Goal: Task Accomplishment & Management: Manage account settings

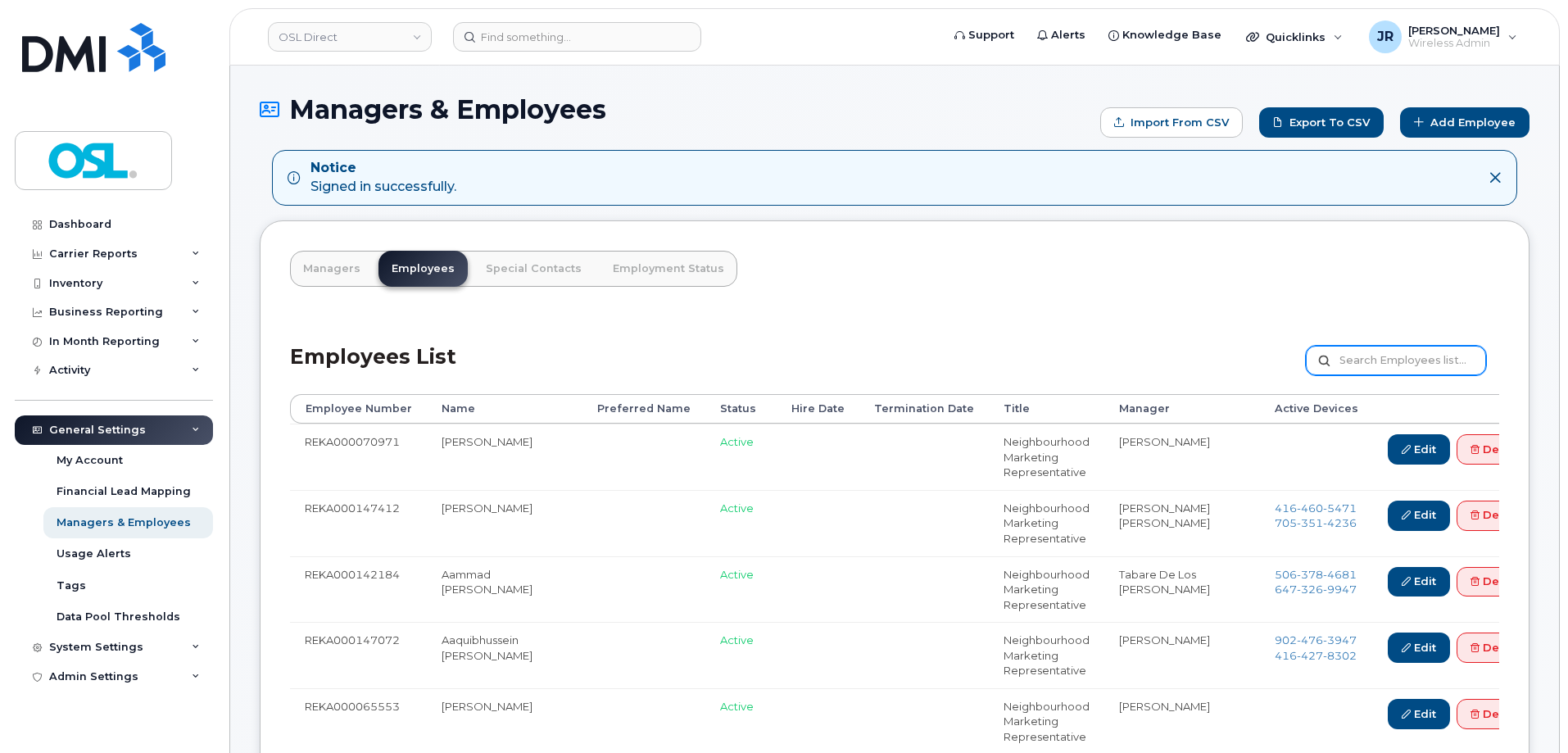
click at [1382, 347] on div "Employees List Customize Filter Refresh Export" at bounding box center [894, 355] width 1210 height 78
click at [1387, 356] on input "text" at bounding box center [1396, 361] width 180 height 30
paste input "REKA000143391"
type input "REKA000143391"
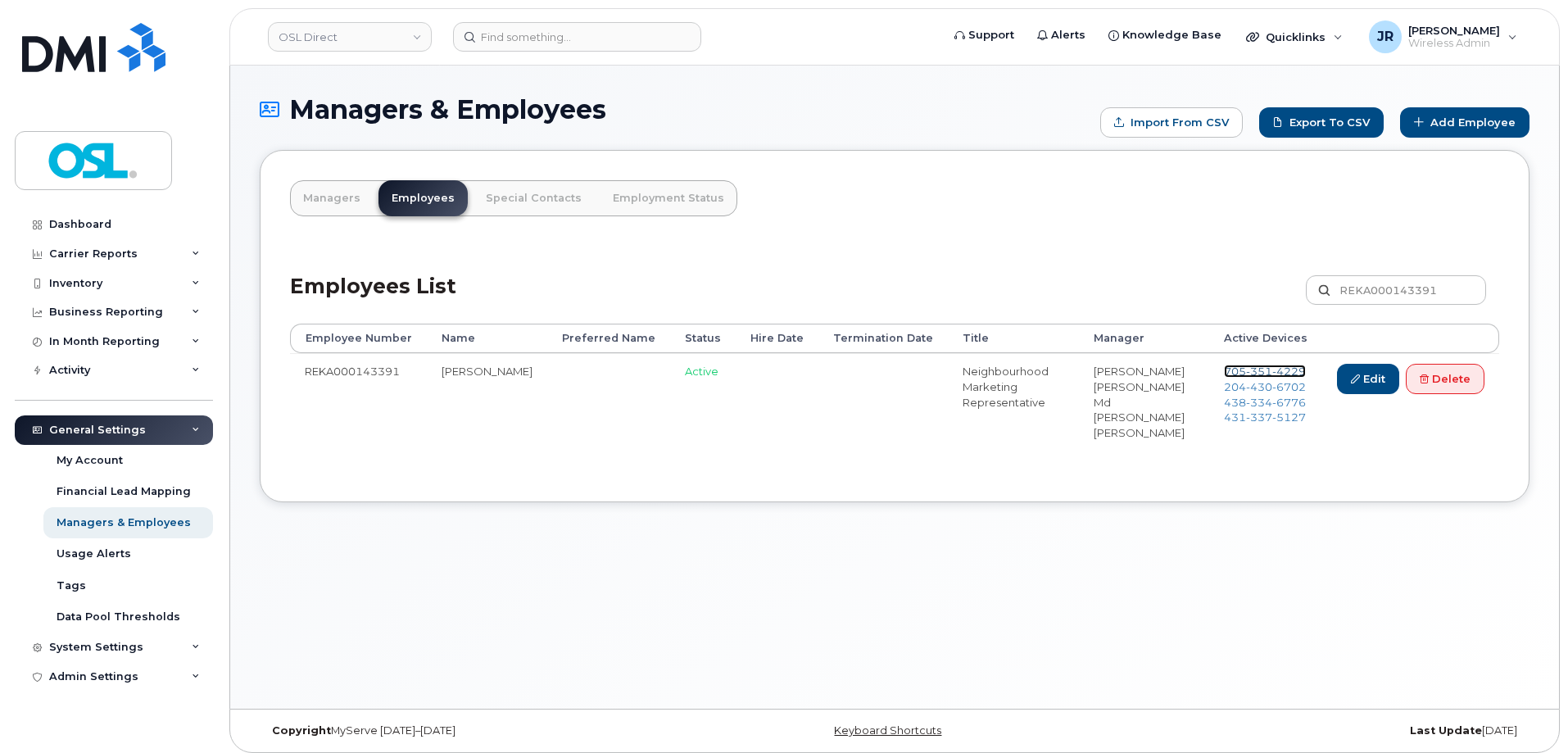
click at [1273, 365] on span "4229" at bounding box center [1289, 370] width 33 height 13
click at [1253, 385] on span "430" at bounding box center [1260, 386] width 26 height 13
click at [1255, 399] on span "334" at bounding box center [1260, 402] width 26 height 13
click at [1258, 419] on span "337" at bounding box center [1260, 417] width 26 height 13
click at [1433, 384] on link "Delete" at bounding box center [1445, 378] width 79 height 31
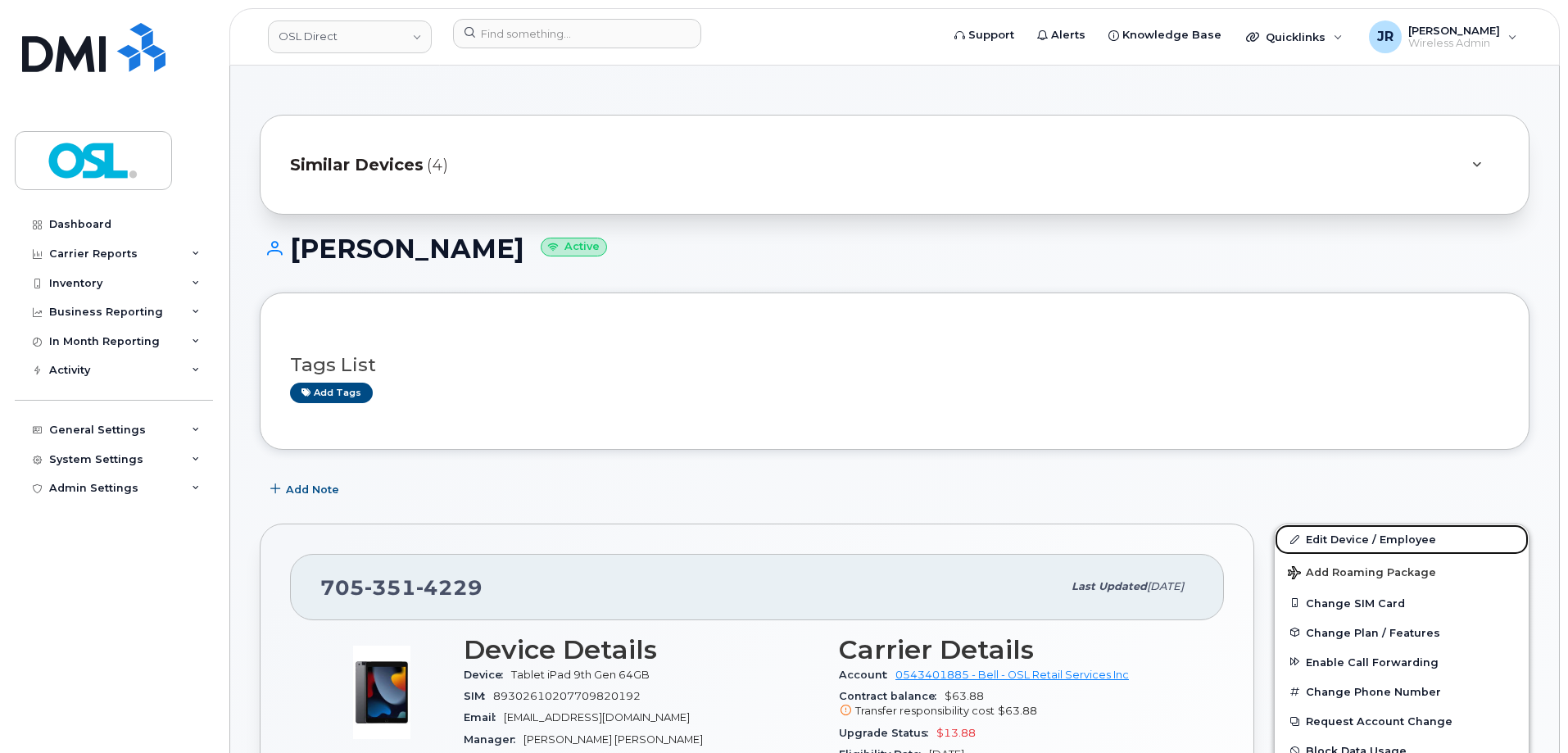
drag, startPoint x: 1353, startPoint y: 528, endPoint x: 1313, endPoint y: 416, distance: 118.9
click at [1354, 528] on link "Edit Device / Employee" at bounding box center [1402, 539] width 254 height 30
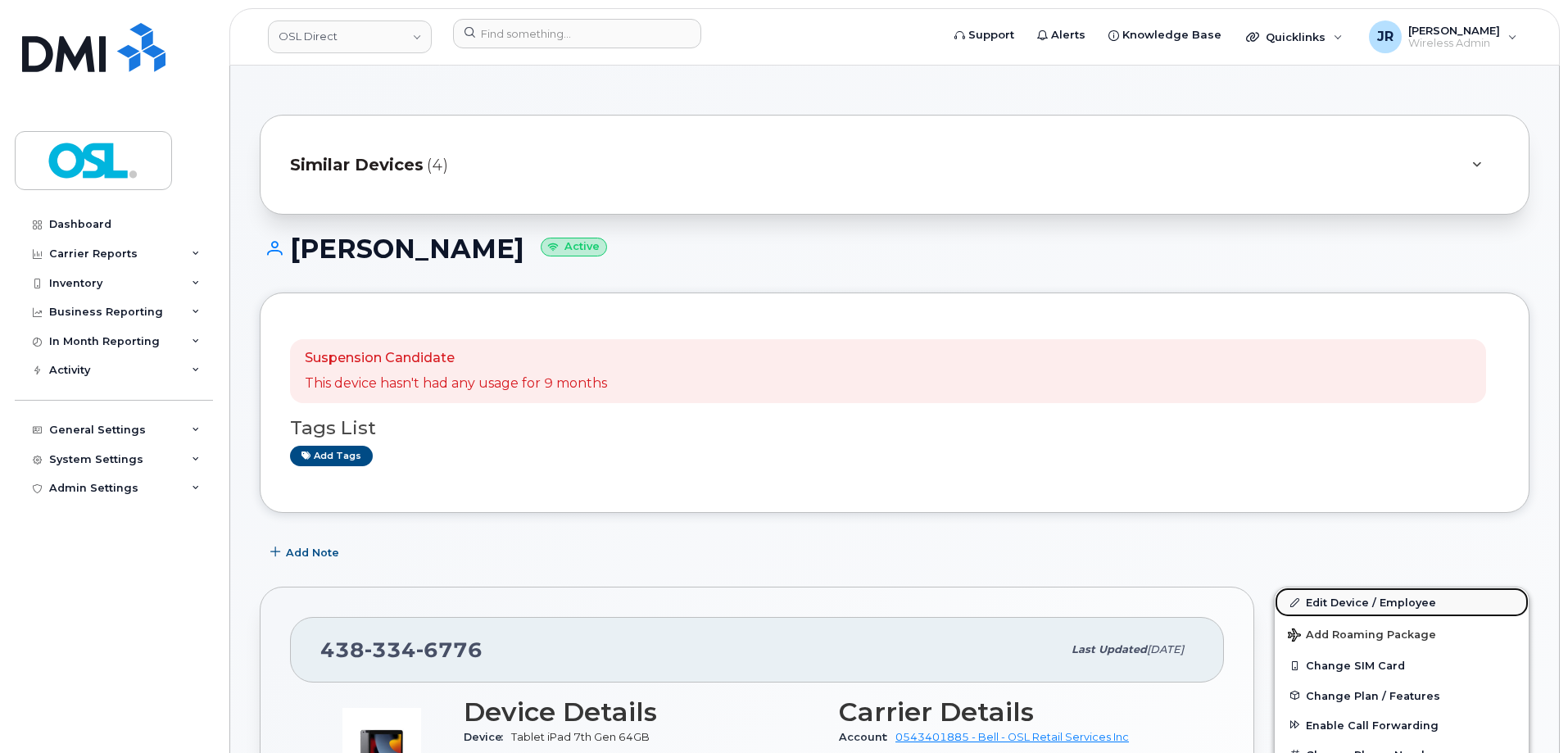
click at [1349, 598] on link "Edit Device / Employee" at bounding box center [1402, 602] width 254 height 30
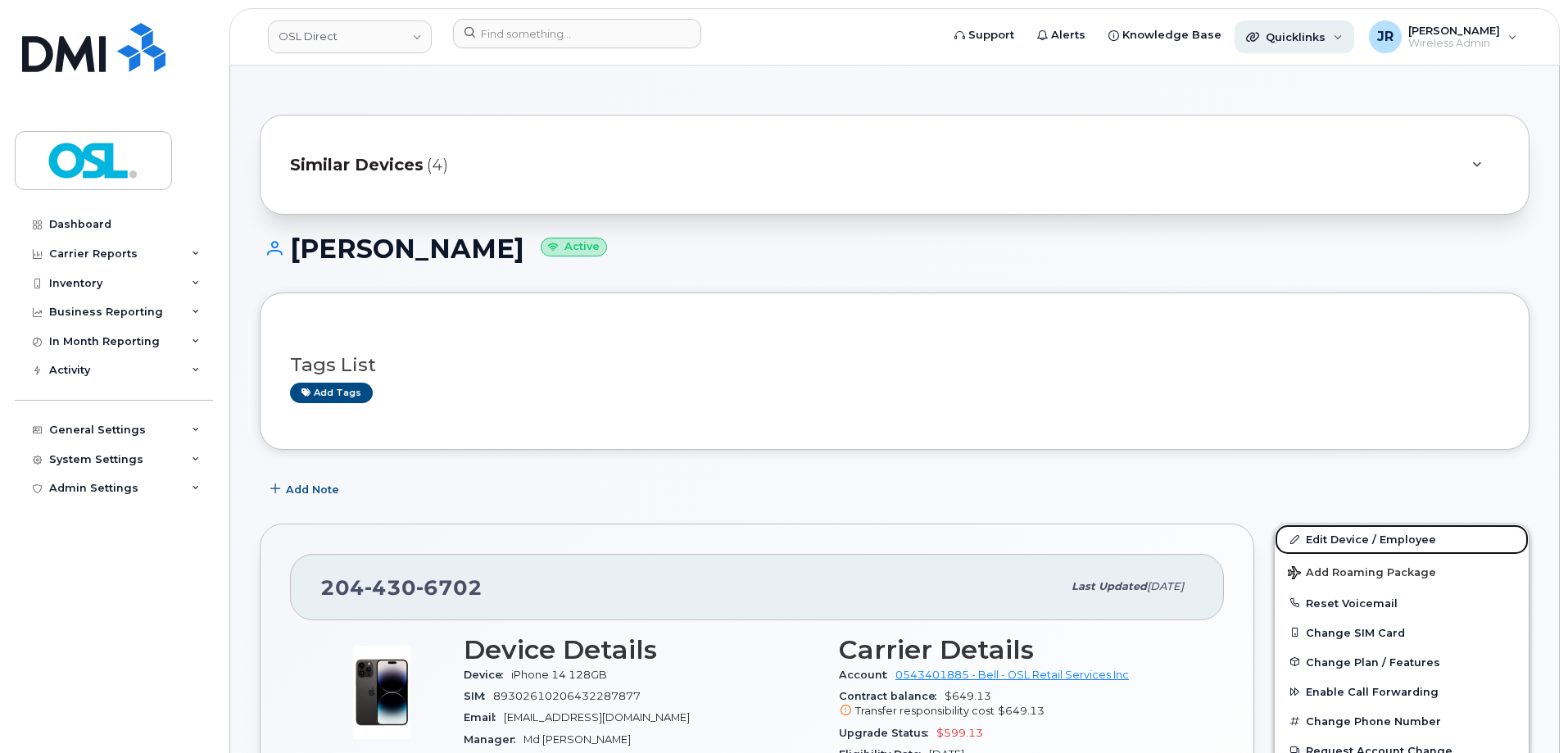
drag, startPoint x: 1335, startPoint y: 529, endPoint x: 1302, endPoint y: 24, distance: 506.1
click at [1336, 529] on link "Edit Device / Employee" at bounding box center [1402, 539] width 254 height 30
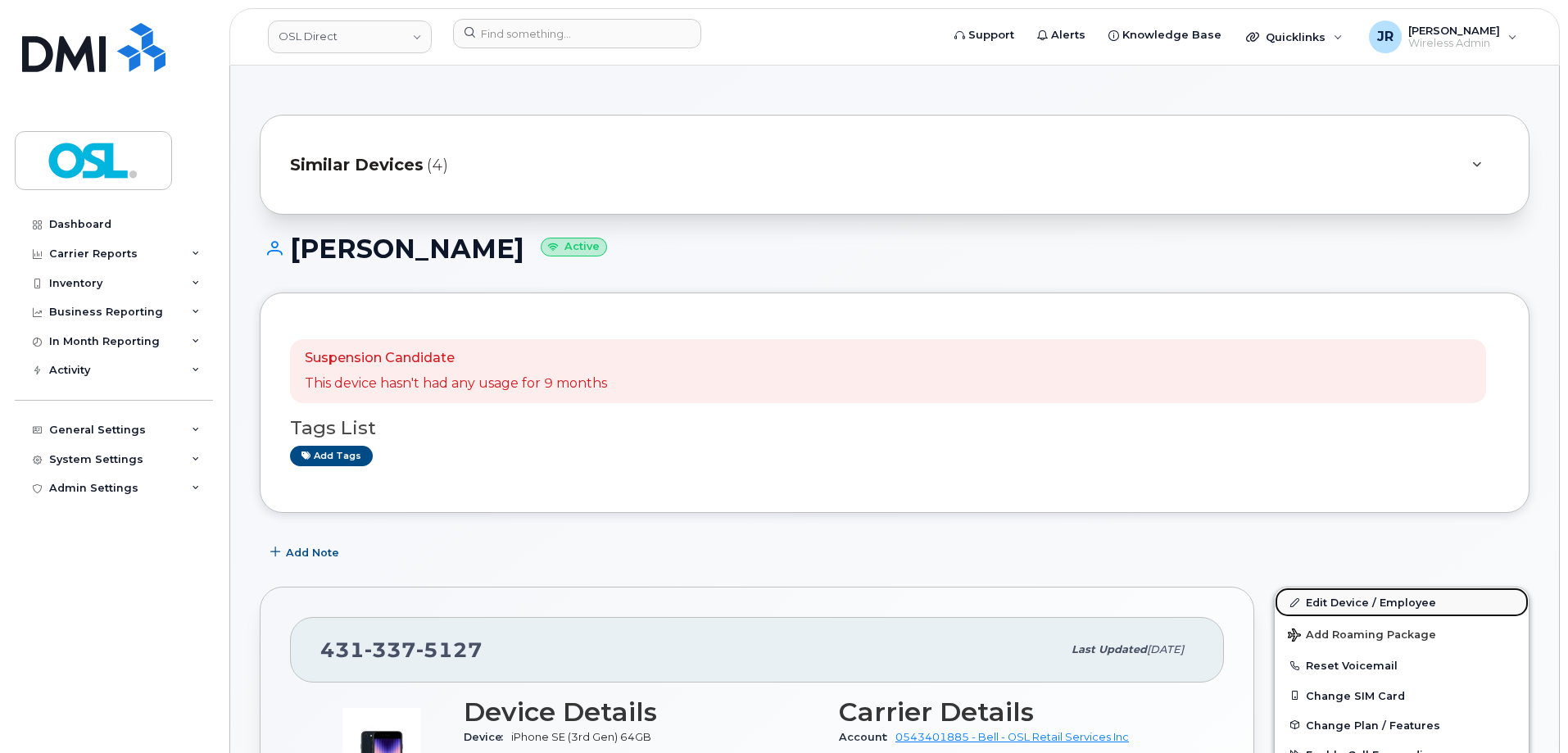
click at [1343, 590] on link "Edit Device / Employee" at bounding box center [1402, 602] width 254 height 30
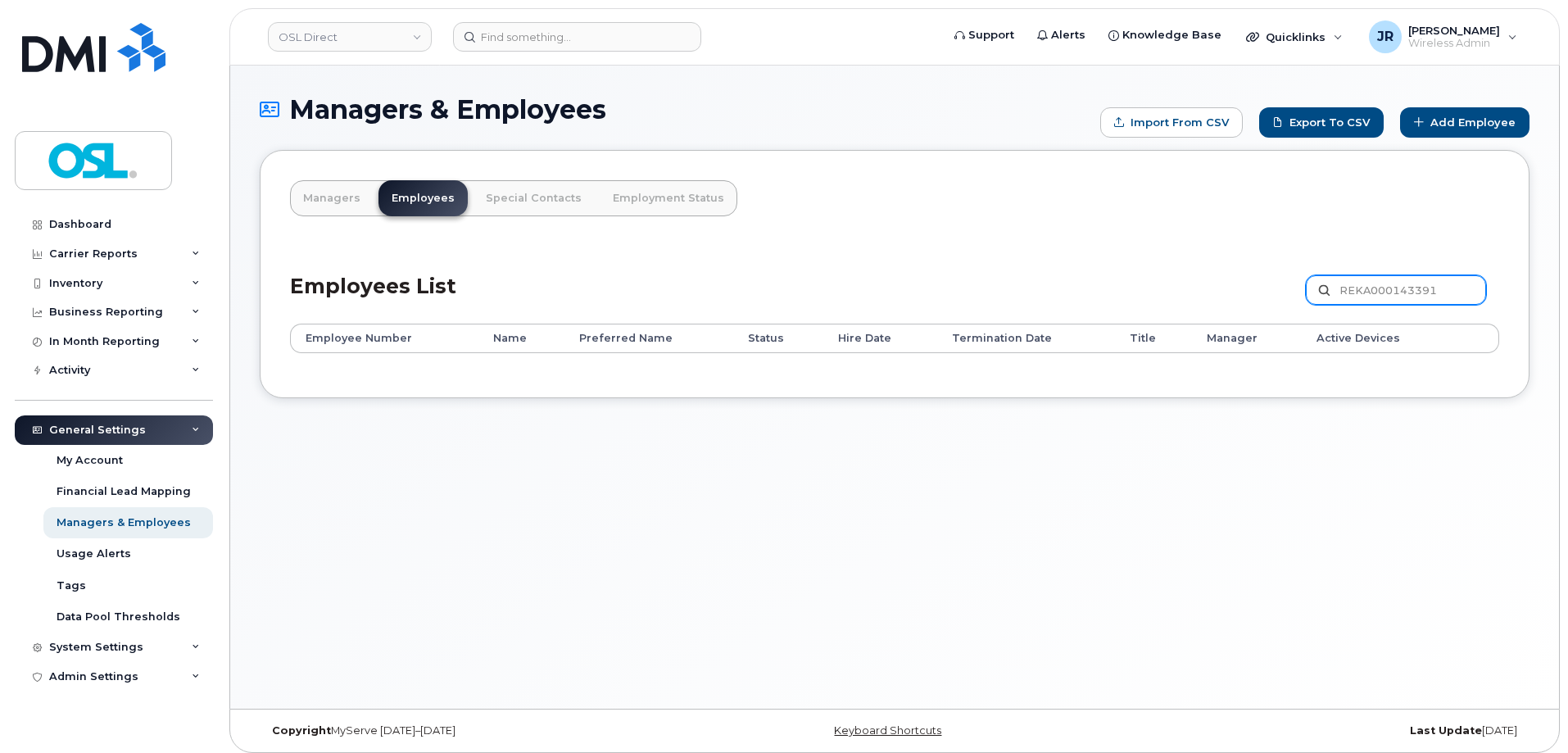
click at [1366, 284] on input "REKA000143391" at bounding box center [1396, 290] width 180 height 30
paste input "9533"
type input "REKA000149533"
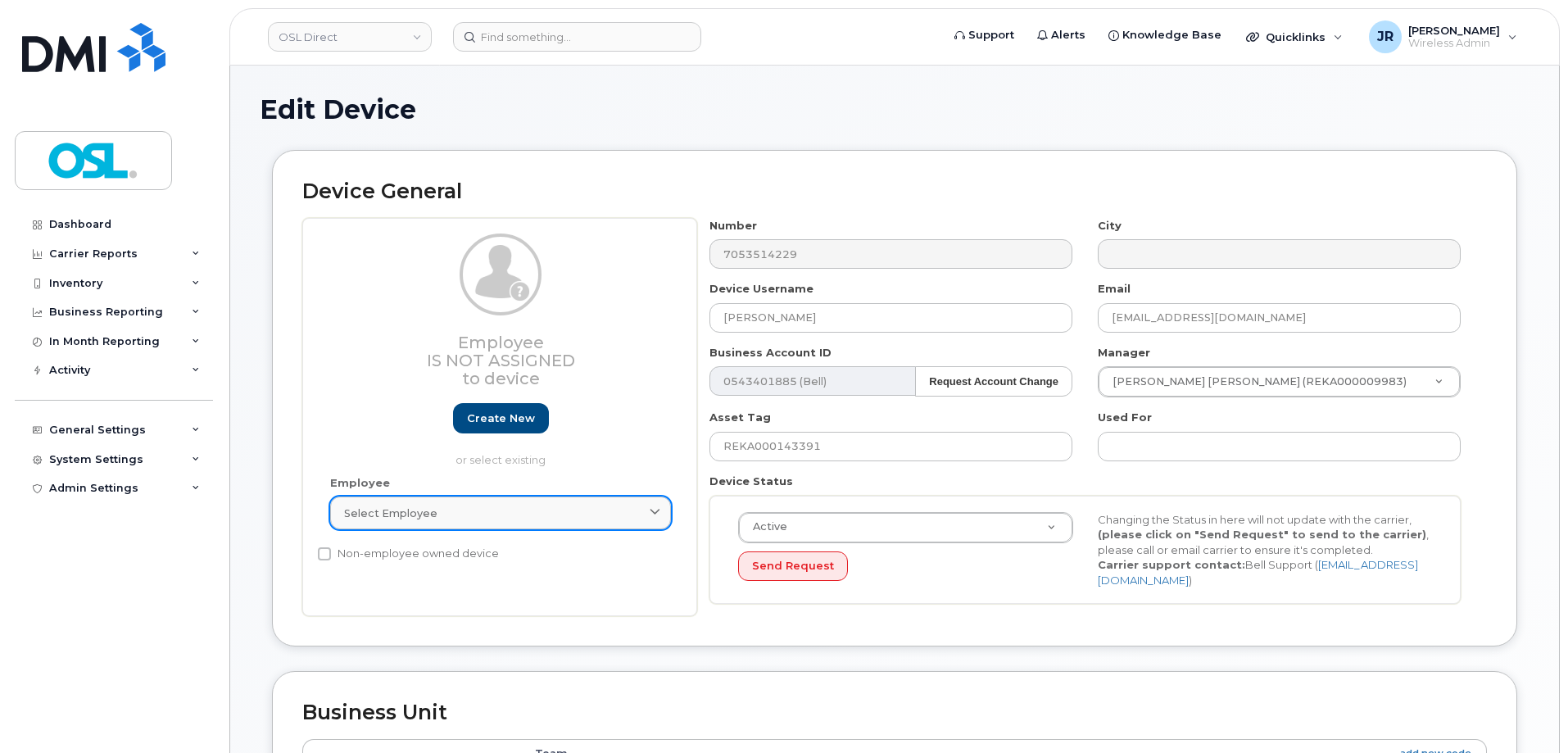
click at [539, 518] on div "Select employee" at bounding box center [500, 513] width 313 height 16
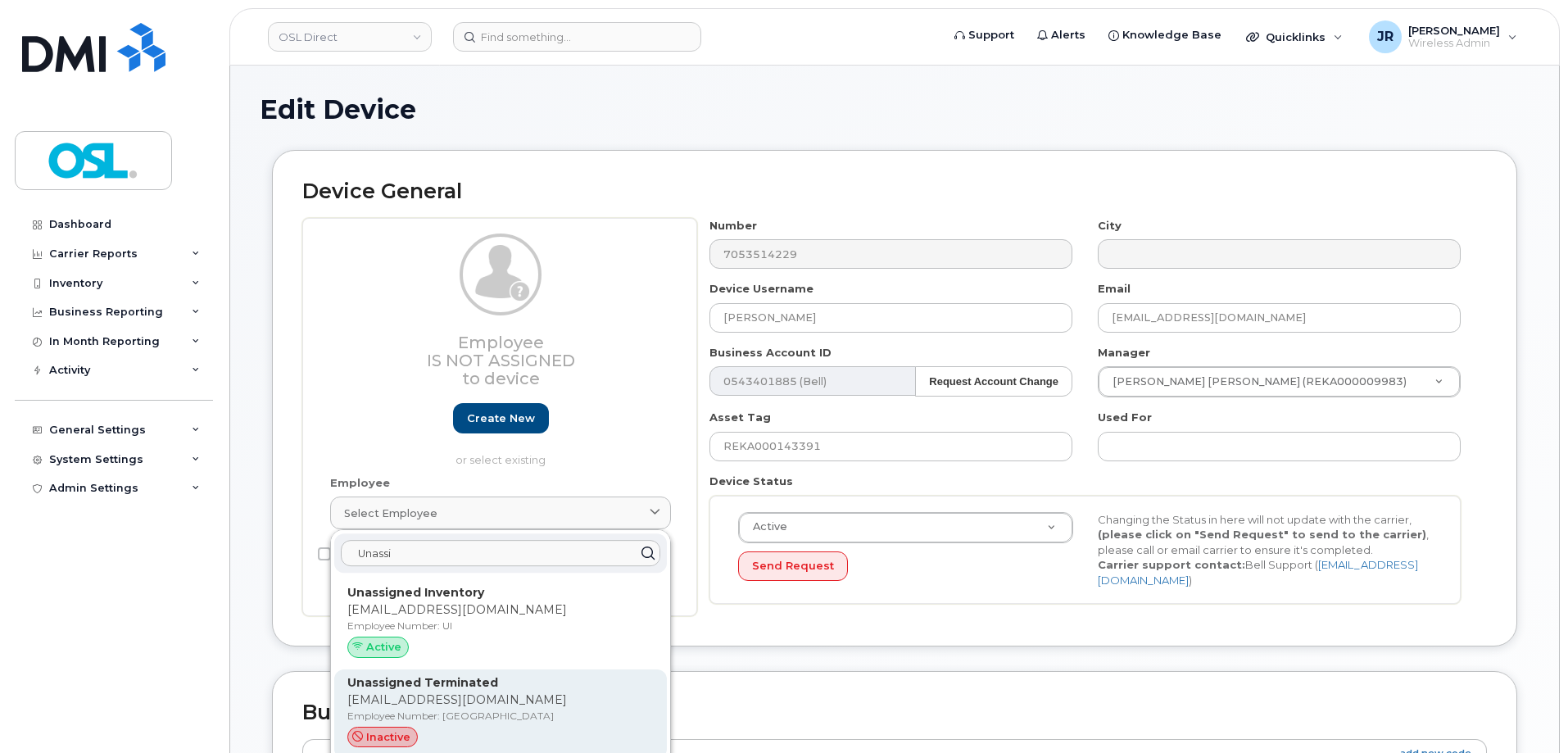
type input "Unassi"
click at [444, 706] on p "support_2@osldirect.com" at bounding box center [501, 700] width 307 height 18
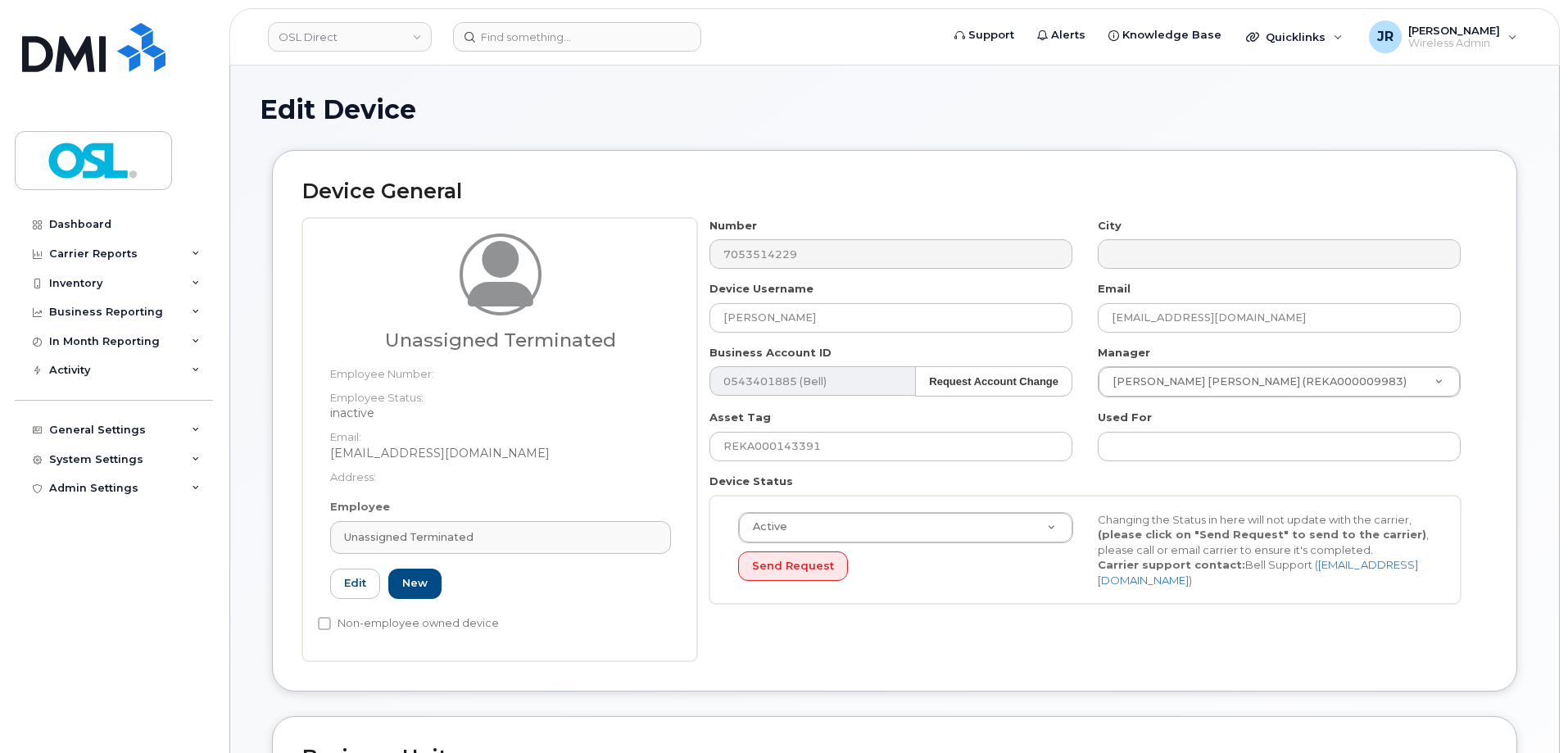
type input "UT"
type input "Unassigned Terminated"
type input "support_2@osldirect.com"
type input "4117510"
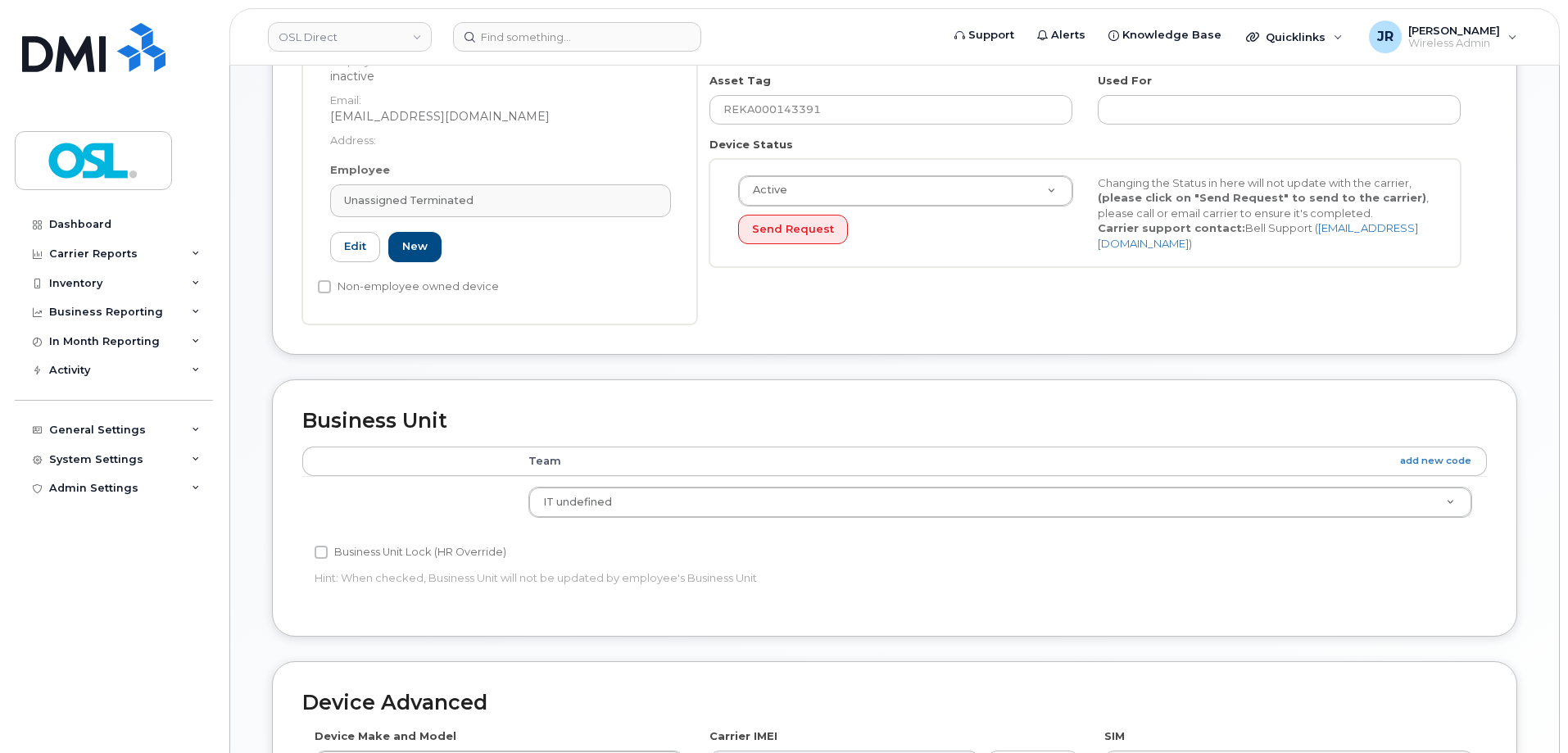
scroll to position [655, 0]
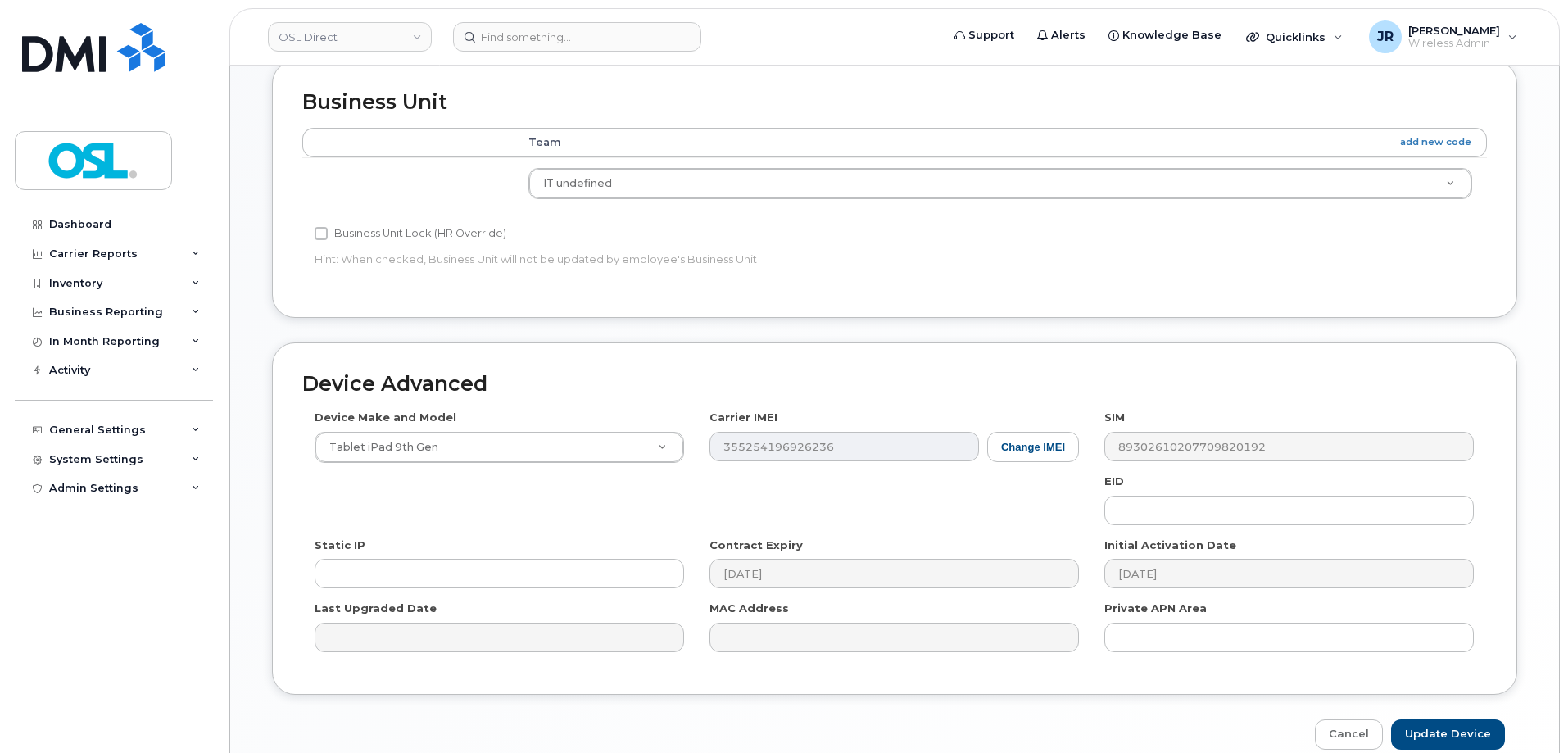
click at [1470, 714] on div "Device Advanced Device Make and Model Tablet iPad 9th Gen Android TCL 502 Watch…" at bounding box center [895, 545] width 1270 height 407
click at [1467, 721] on input "Update Device" at bounding box center [1448, 734] width 114 height 31
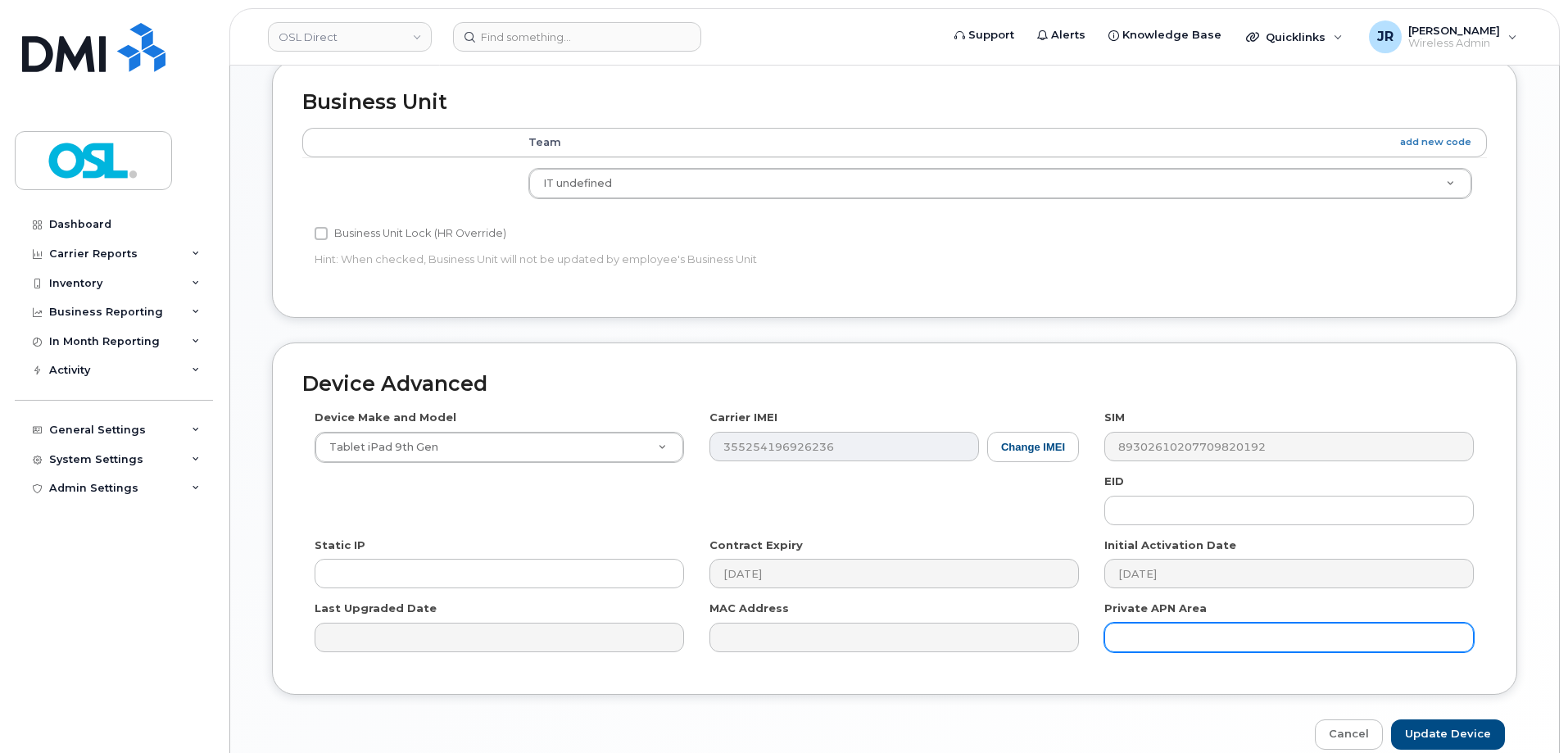
type input "Saving..."
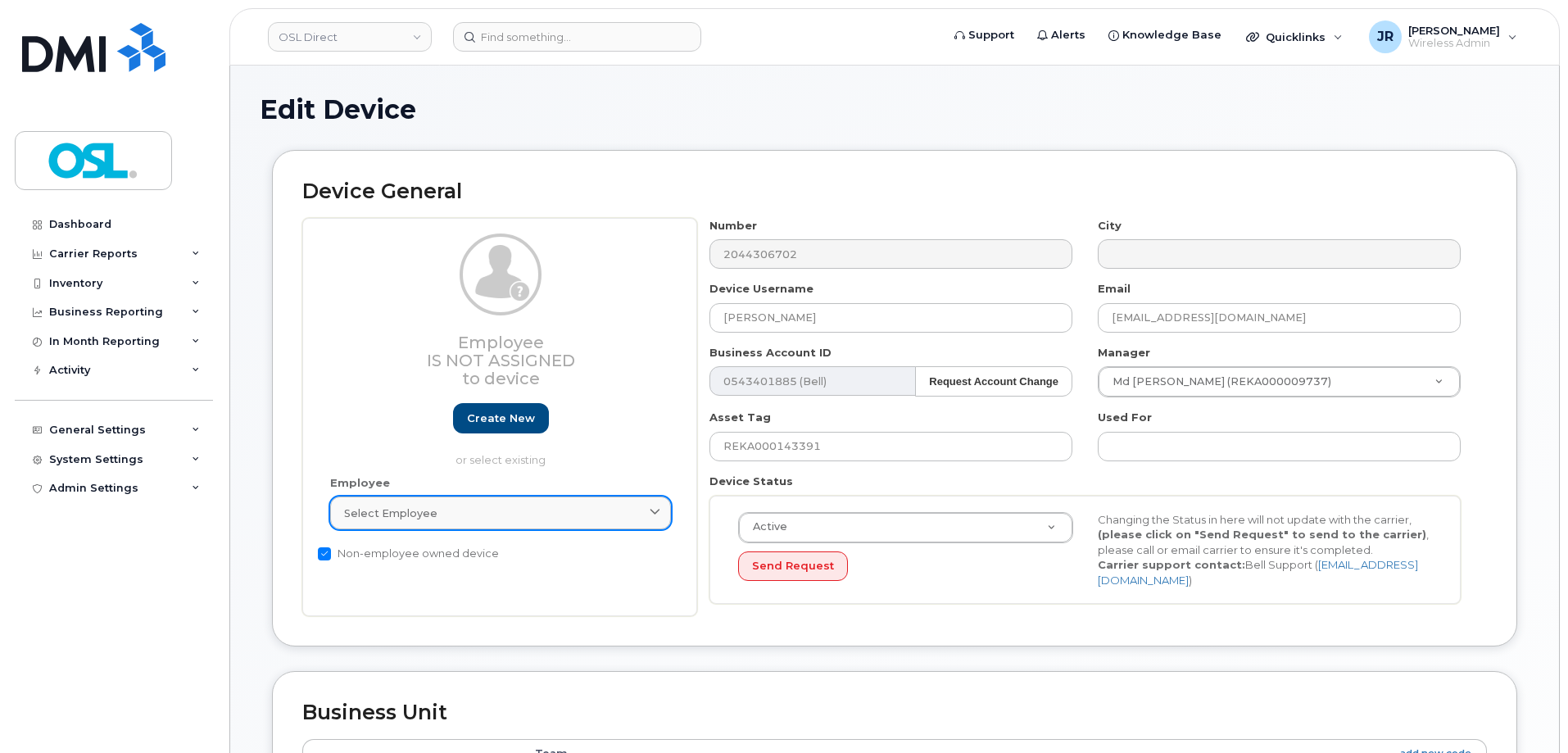
click at [439, 514] on div "Select employee" at bounding box center [500, 513] width 313 height 16
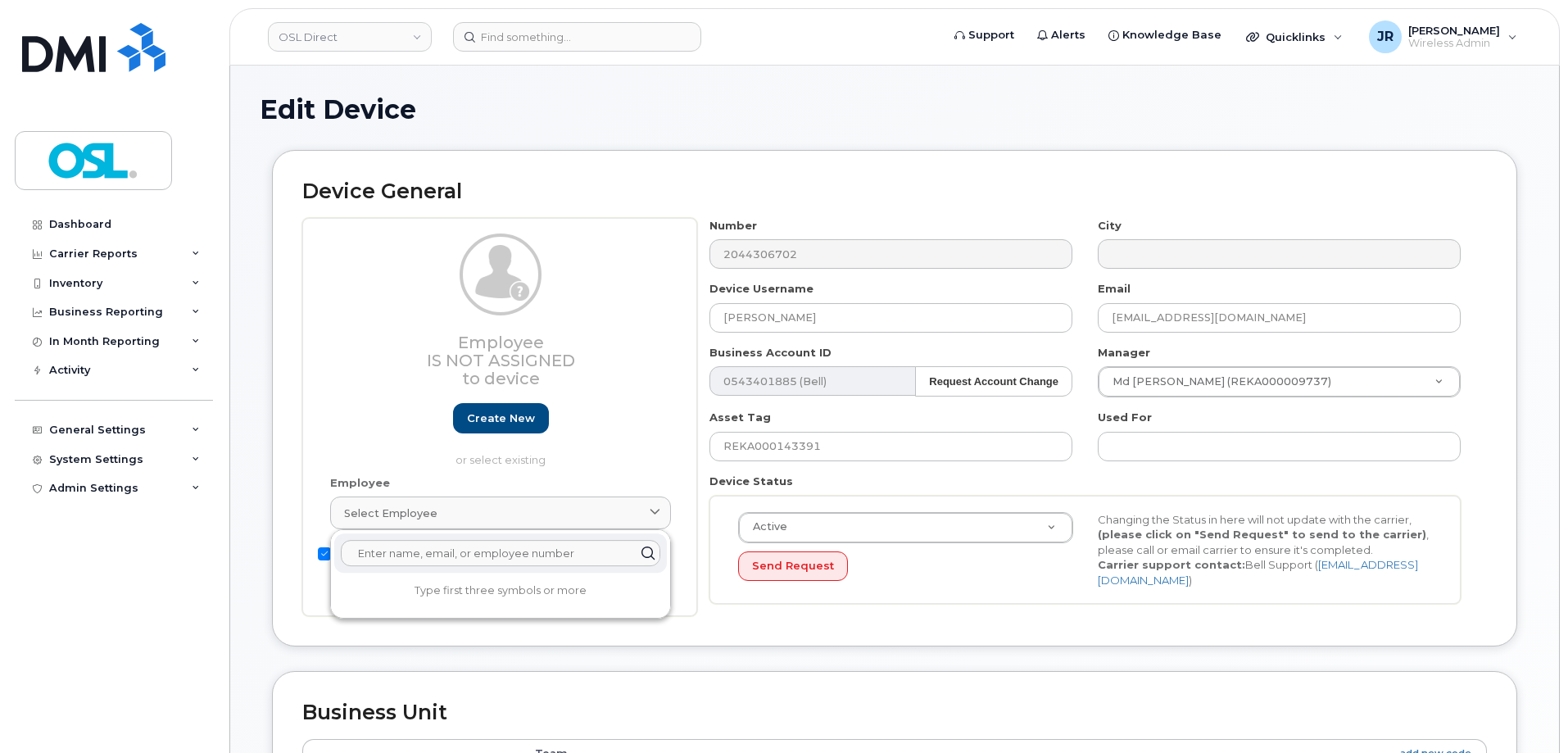
click at [398, 564] on input "text" at bounding box center [500, 552] width 320 height 26
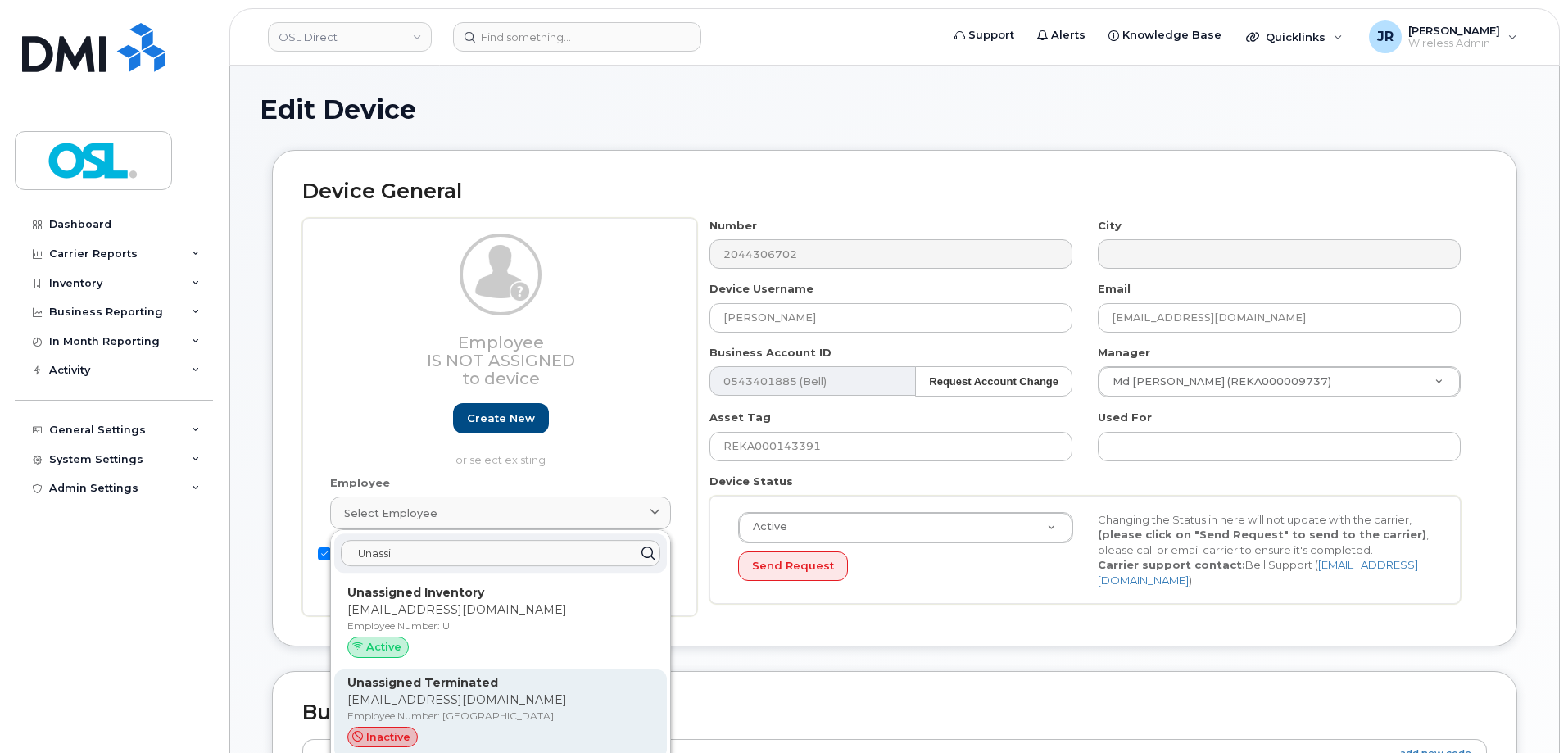
type input "Unassi"
click at [449, 737] on div "inactive" at bounding box center [501, 737] width 307 height 21
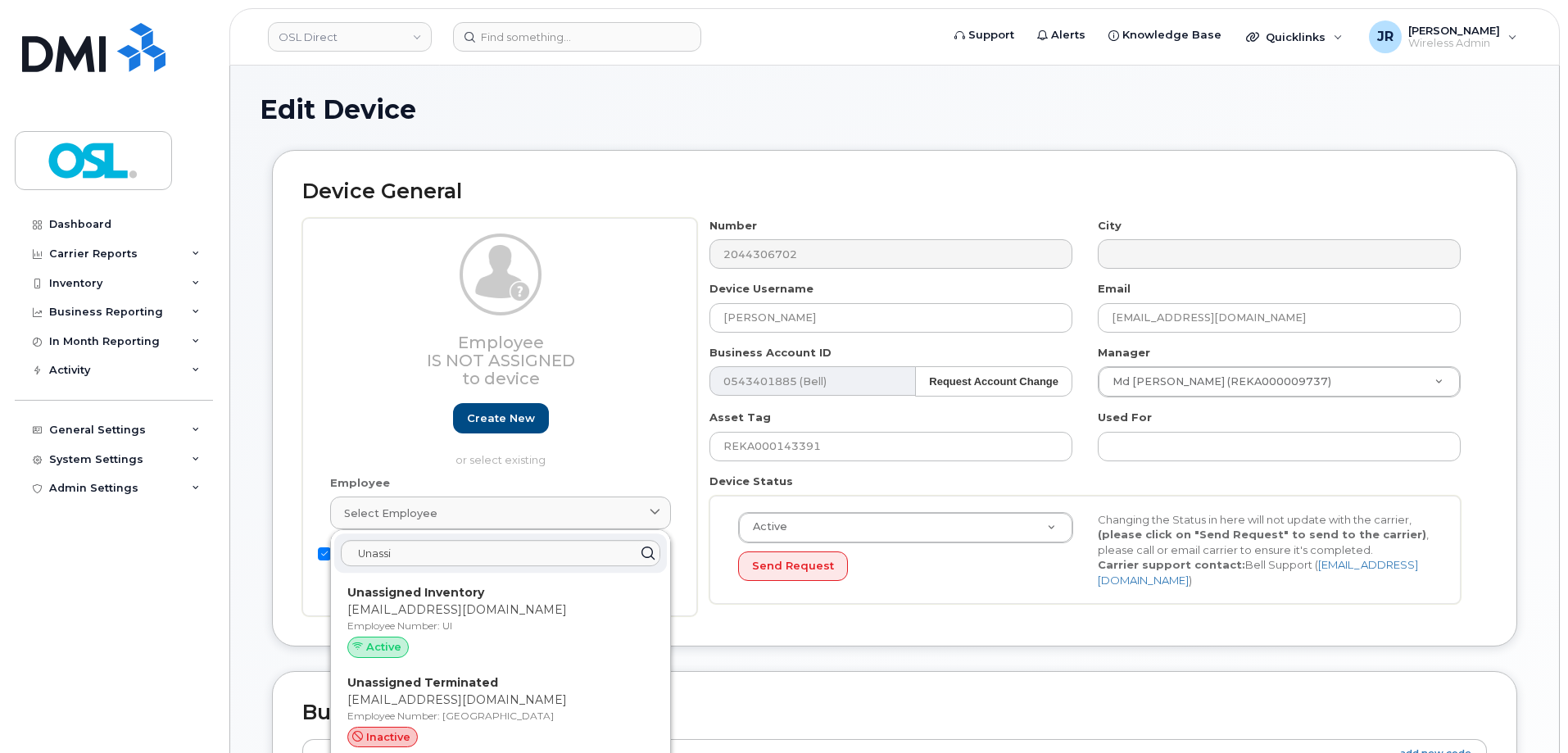
type input "UT"
type input "Unassigned Terminated"
type input "support_2@osldirect.com"
type input "4117510"
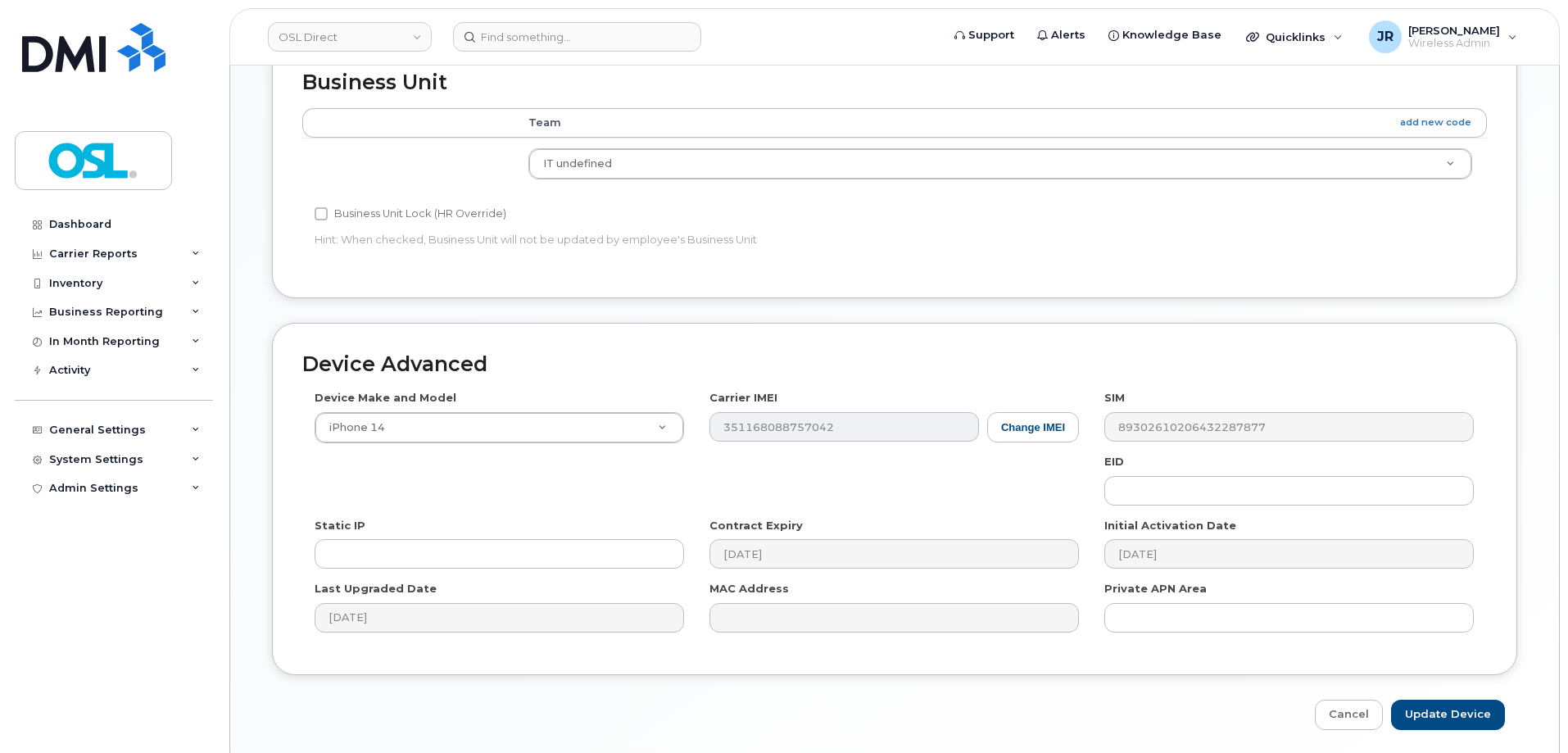
scroll to position [734, 0]
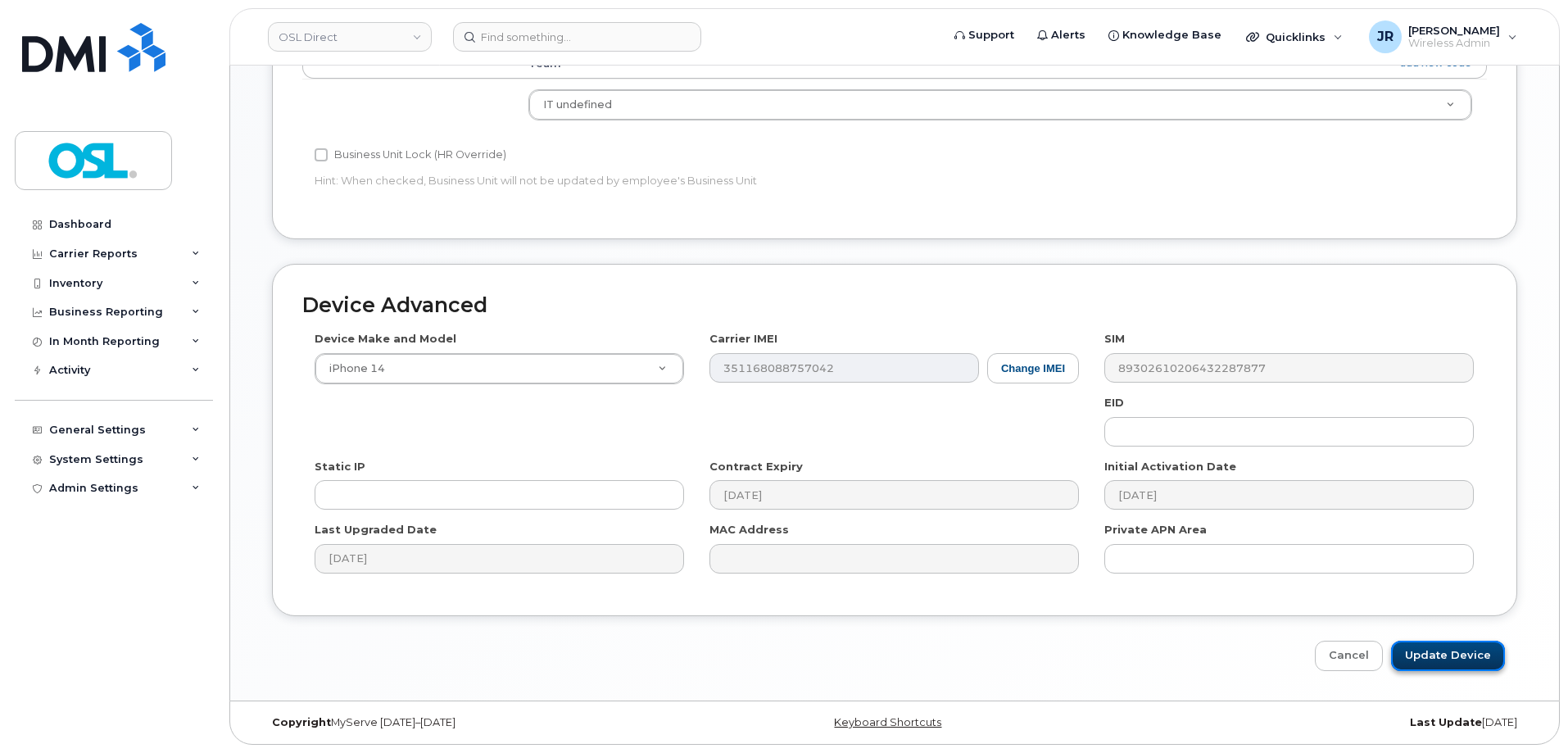
click at [1462, 659] on input "Update Device" at bounding box center [1448, 655] width 114 height 31
type input "Saving..."
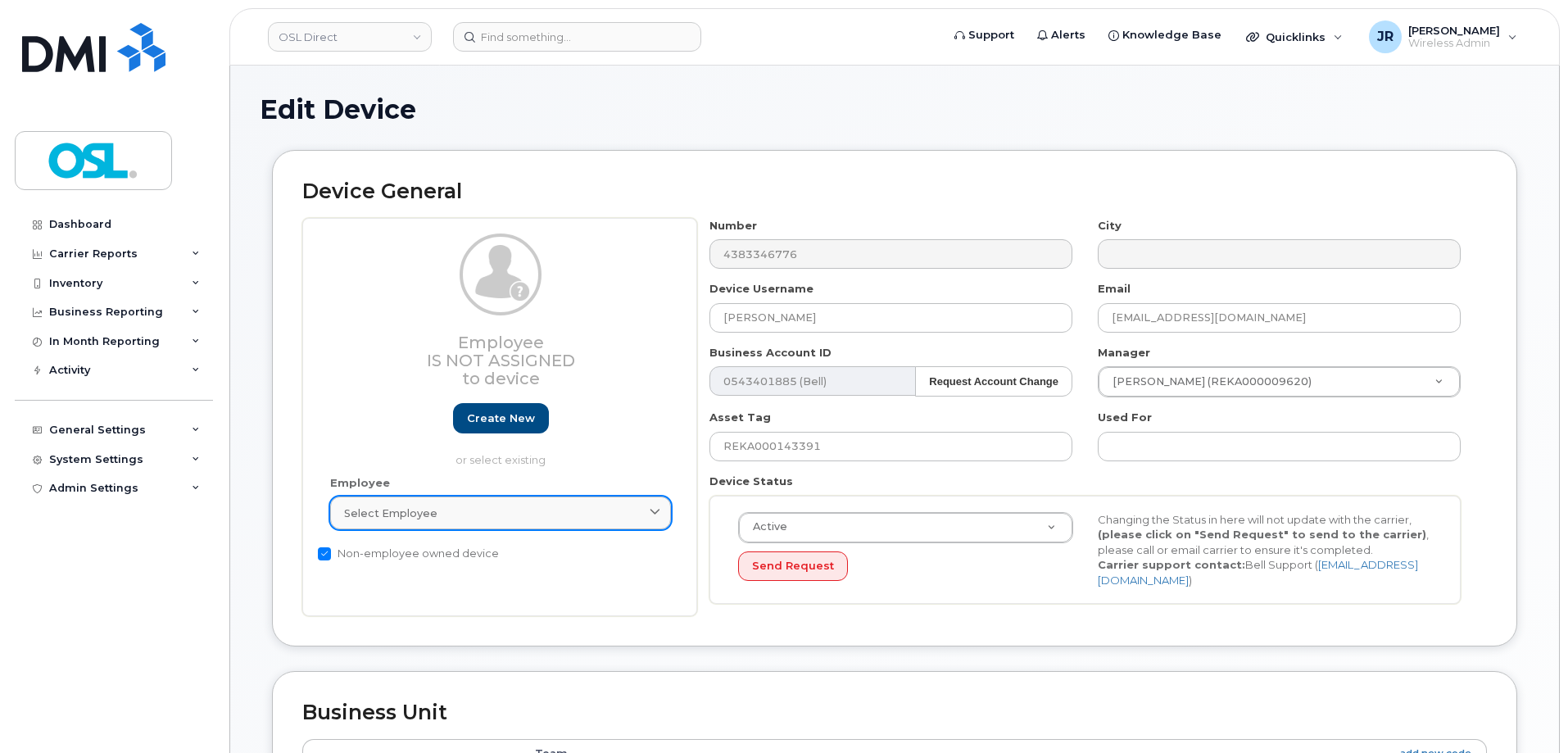
click at [471, 511] on div "Select employee" at bounding box center [500, 513] width 313 height 16
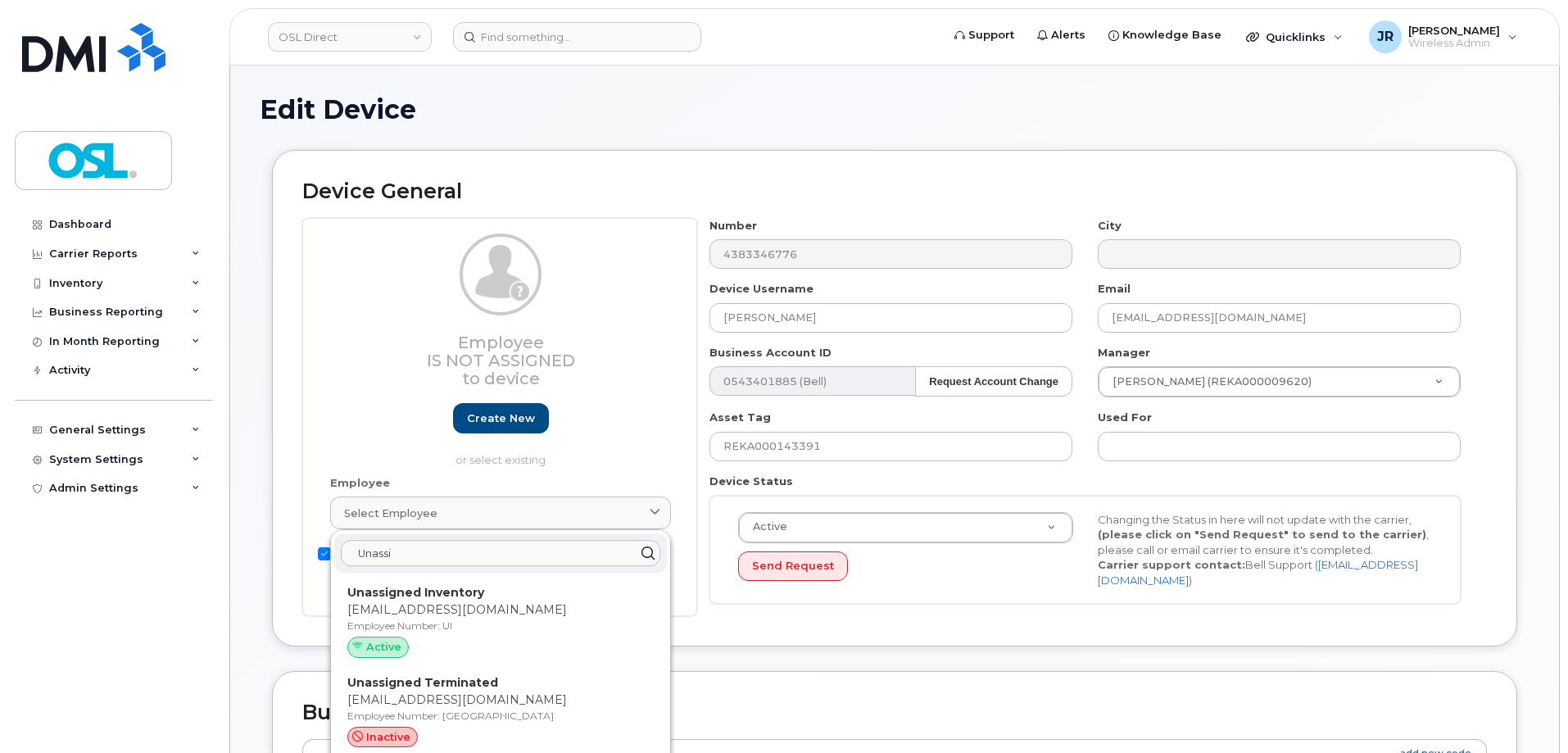
type input "Unassi"
click at [483, 675] on p "Unassigned Terminated" at bounding box center [501, 683] width 307 height 18
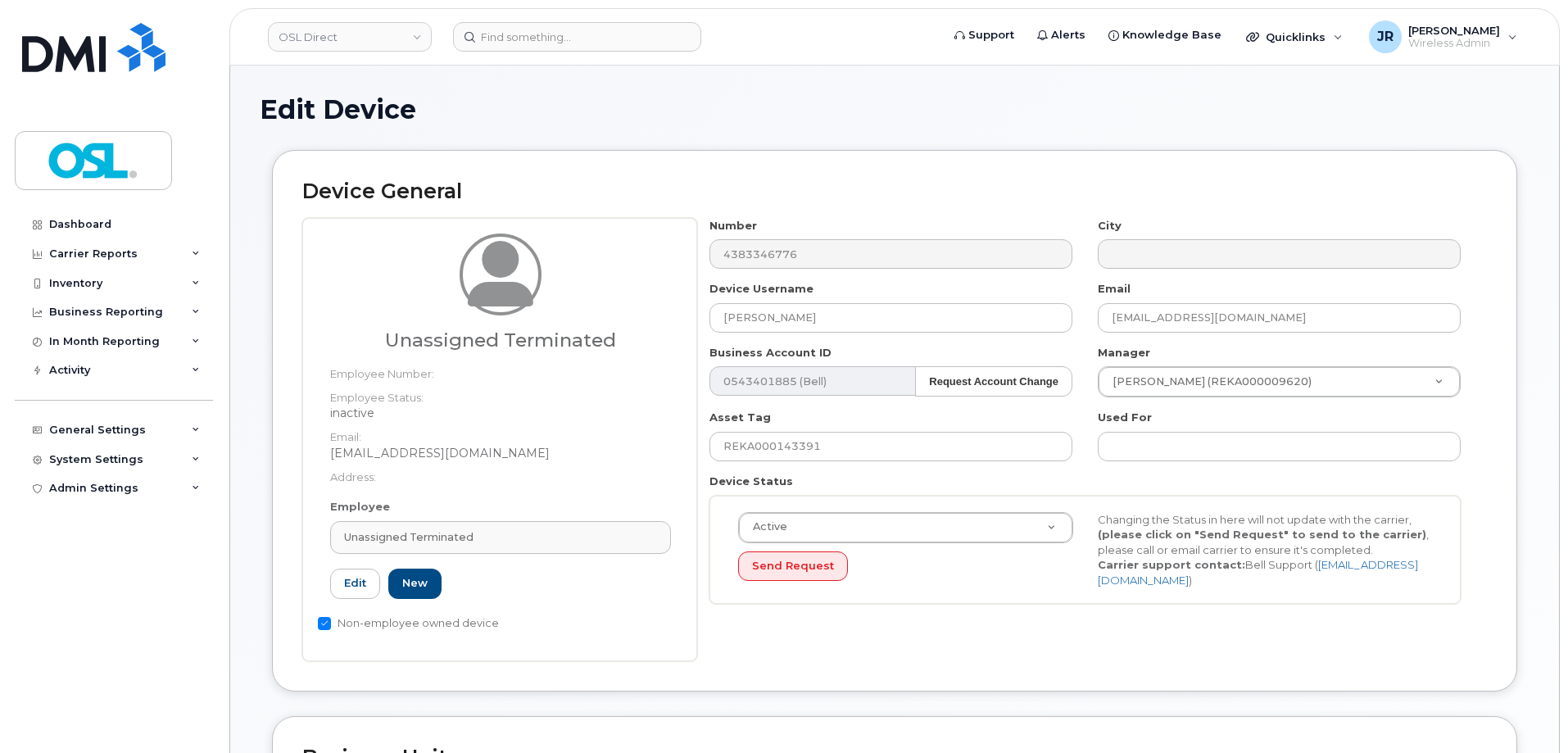
type input "UT"
type input "Unassigned Terminated"
type input "[EMAIL_ADDRESS][DOMAIN_NAME]"
type input "4117510"
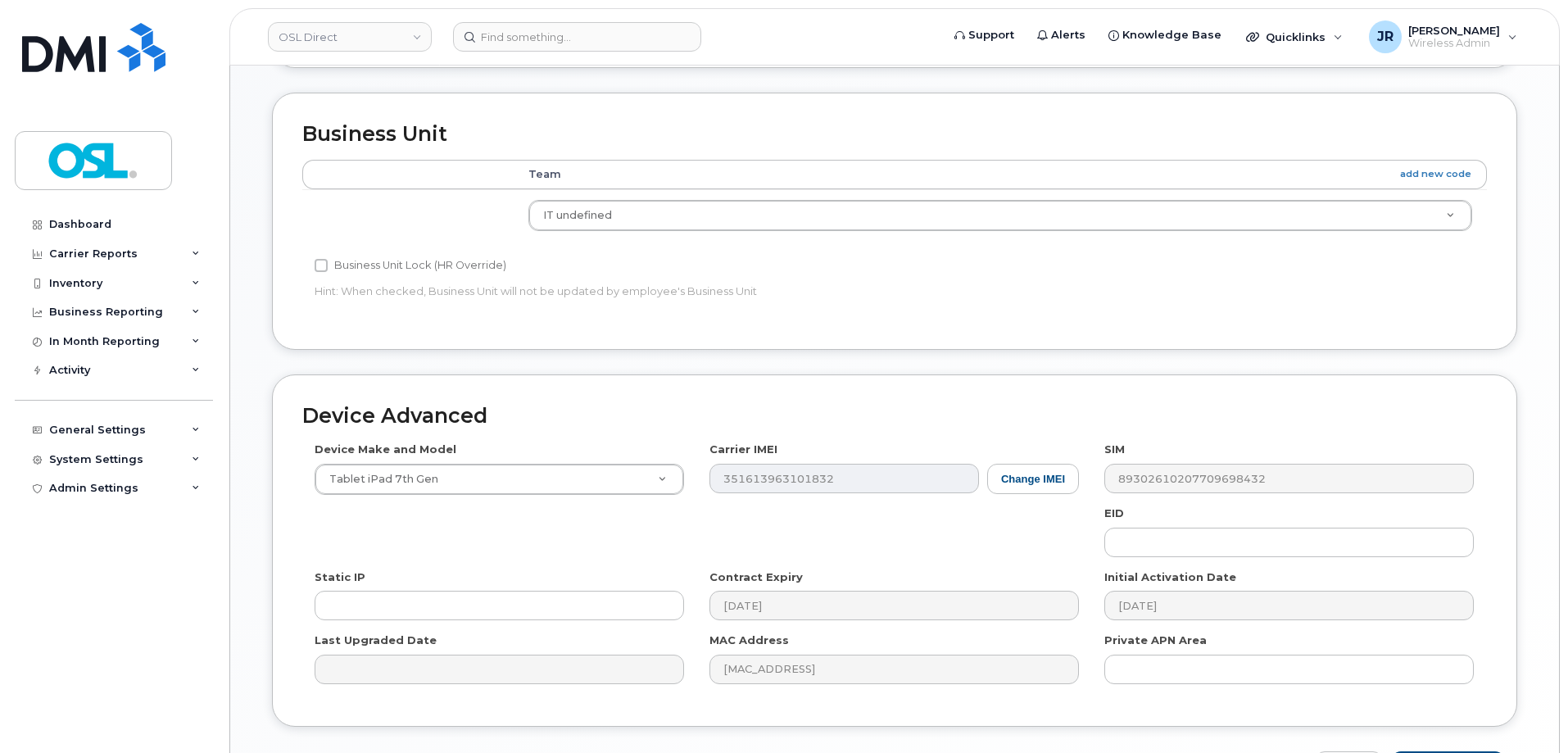
scroll to position [734, 0]
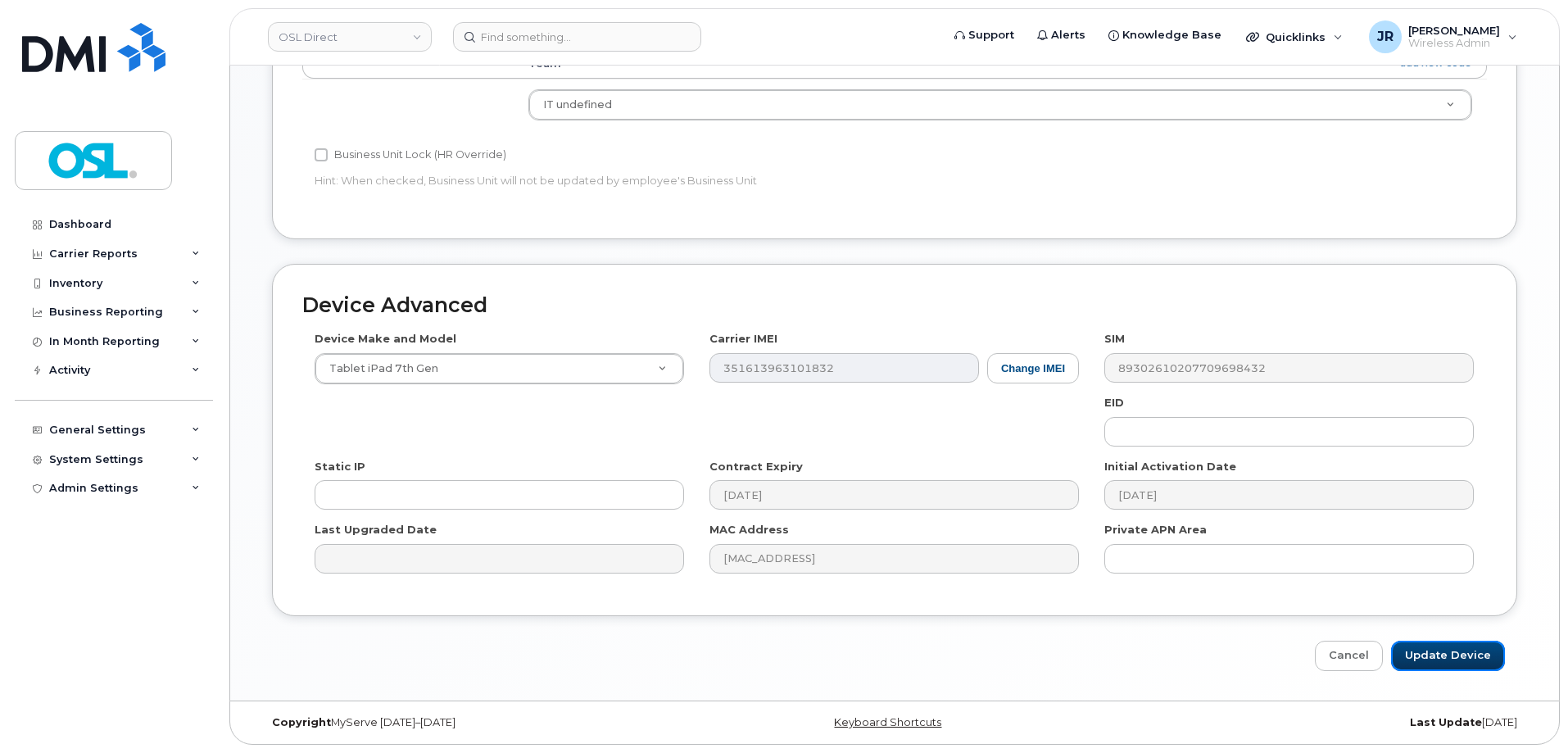
click at [1432, 660] on input "Update Device" at bounding box center [1448, 655] width 114 height 31
type input "Saving..."
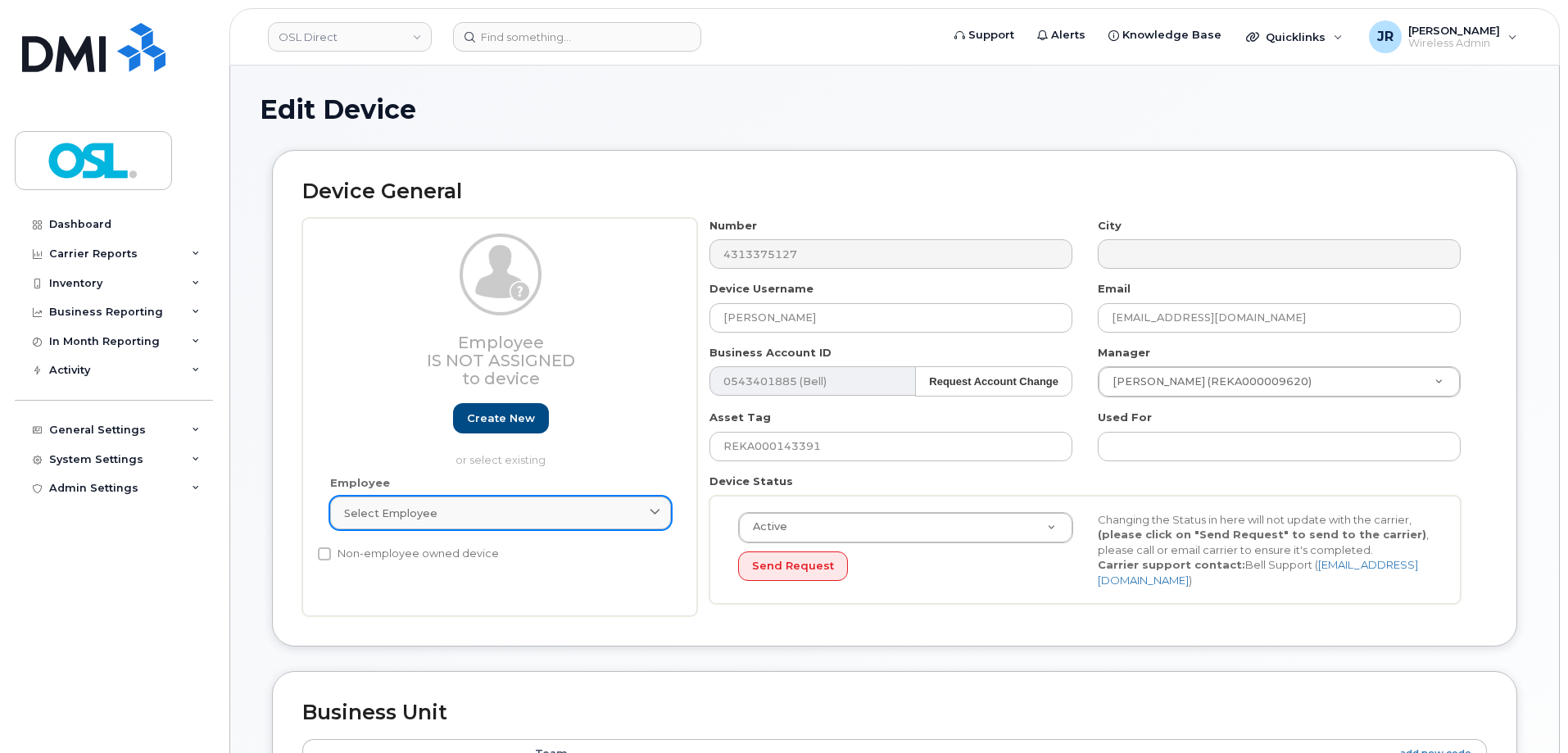
click at [545, 511] on div "Select employee" at bounding box center [500, 513] width 313 height 16
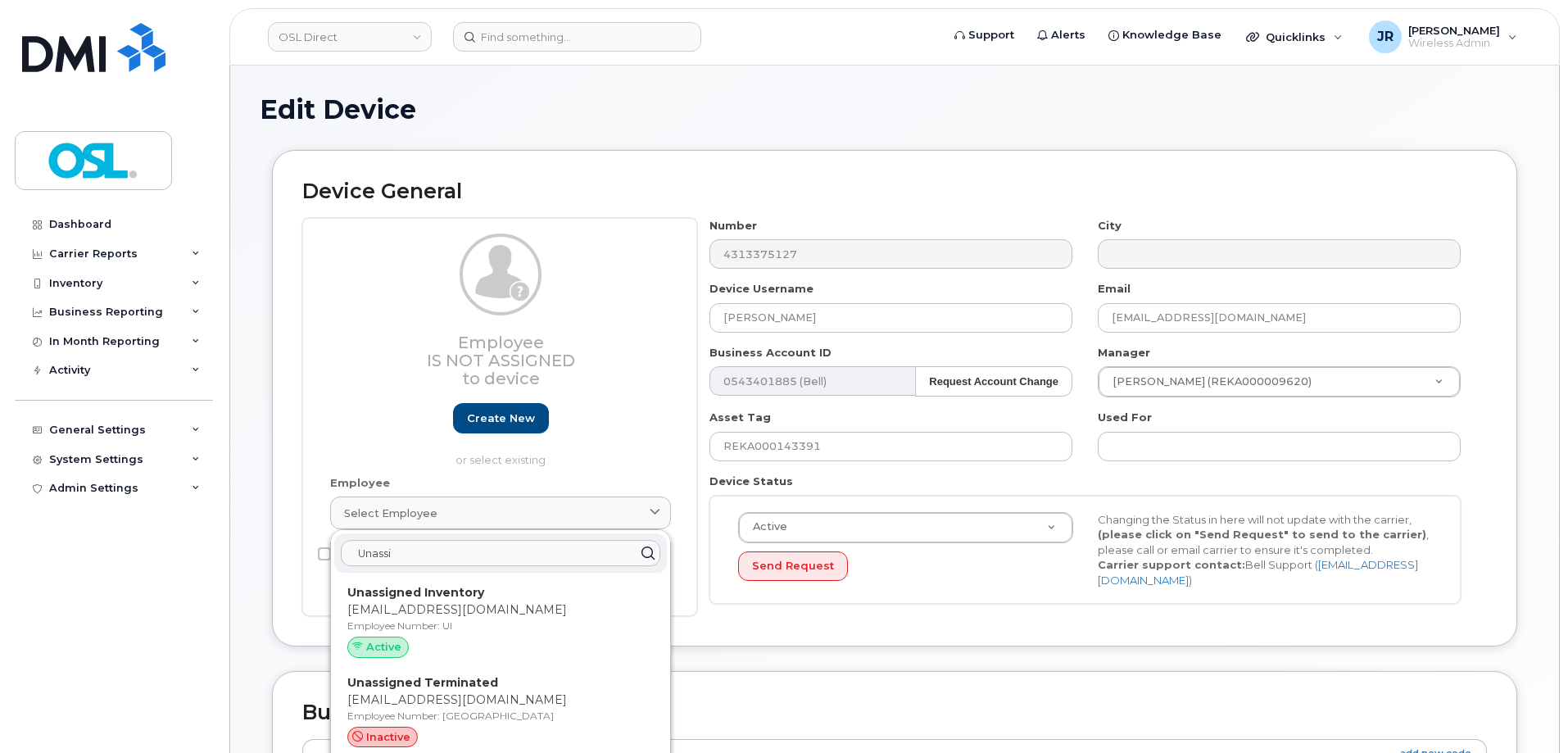
type input "Unassi"
click at [502, 704] on p "[EMAIL_ADDRESS][DOMAIN_NAME]" at bounding box center [501, 700] width 307 height 18
type input "UT"
type input "Unassigned Terminated"
type input "[EMAIL_ADDRESS][DOMAIN_NAME]"
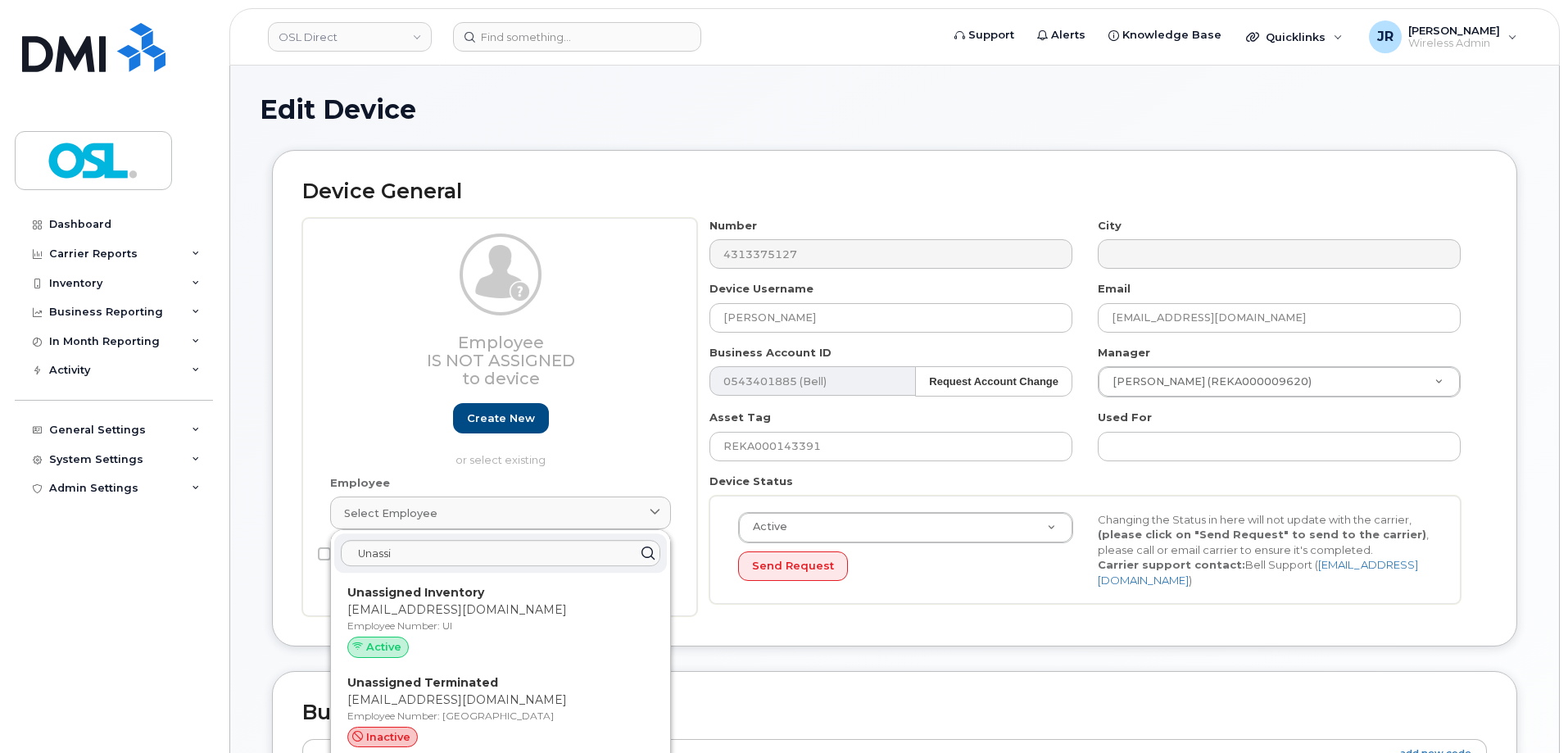
type input "4117510"
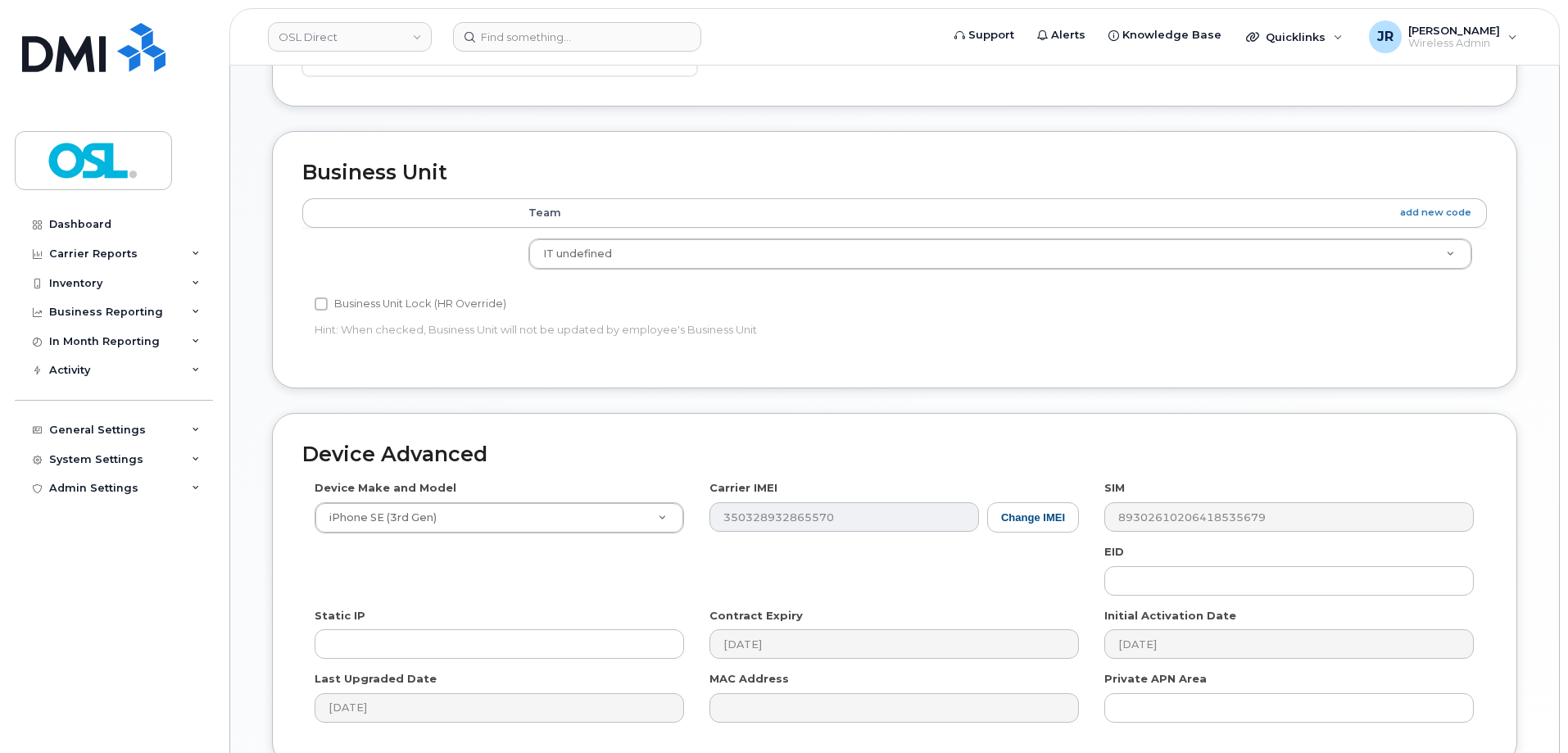
scroll to position [734, 0]
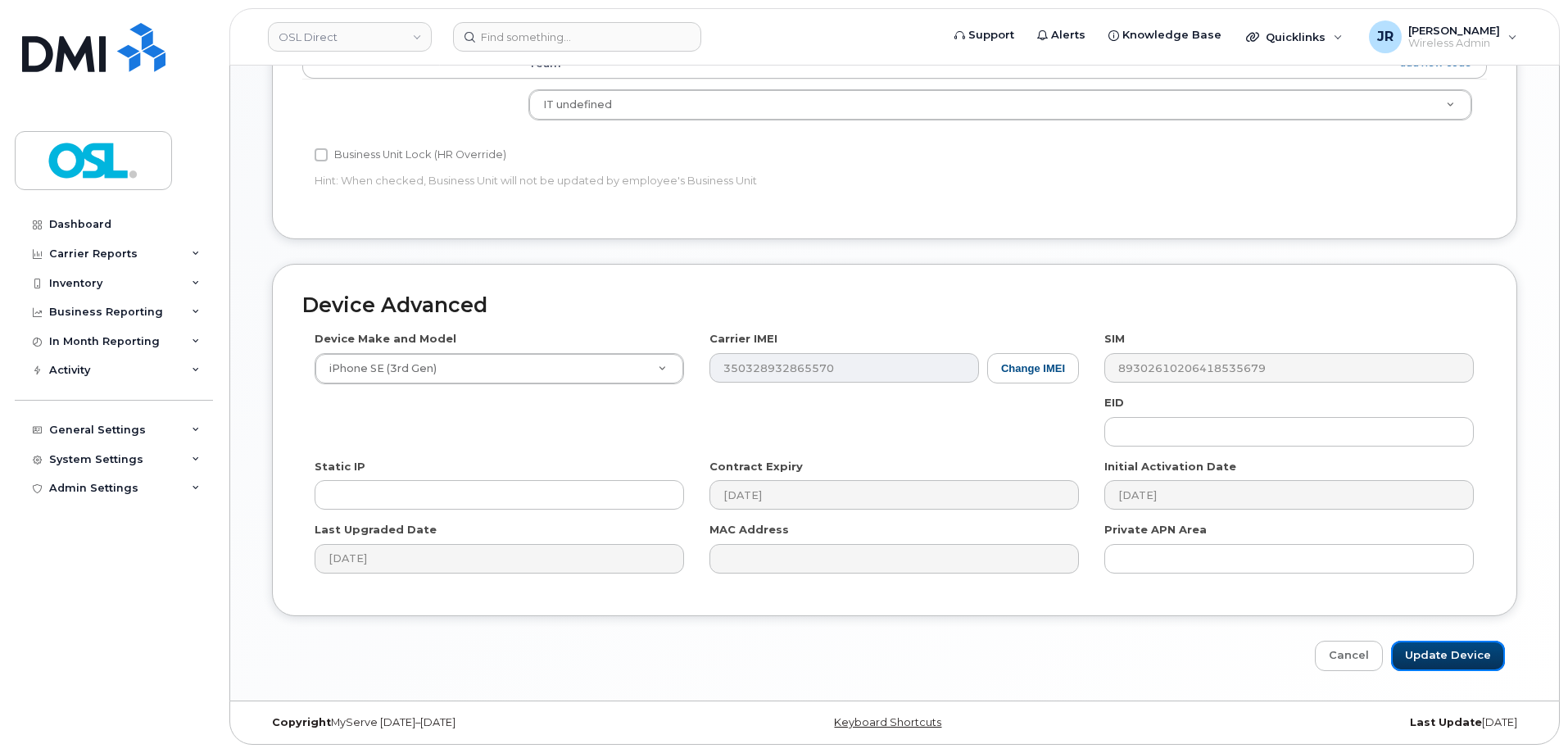
click at [1451, 665] on input "Update Device" at bounding box center [1448, 655] width 114 height 31
type input "Saving..."
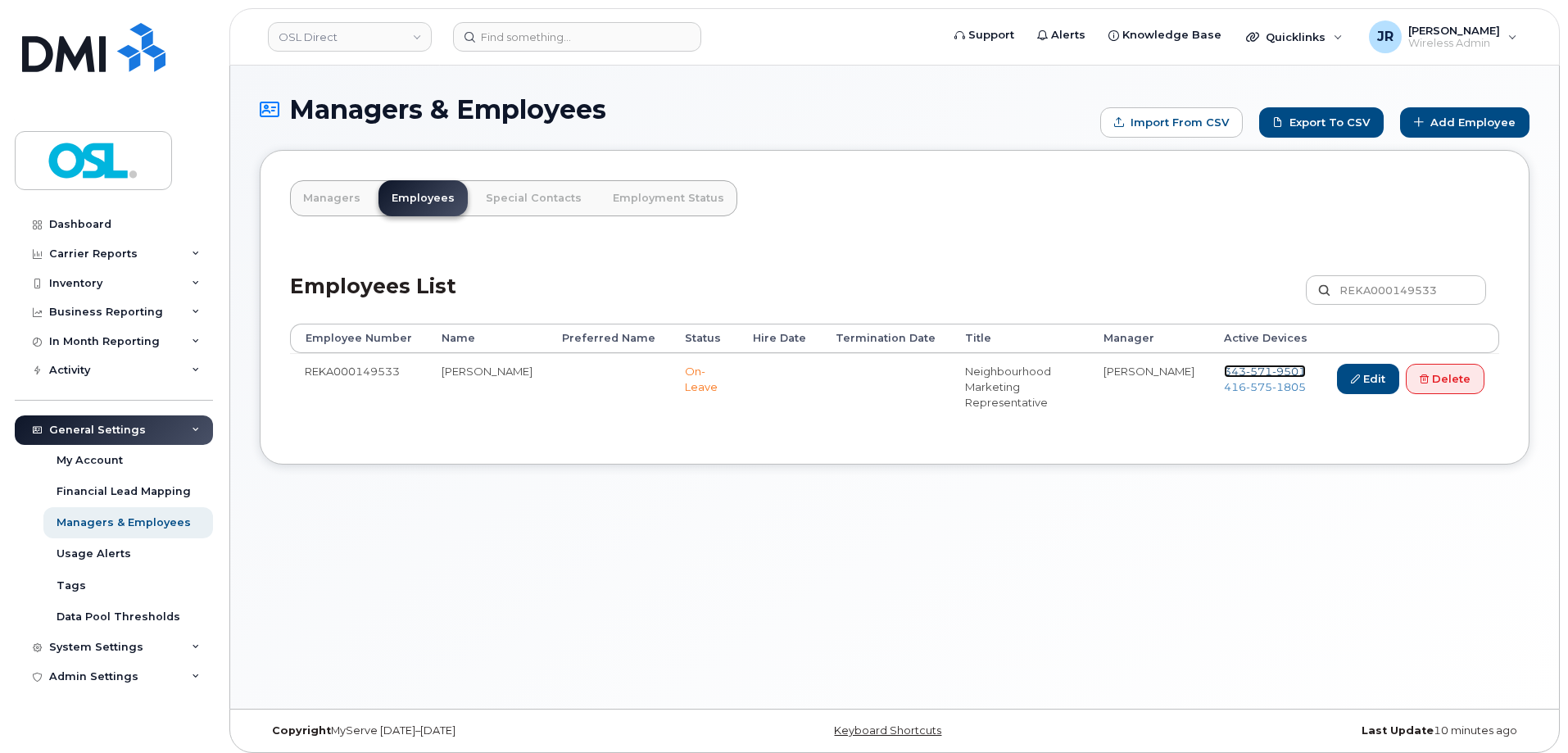
click at [1258, 367] on span "571" at bounding box center [1260, 370] width 26 height 13
click at [1251, 388] on span "575" at bounding box center [1260, 386] width 26 height 13
click at [1419, 374] on link "Delete" at bounding box center [1445, 378] width 79 height 31
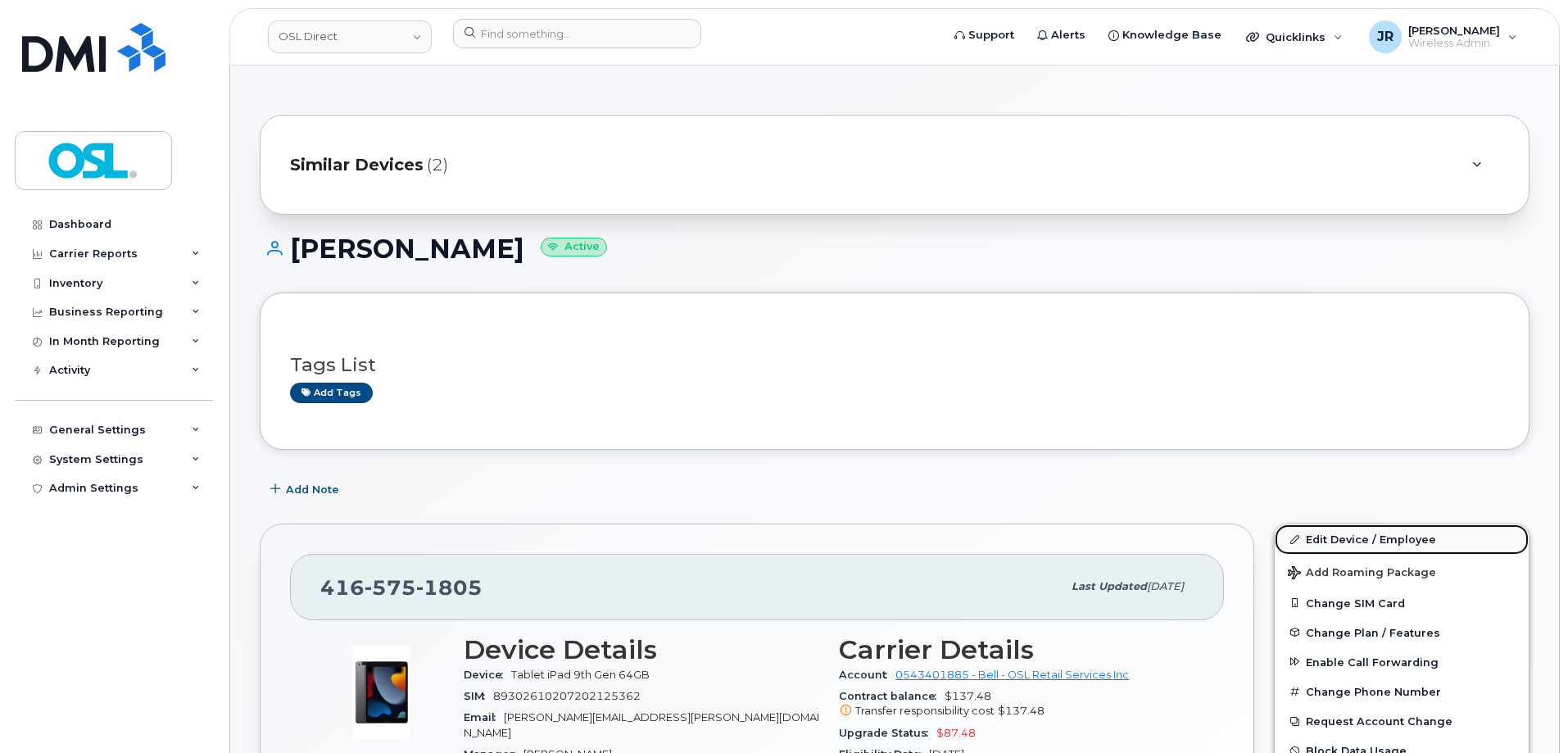
click at [1318, 536] on link "Edit Device / Employee" at bounding box center [1402, 539] width 254 height 30
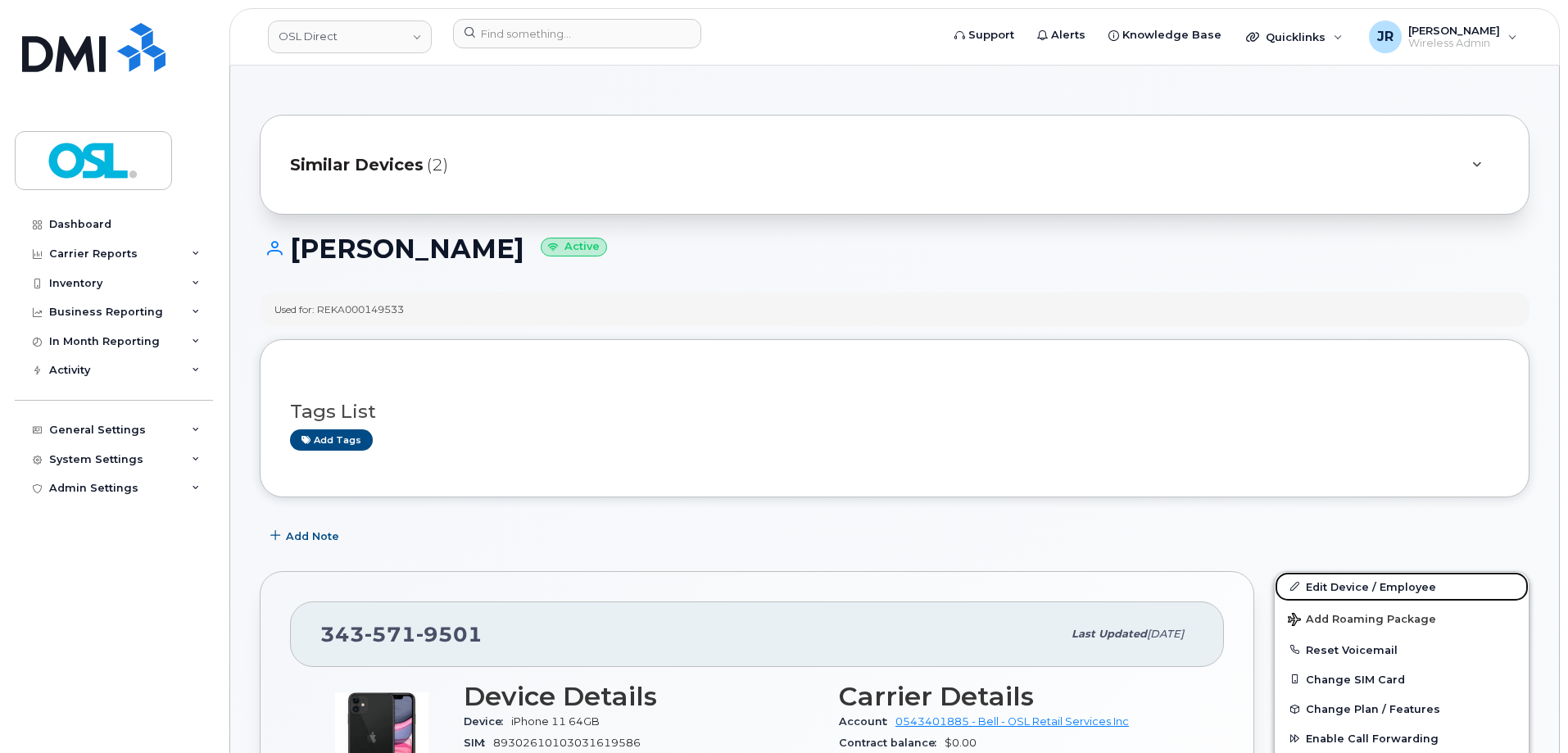
click at [1333, 574] on link "Edit Device / Employee" at bounding box center [1402, 587] width 254 height 30
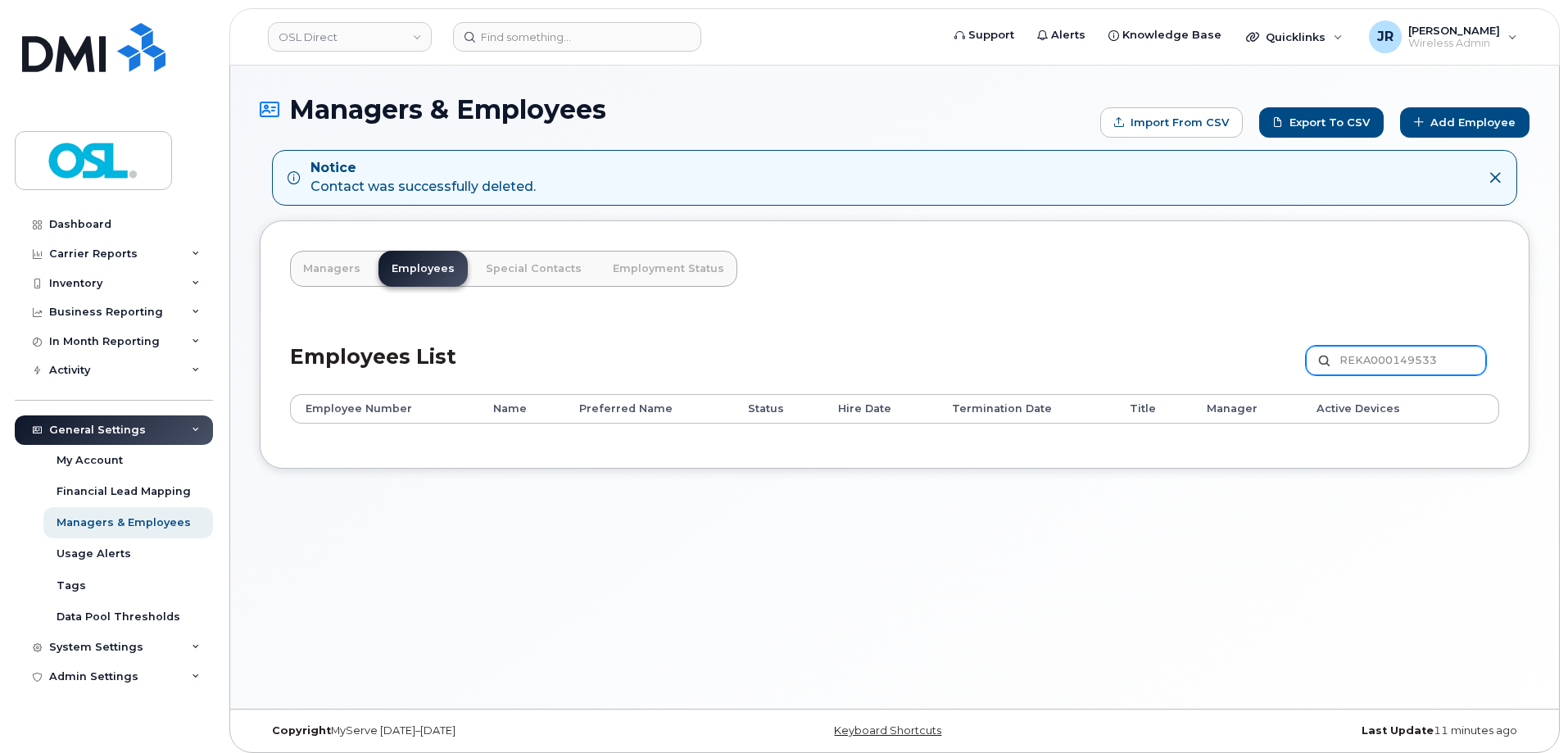
click at [1358, 351] on input "REKA000149533" at bounding box center [1396, 361] width 180 height 30
paste input "51425"
type input "REKA000151425"
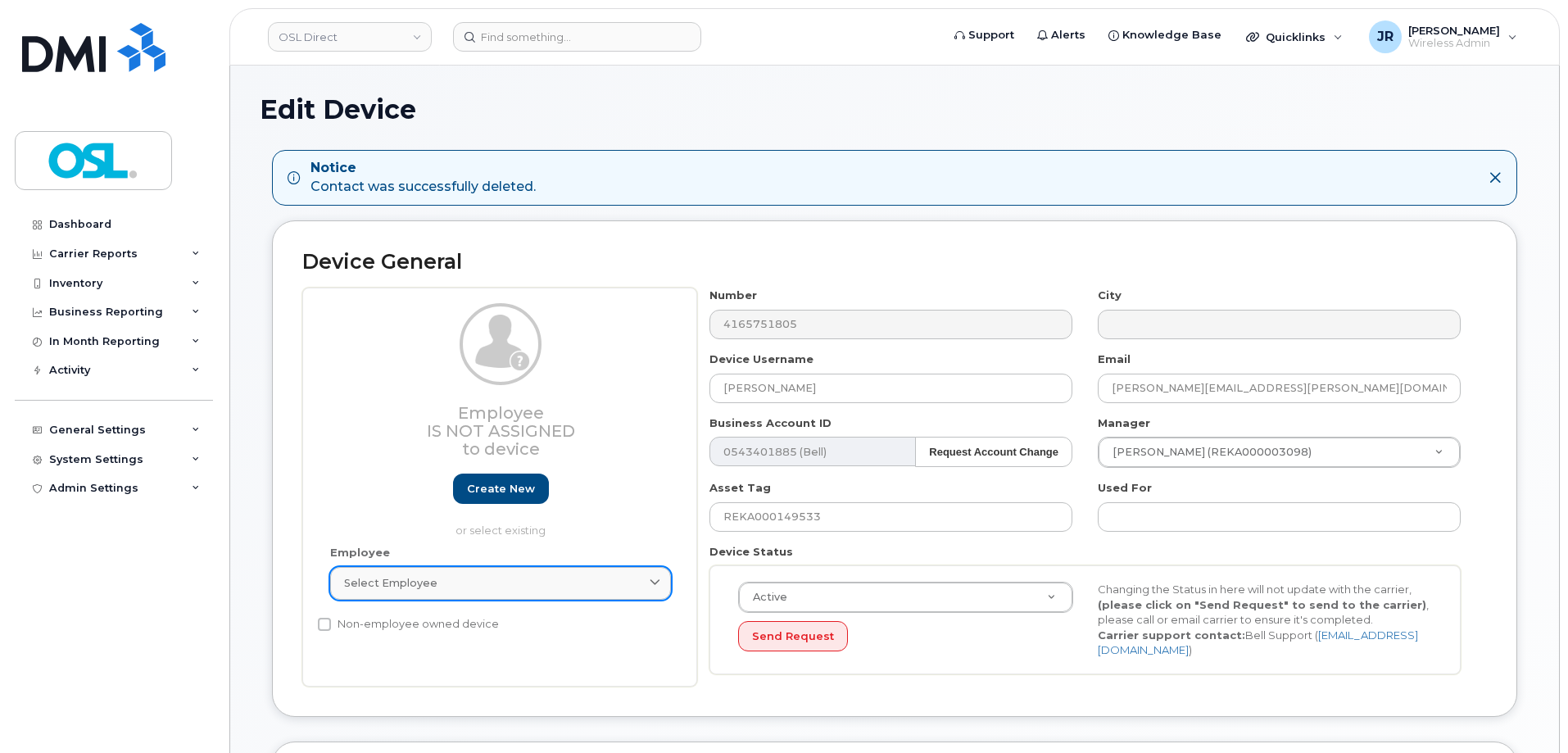
click at [473, 569] on link "Select employee" at bounding box center [500, 582] width 341 height 32
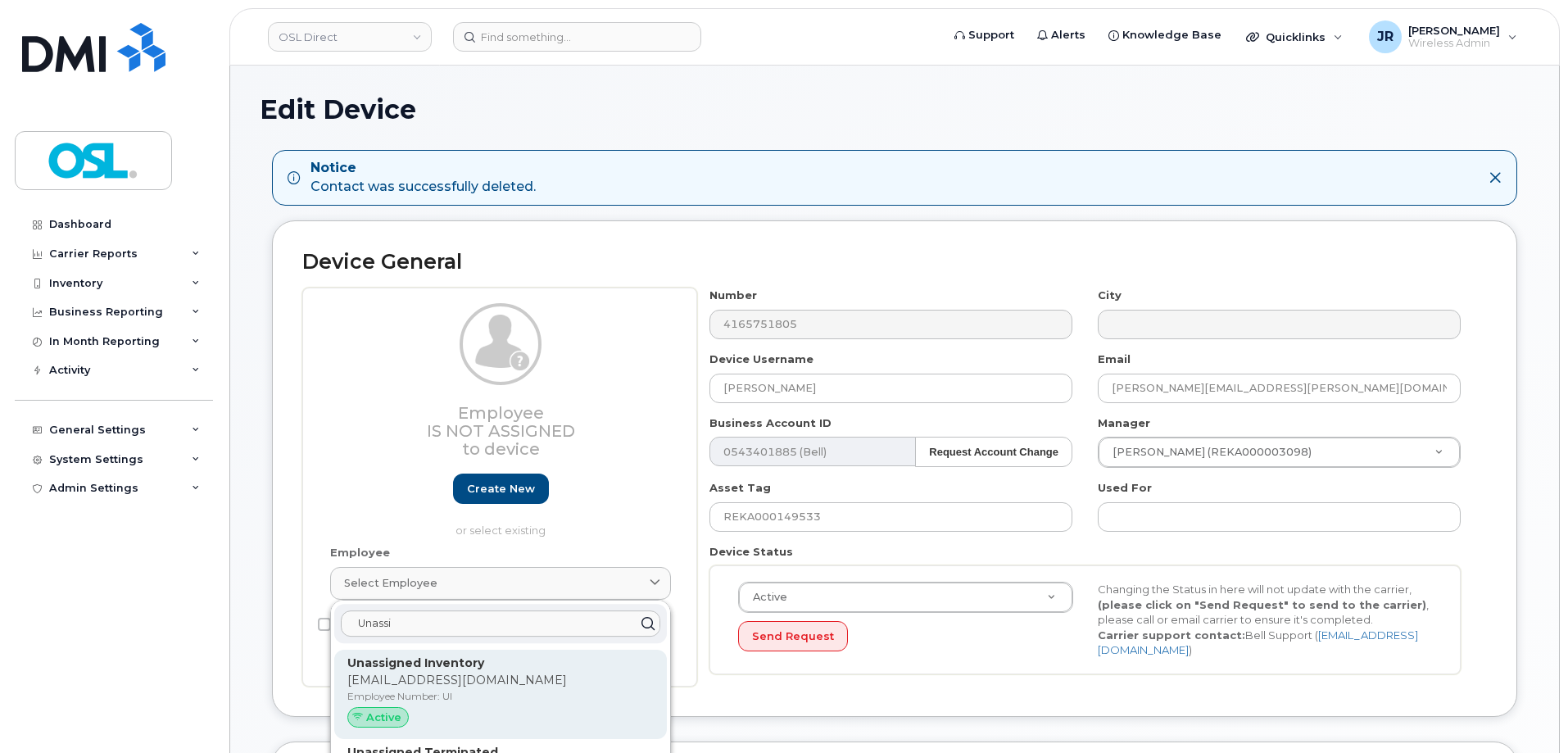
type input "Unassi"
click at [456, 655] on p "Unassigned Inventory" at bounding box center [501, 663] width 307 height 18
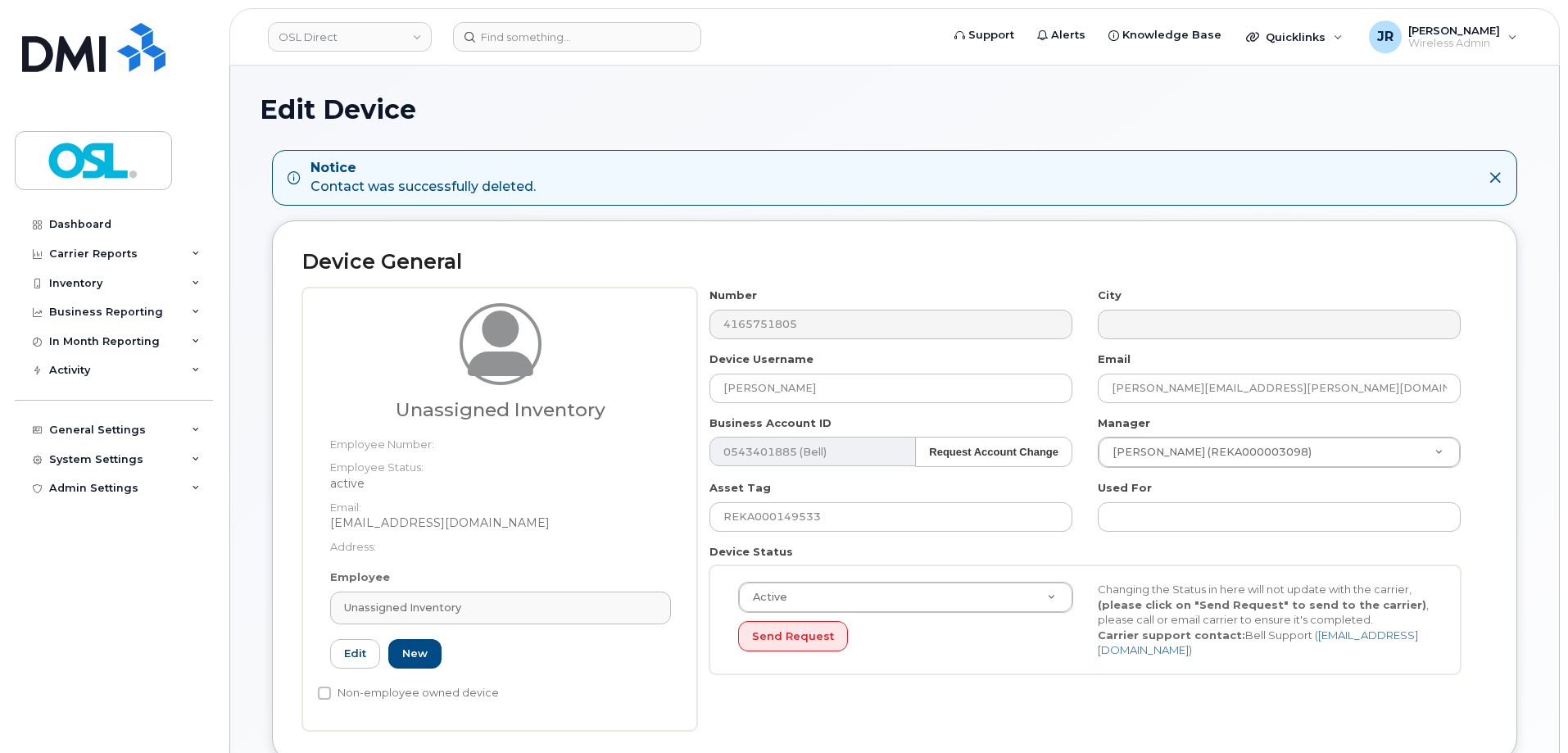
type input "UI"
type input "Unassigned Inventory"
type input "[EMAIL_ADDRESS][DOMAIN_NAME]"
type input "4724252"
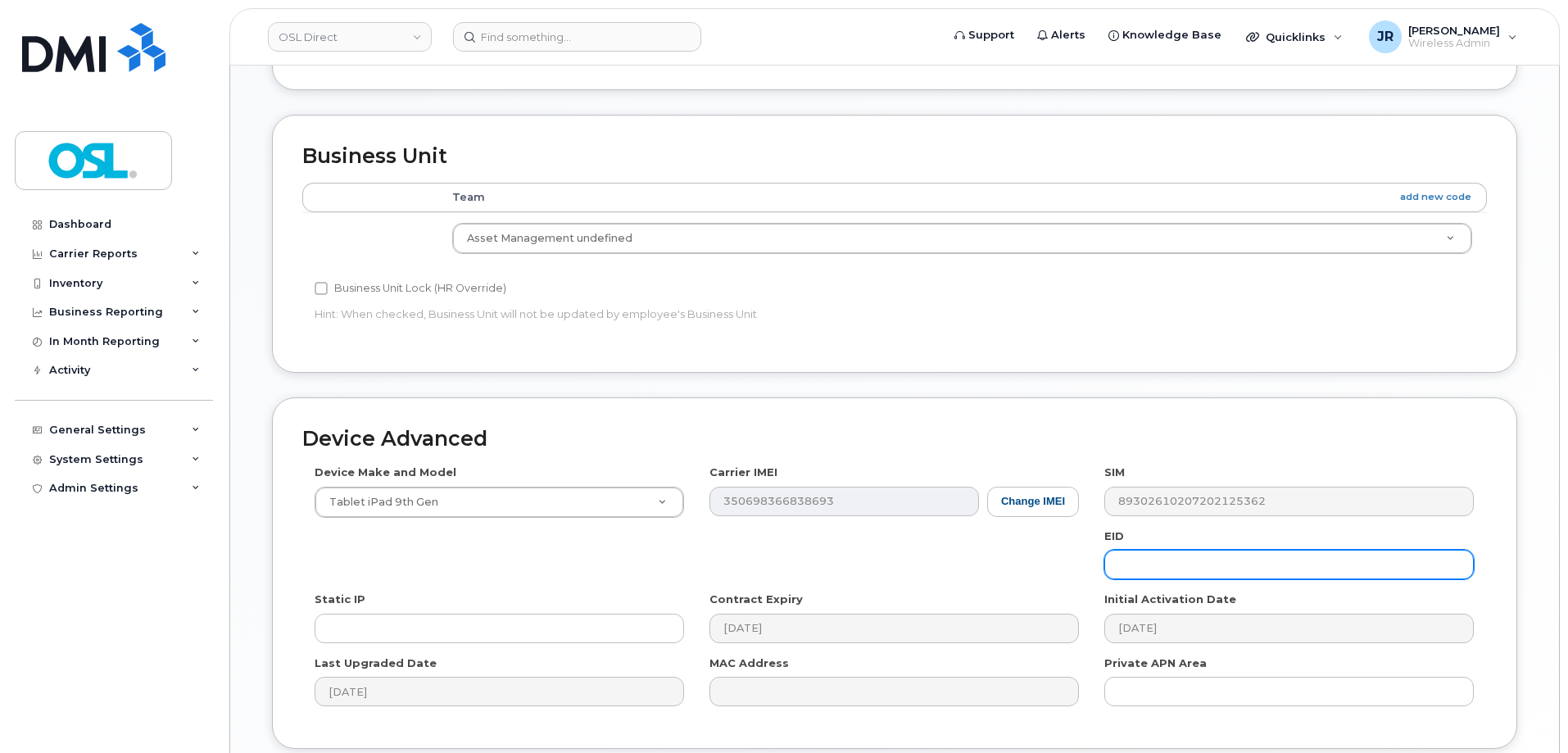
scroll to position [721, 0]
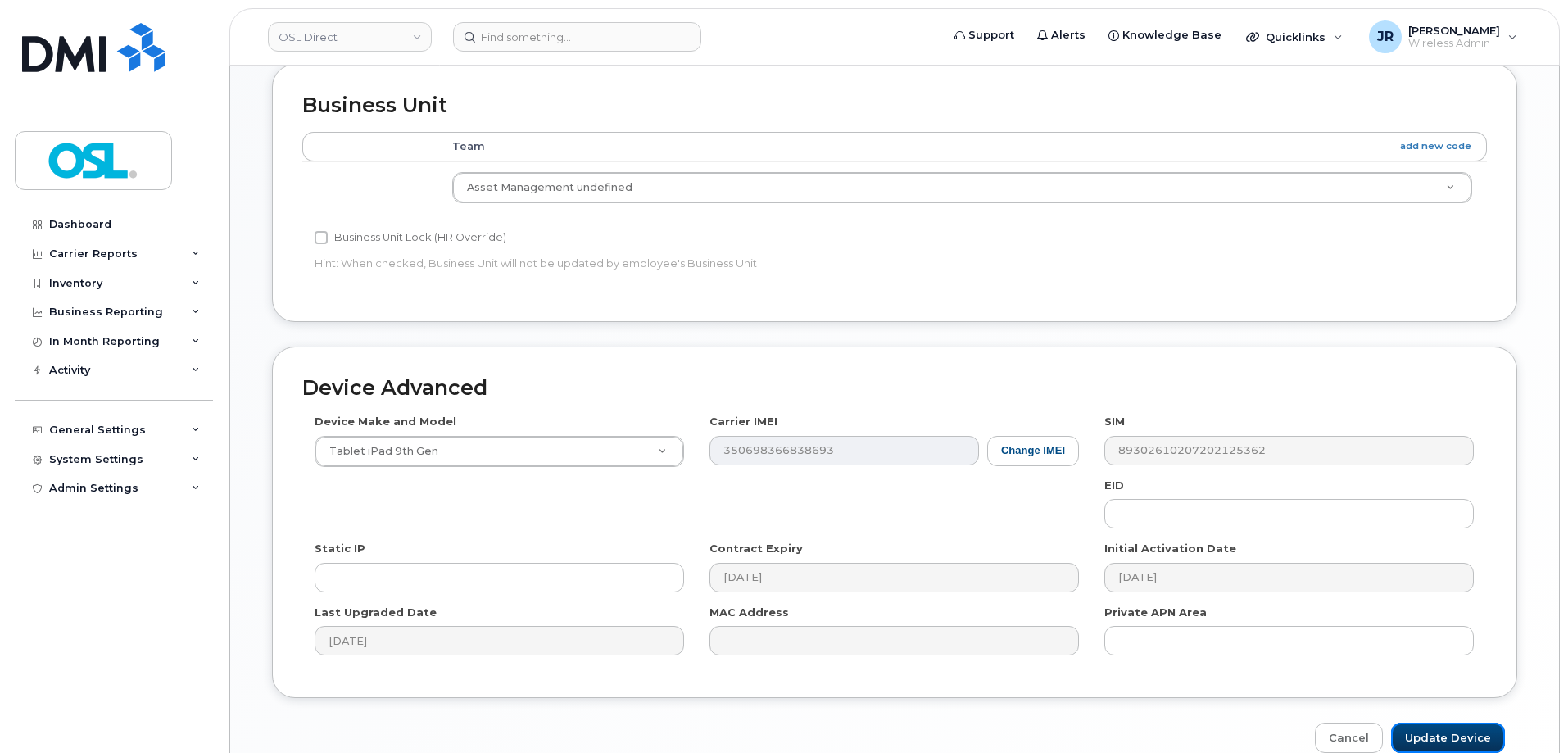
click at [1453, 734] on input "Update Device" at bounding box center [1448, 737] width 114 height 31
type input "Saving..."
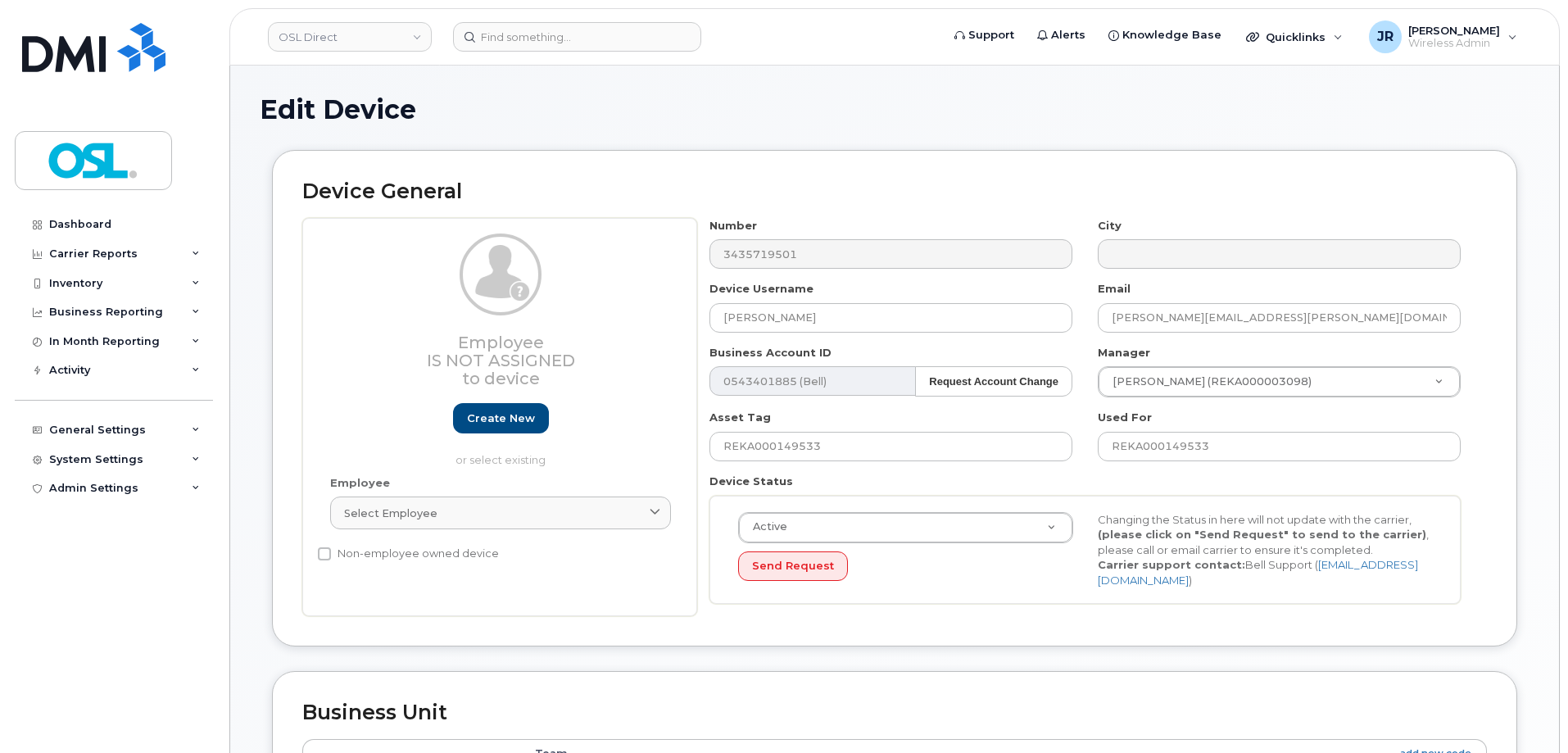
click at [498, 538] on div "Employee Select employee Type first three symbols or more" at bounding box center [500, 510] width 365 height 70
click at [513, 515] on div "Select employee" at bounding box center [500, 513] width 313 height 16
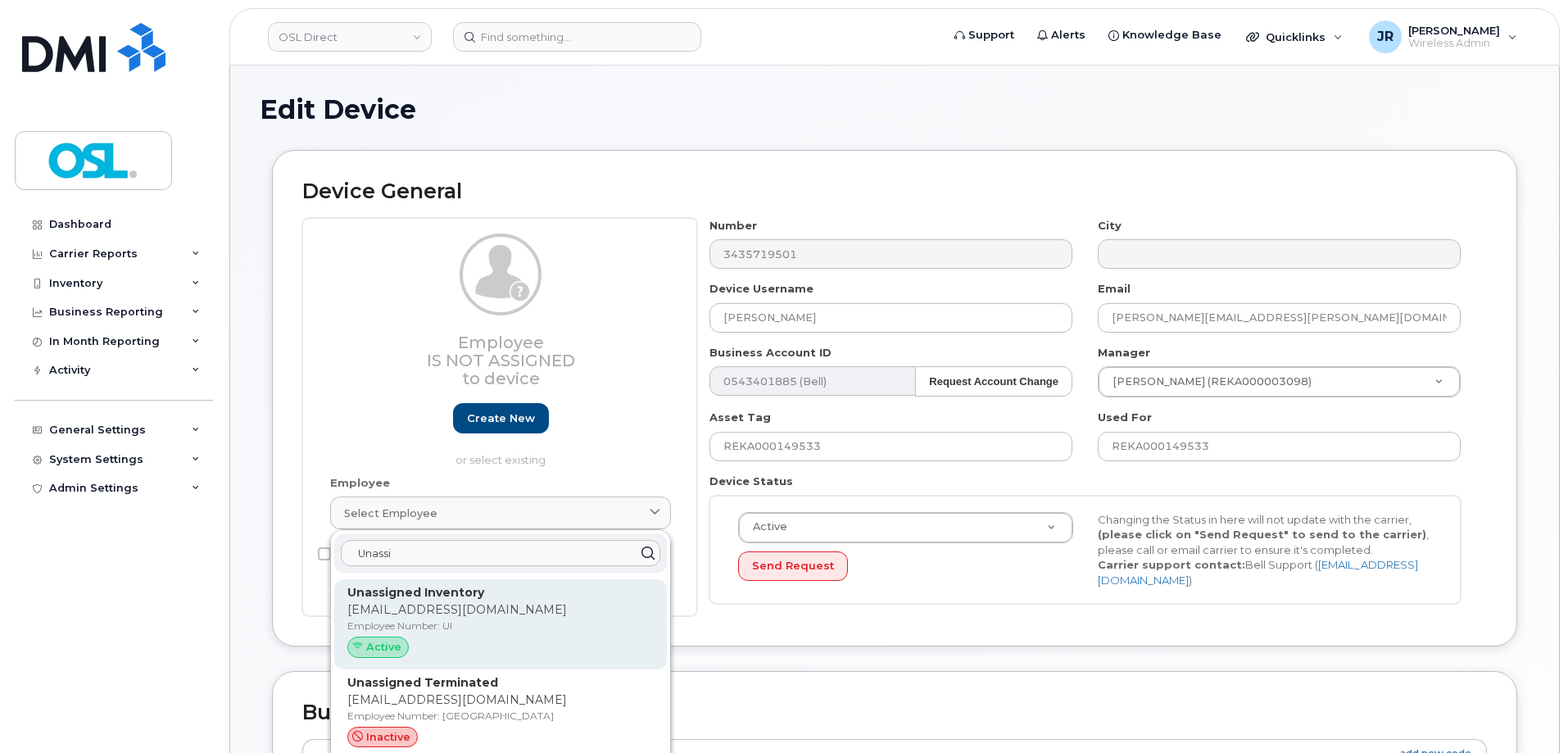
type input "Unassi"
click at [502, 615] on p "[EMAIL_ADDRESS][DOMAIN_NAME]" at bounding box center [501, 610] width 307 height 18
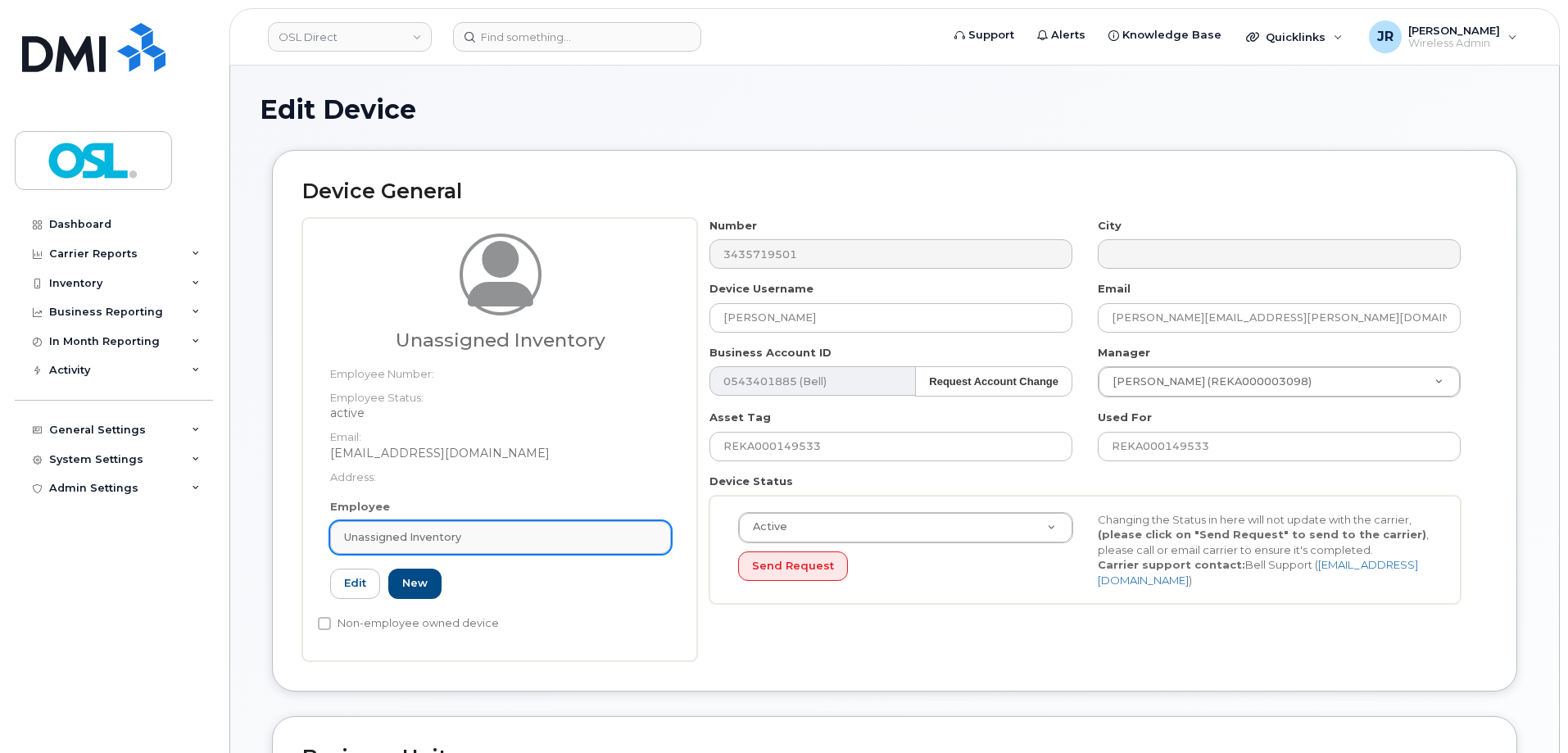
click at [505, 537] on div "Unassigned Inventory" at bounding box center [500, 537] width 313 height 16
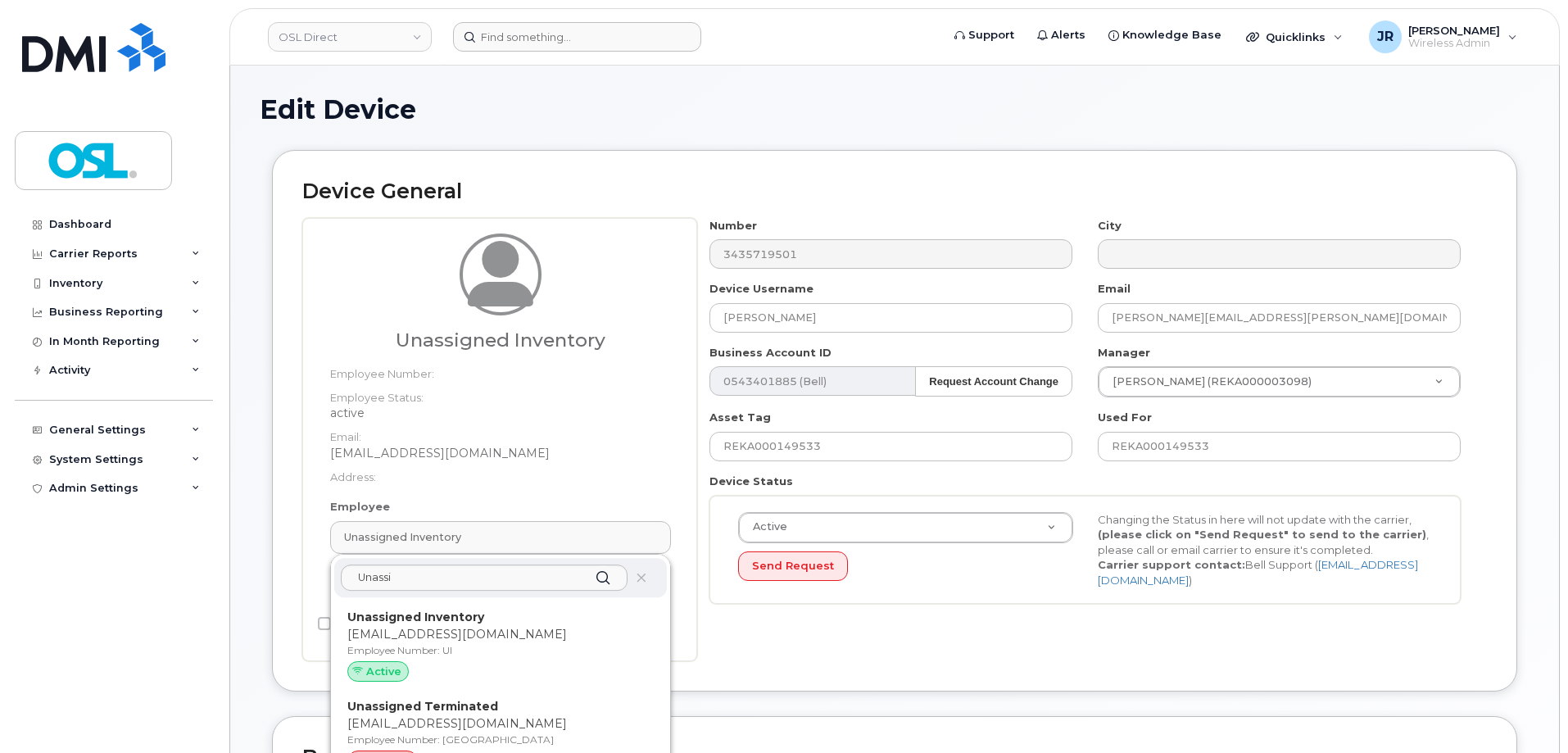
drag, startPoint x: 409, startPoint y: 720, endPoint x: 858, endPoint y: 49, distance: 807.4
click at [410, 720] on p "[EMAIL_ADDRESS][DOMAIN_NAME]" at bounding box center [501, 724] width 307 height 18
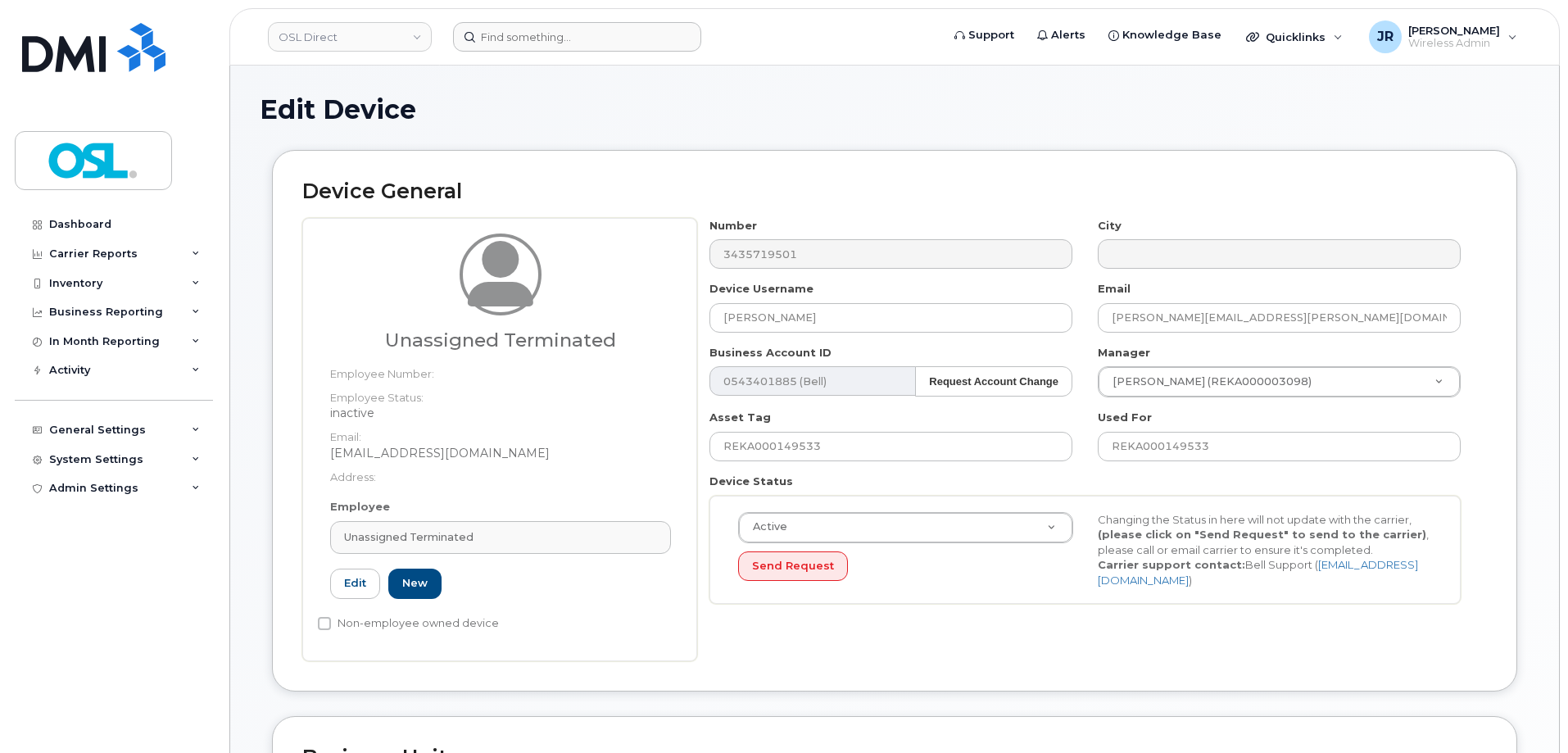
type input "UT"
type input "Unassigned Terminated"
type input "[EMAIL_ADDRESS][DOMAIN_NAME]"
type input "4117510"
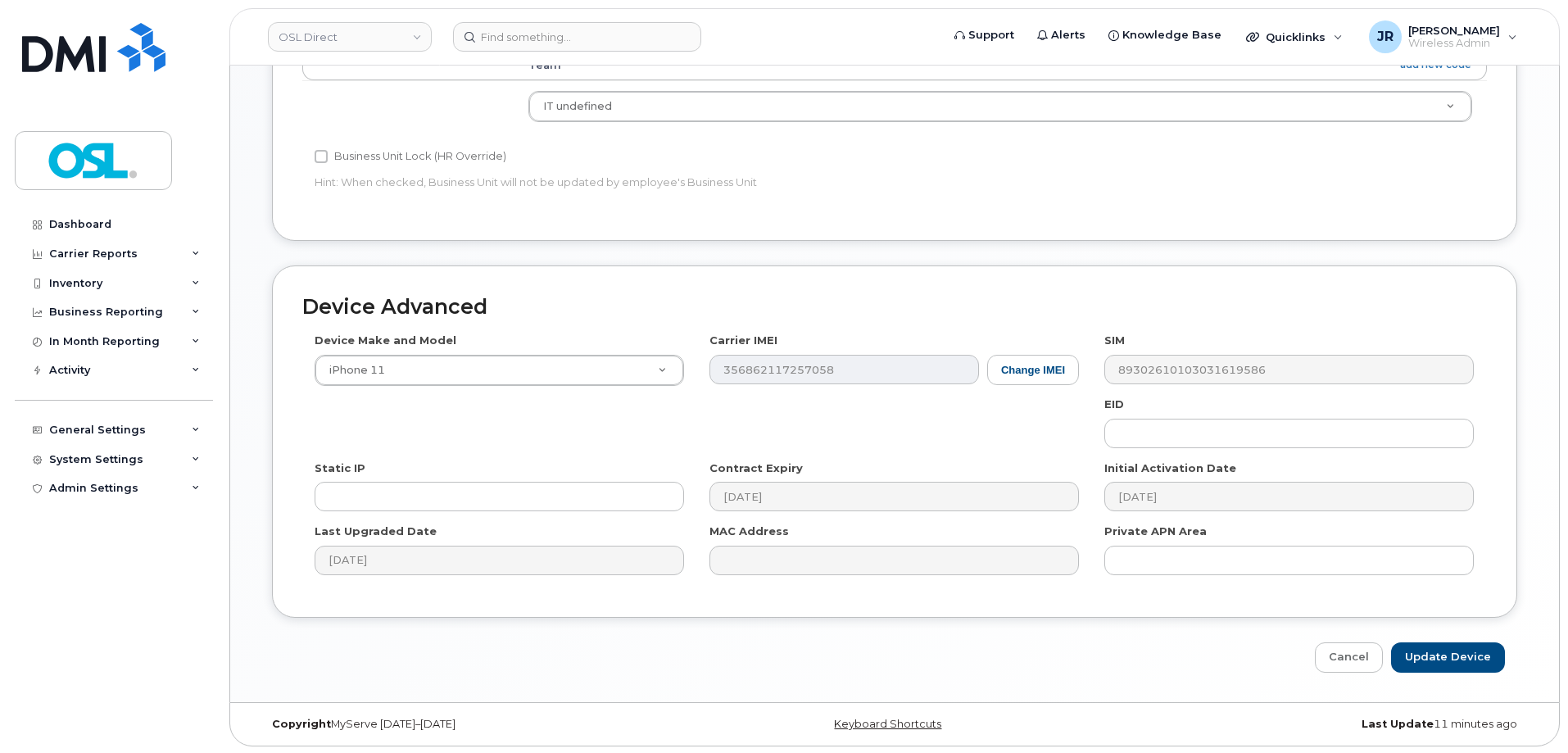
scroll to position [734, 0]
click at [1443, 651] on input "Update Device" at bounding box center [1448, 655] width 114 height 31
type input "Saving..."
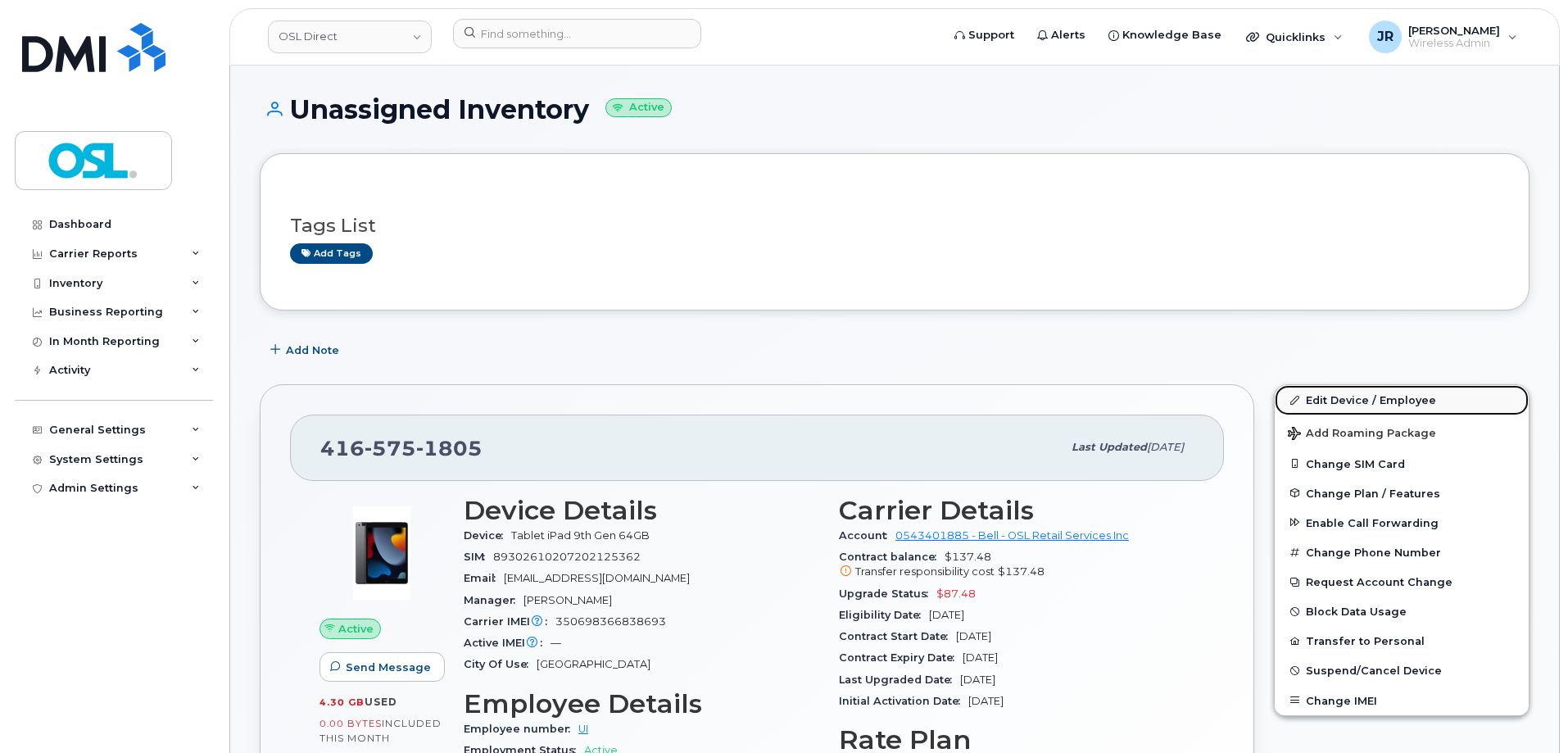
click at [1344, 398] on link "Edit Device / Employee" at bounding box center [1402, 400] width 254 height 30
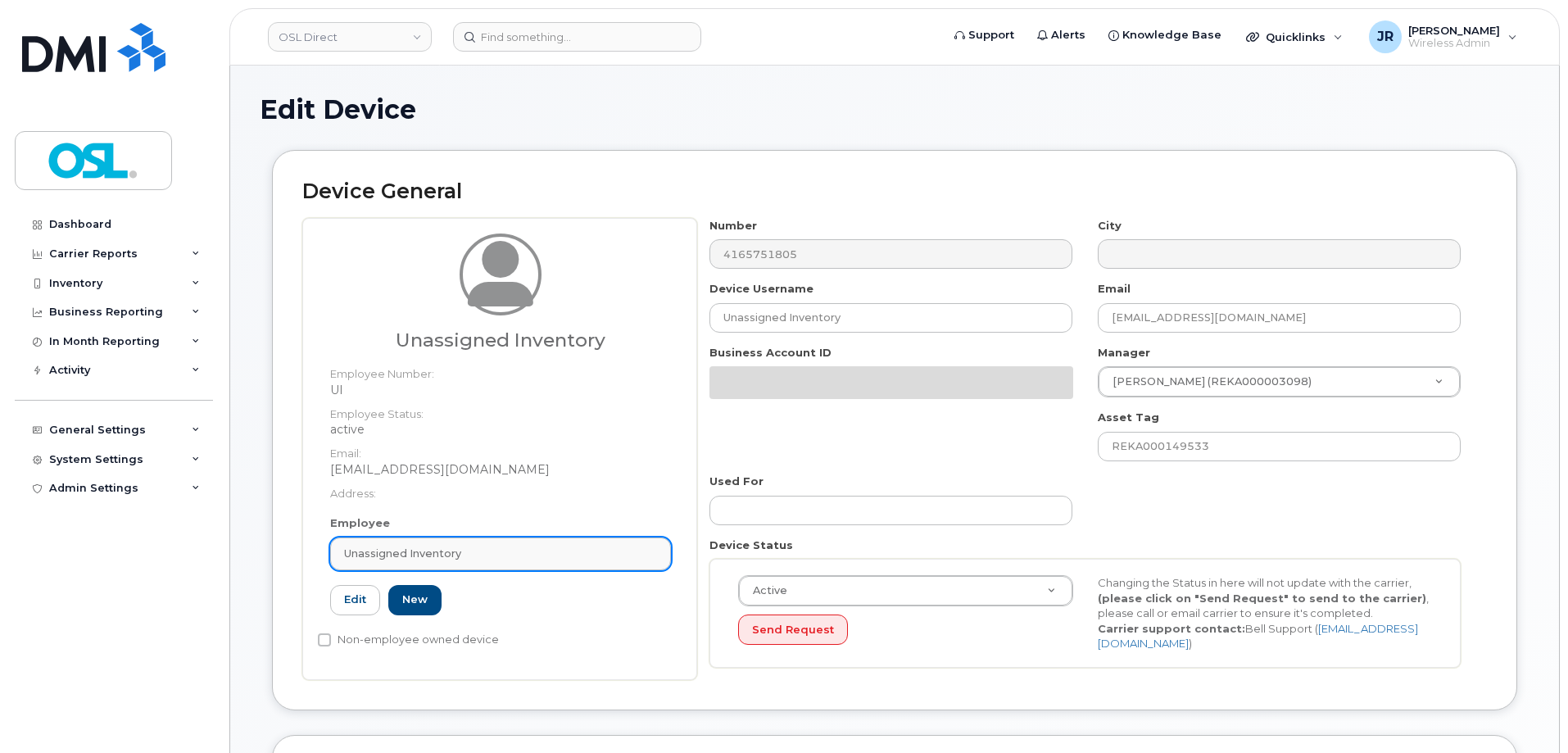
click at [546, 543] on link "Unassigned Inventory" at bounding box center [500, 553] width 341 height 32
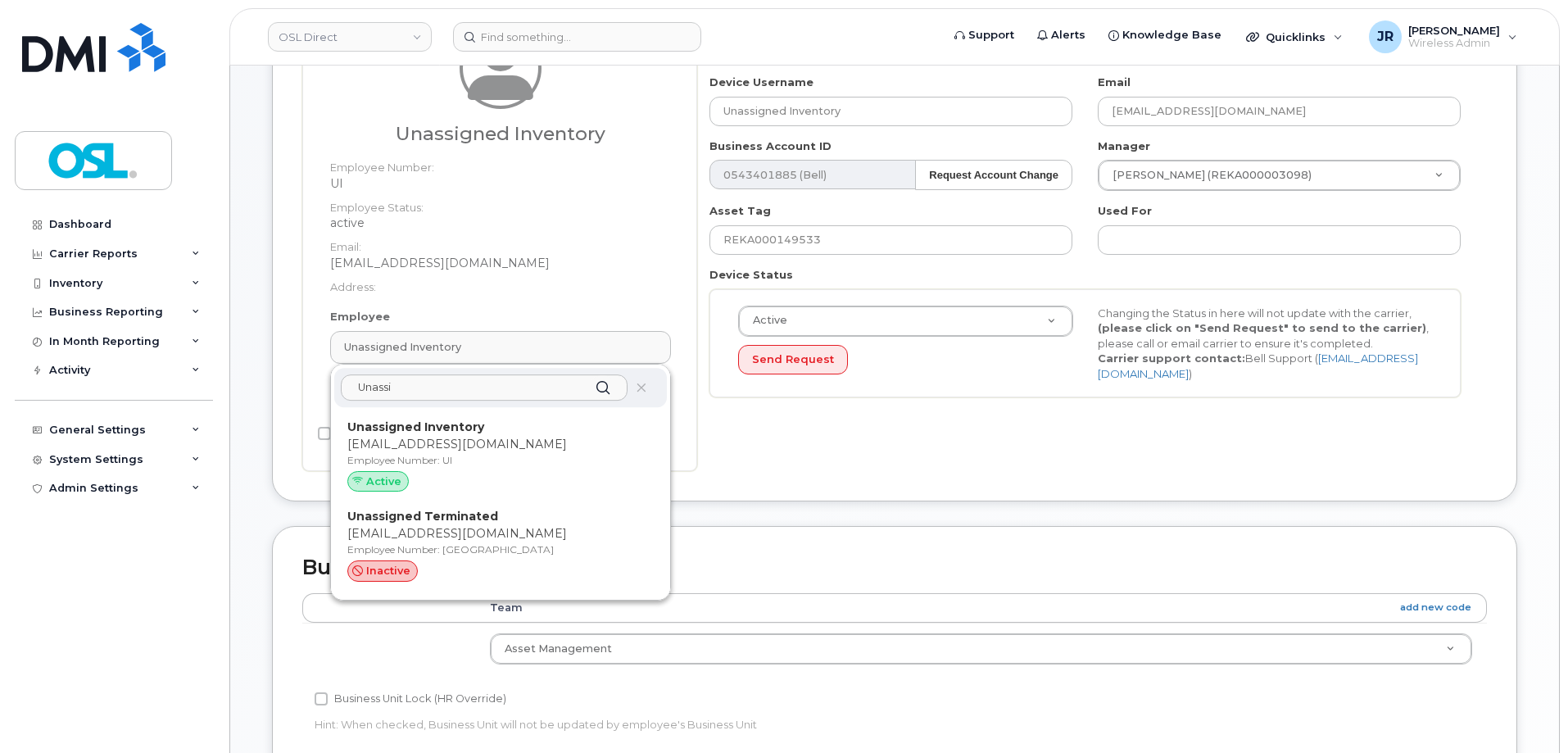
scroll to position [246, 0]
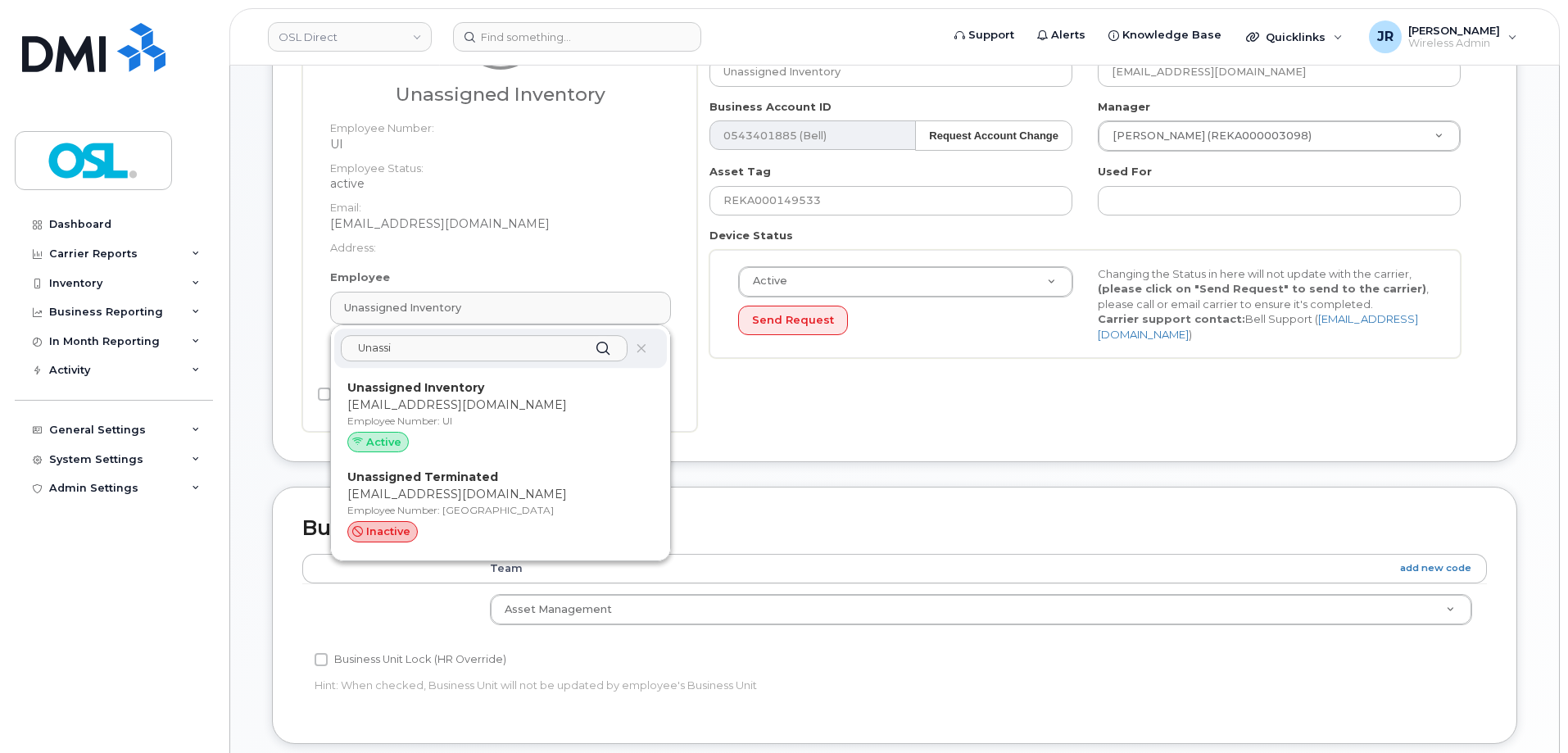
type input "Unassi"
click at [518, 512] on p "Employee Number: UT" at bounding box center [501, 510] width 307 height 15
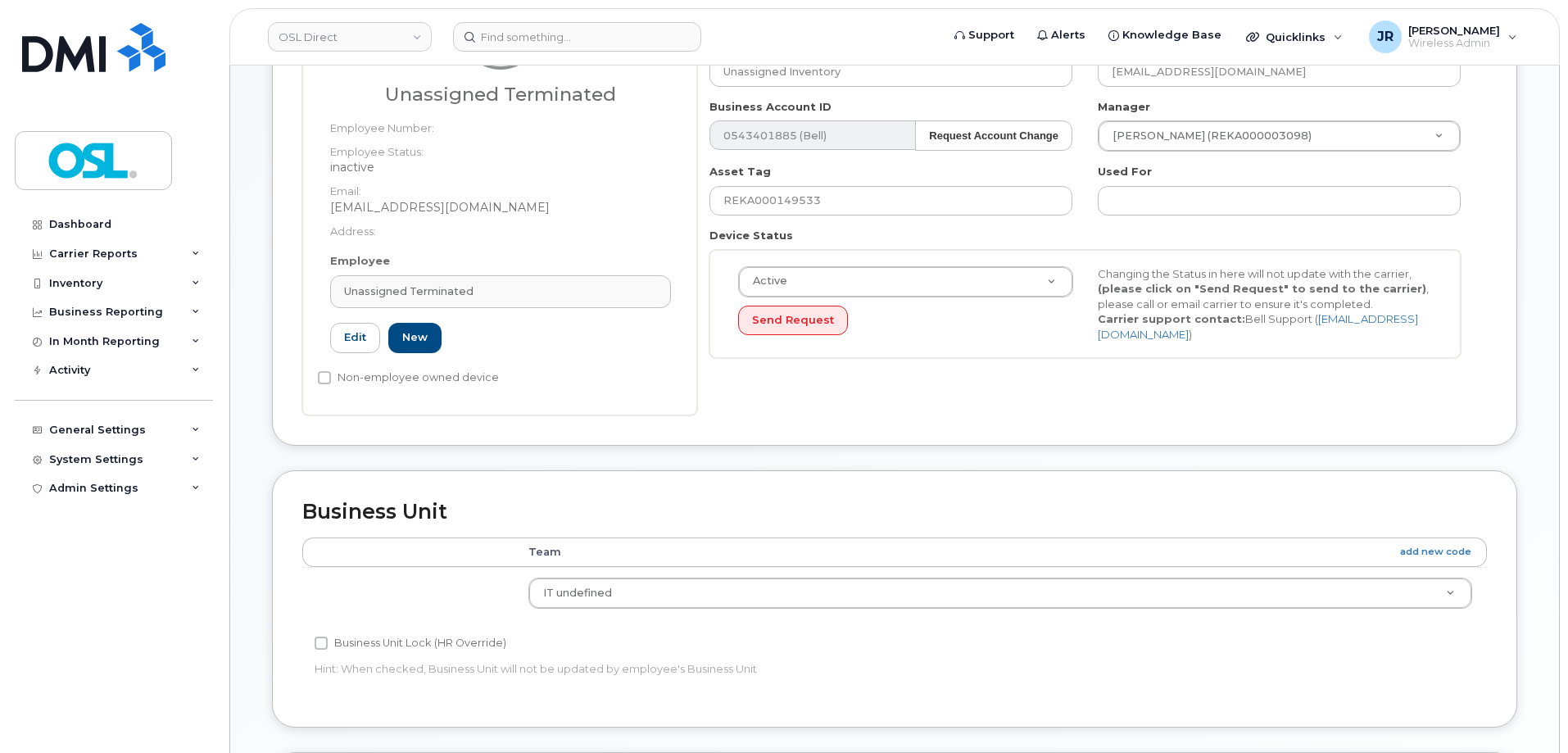
type input "Unassigned Terminated"
type input "[EMAIL_ADDRESS][DOMAIN_NAME]"
type input "4117510"
type input "UT"
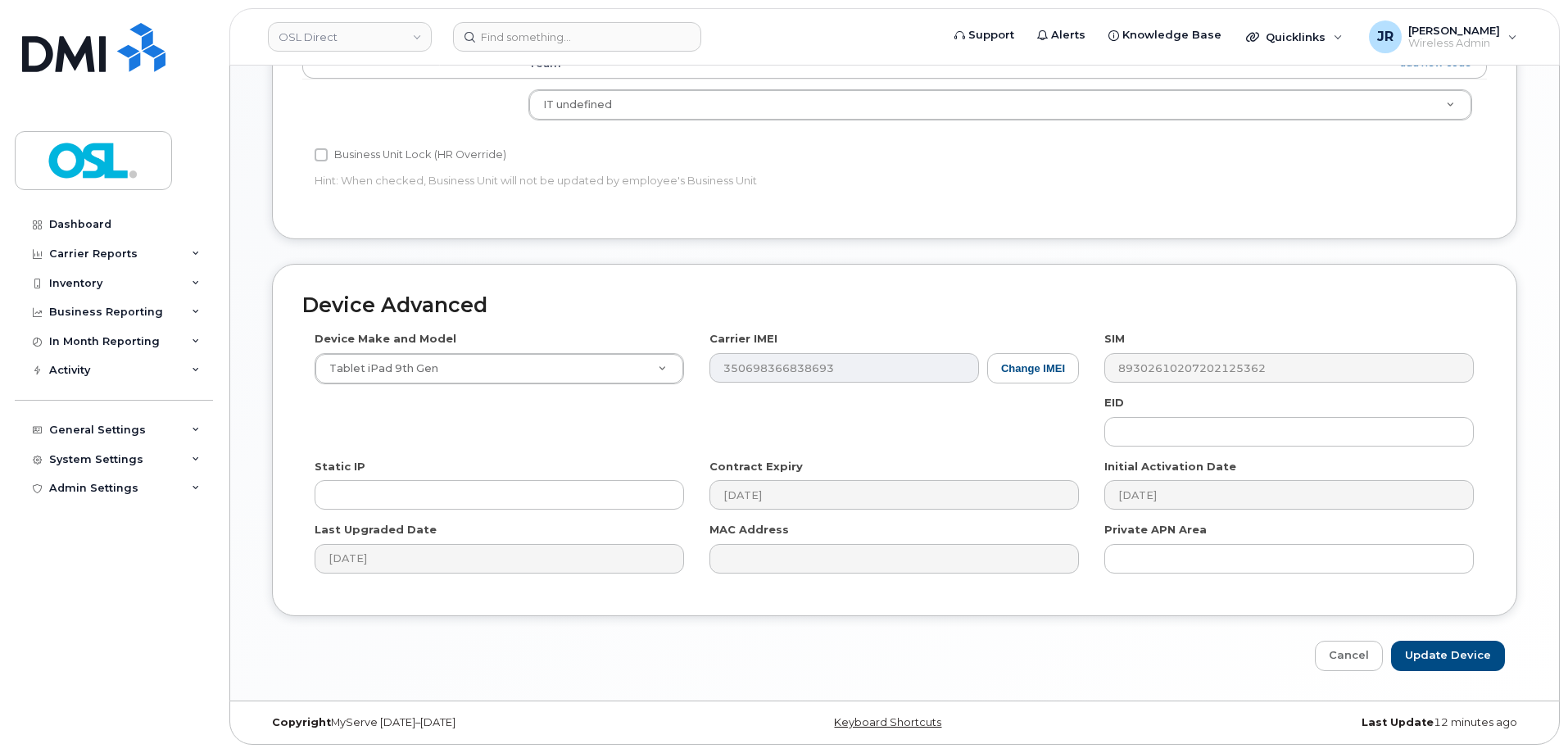
scroll to position [652, 0]
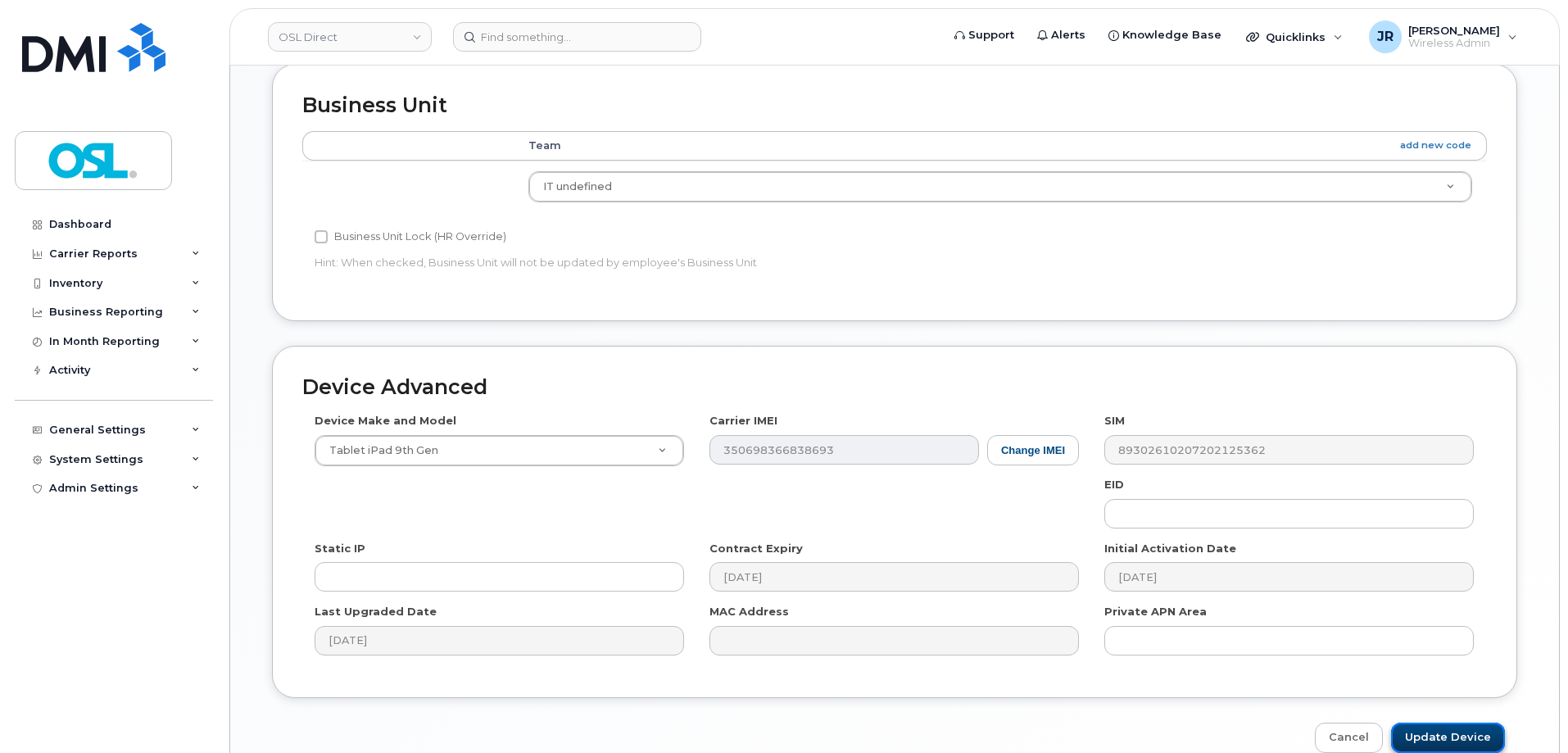
click at [1451, 728] on input "Update Device" at bounding box center [1448, 737] width 114 height 31
type input "Saving..."
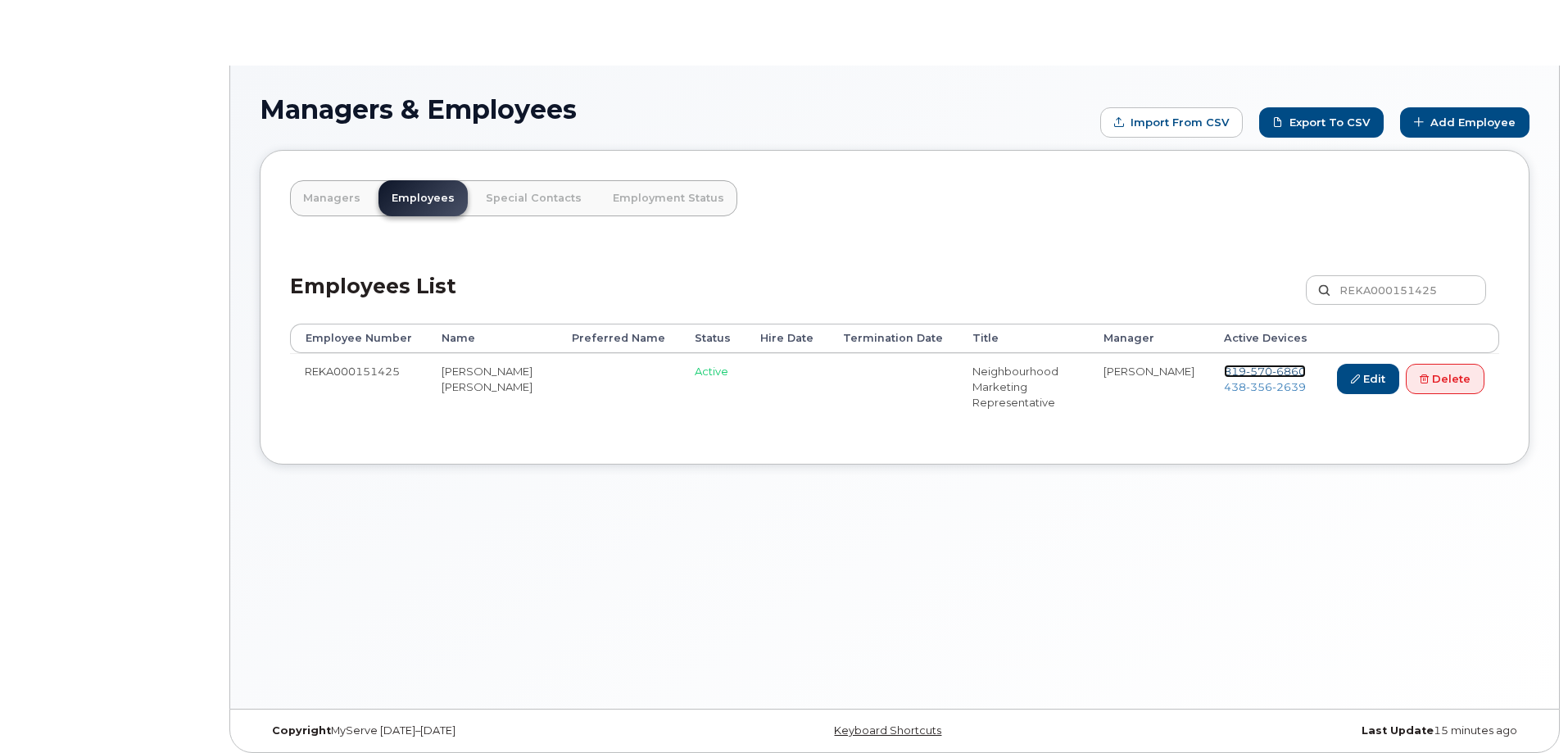
click at [1247, 365] on span "570" at bounding box center [1260, 370] width 26 height 13
click at [1241, 390] on span "[PHONE_NUMBER]" at bounding box center [1265, 386] width 82 height 13
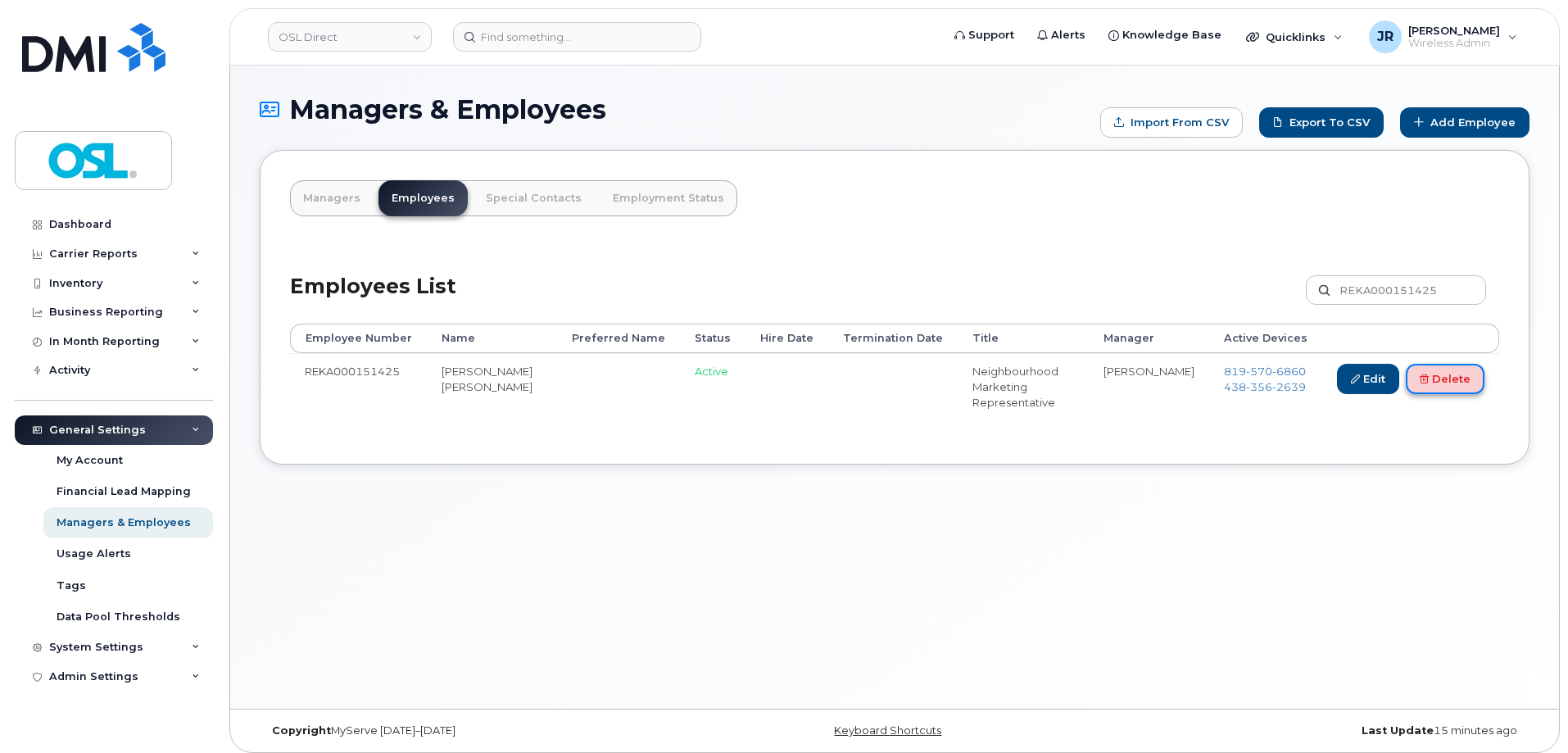
click at [1440, 386] on link "Delete" at bounding box center [1445, 378] width 79 height 31
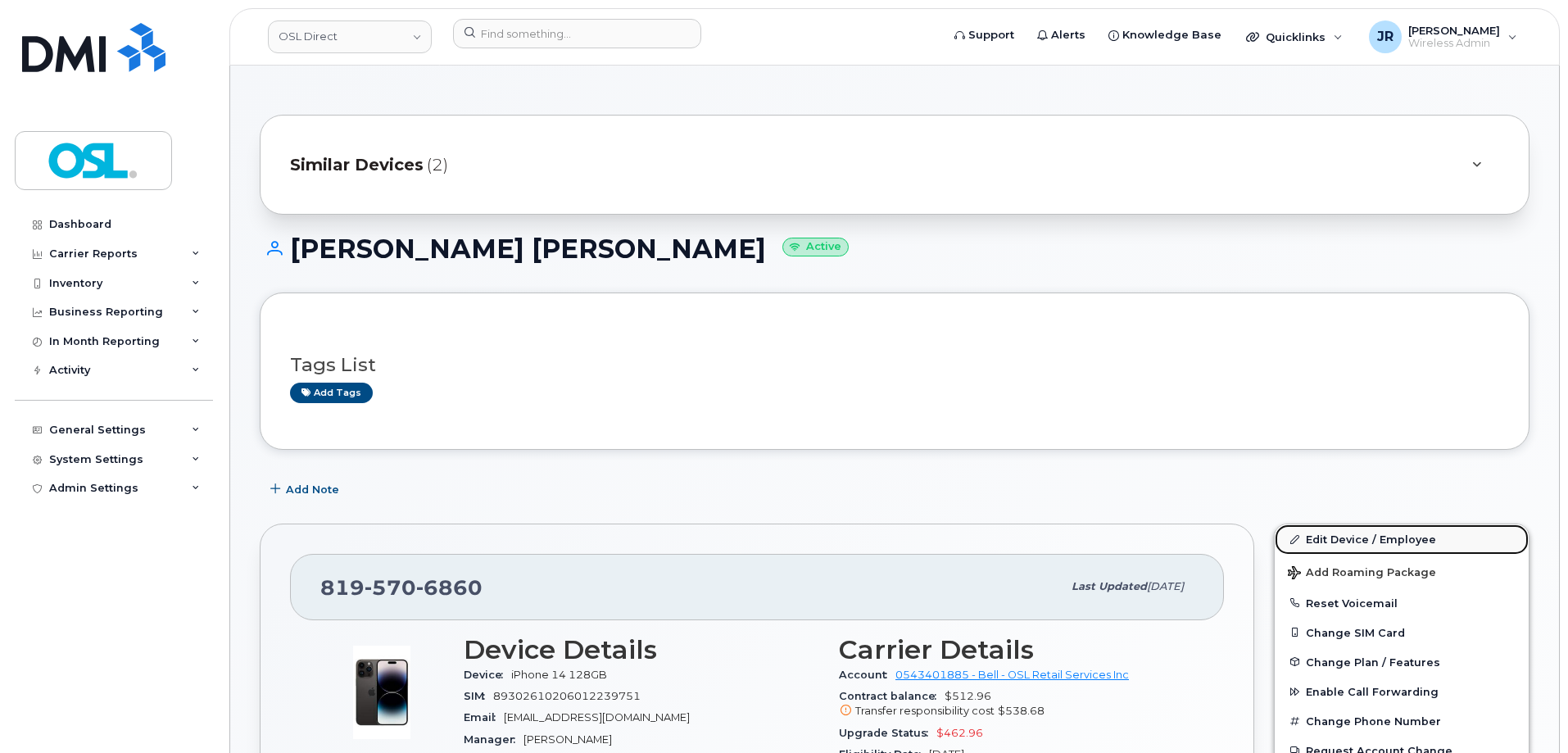
click at [1332, 543] on link "Edit Device / Employee" at bounding box center [1402, 539] width 254 height 30
click at [1335, 531] on link "Edit Device / Employee" at bounding box center [1402, 539] width 254 height 30
click at [1325, 527] on link "Edit Device / Employee" at bounding box center [1402, 539] width 254 height 30
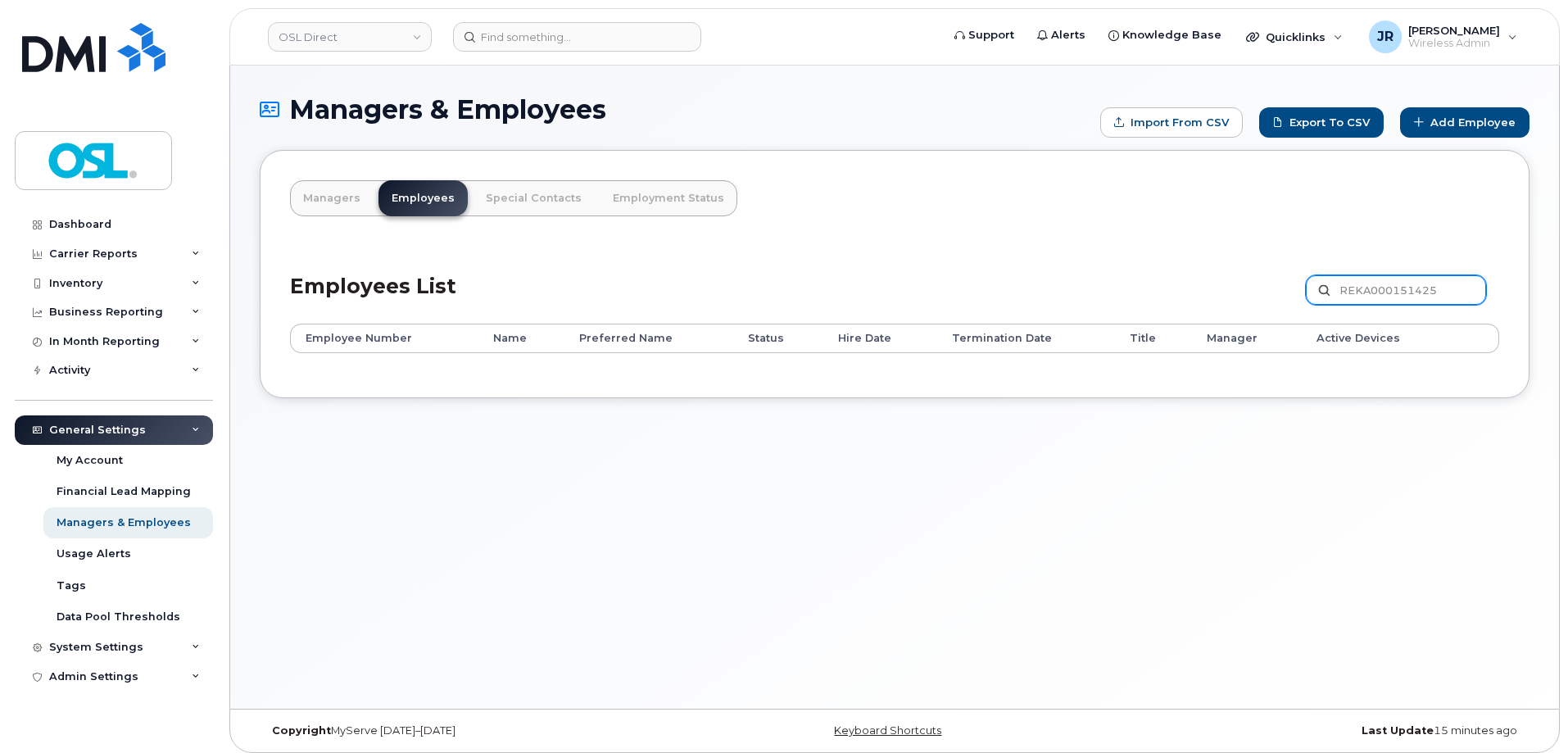
click at [1367, 285] on input "REKA000151425" at bounding box center [1396, 290] width 180 height 30
paste input "068041"
type input "REKA000068041"
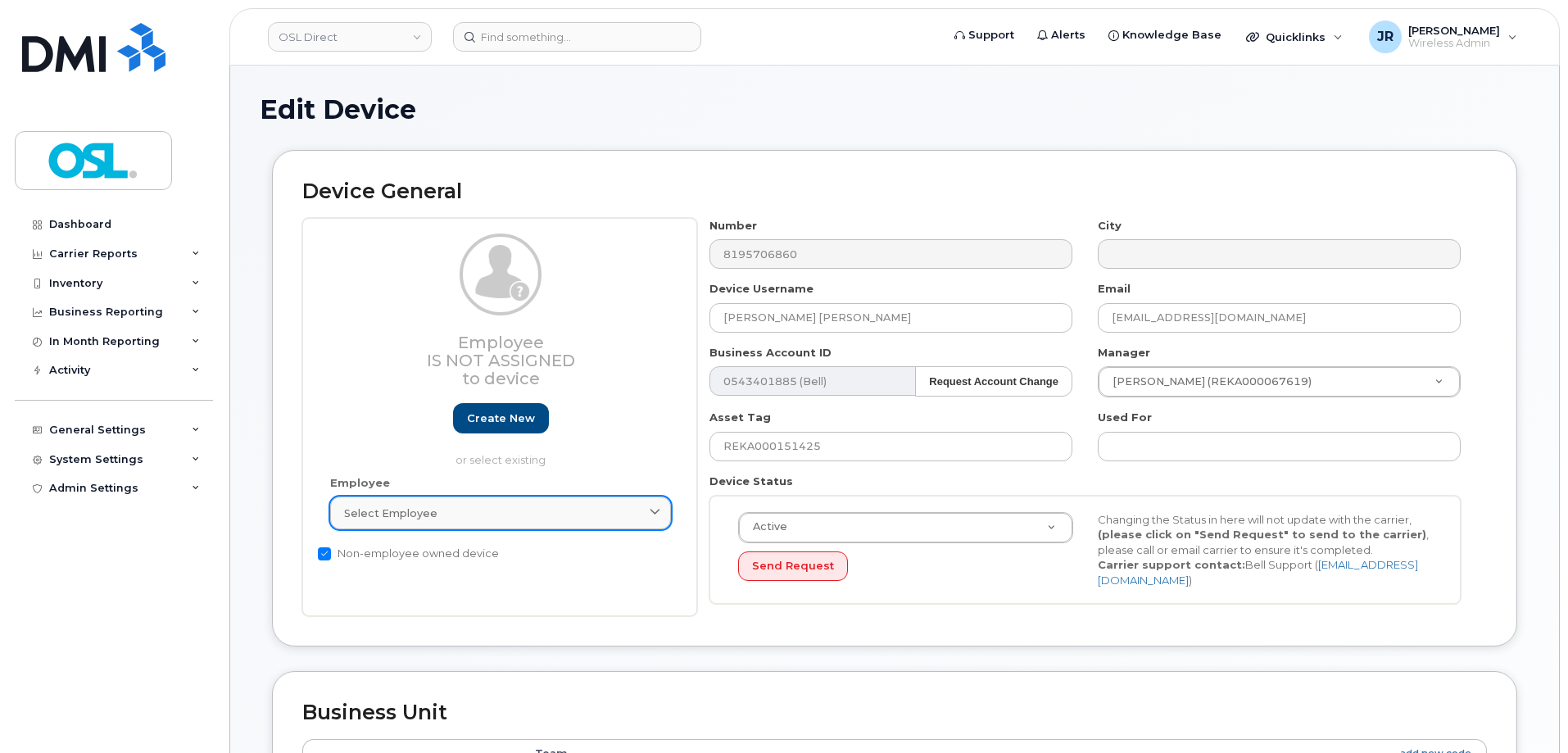
click at [582, 519] on div "Select employee" at bounding box center [500, 513] width 313 height 16
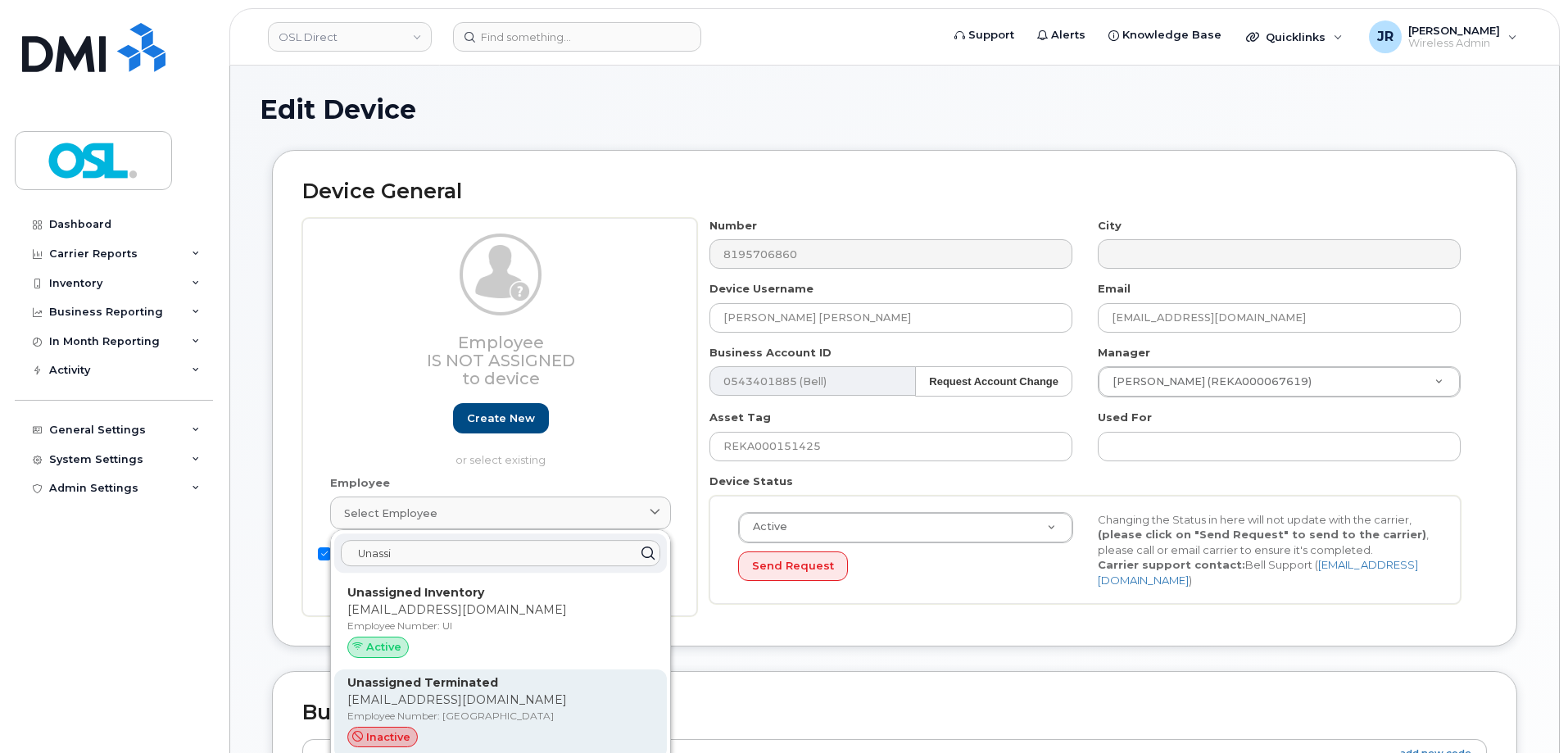
type input "Unassi"
click at [485, 691] on p "Unassigned Terminated" at bounding box center [501, 683] width 307 height 18
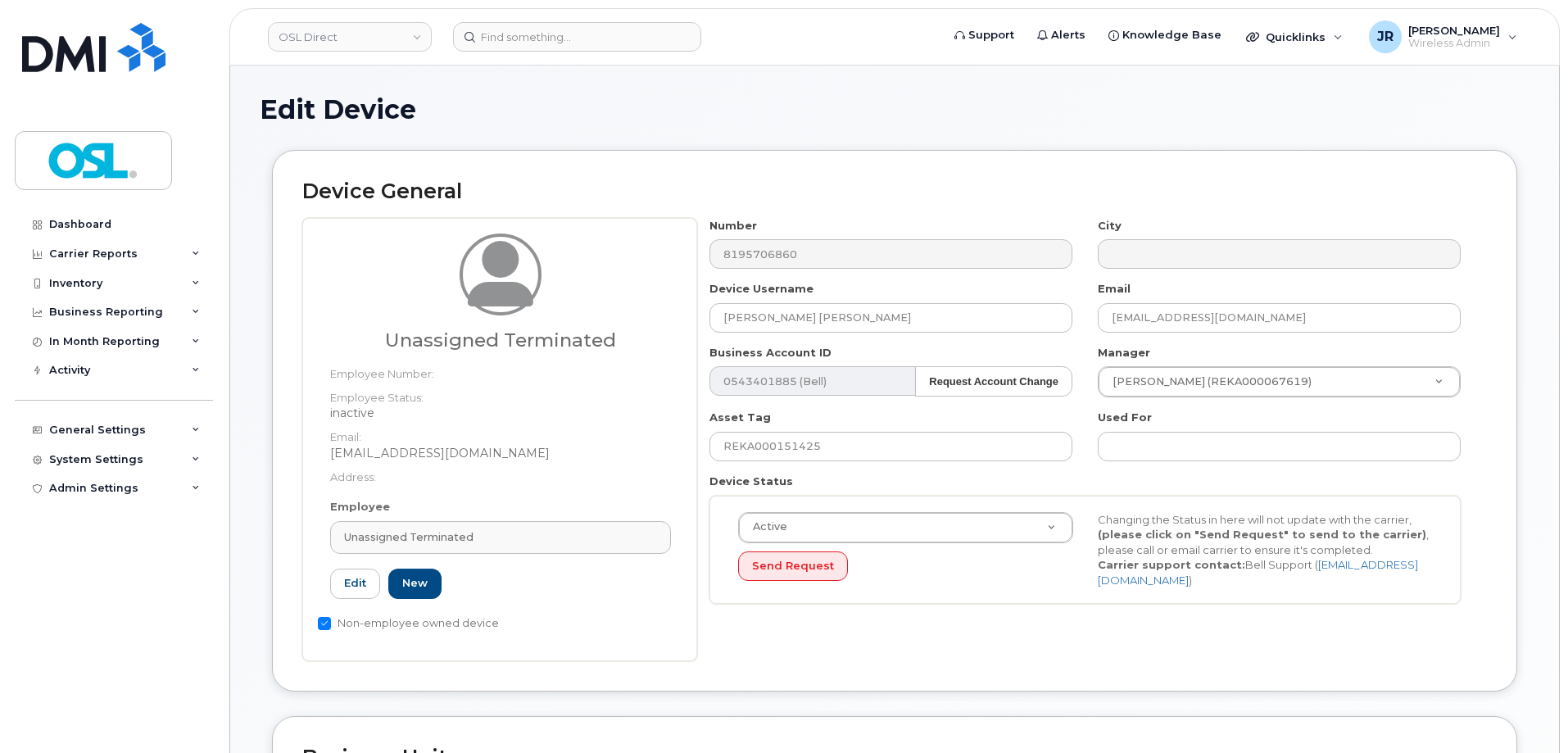
type input "UT"
type input "Unassigned Terminated"
type input "[EMAIL_ADDRESS][DOMAIN_NAME]"
type input "4117510"
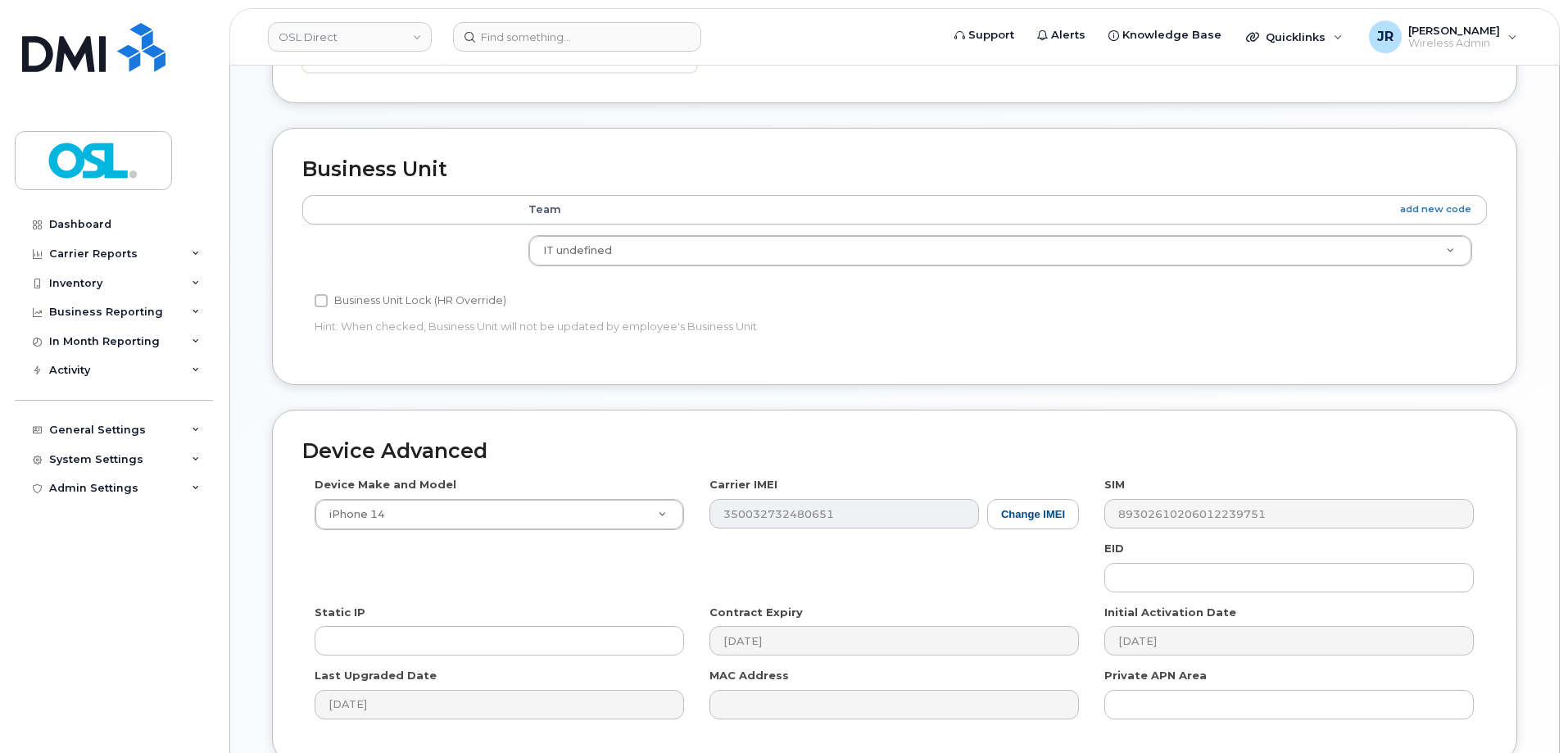
scroll to position [655, 0]
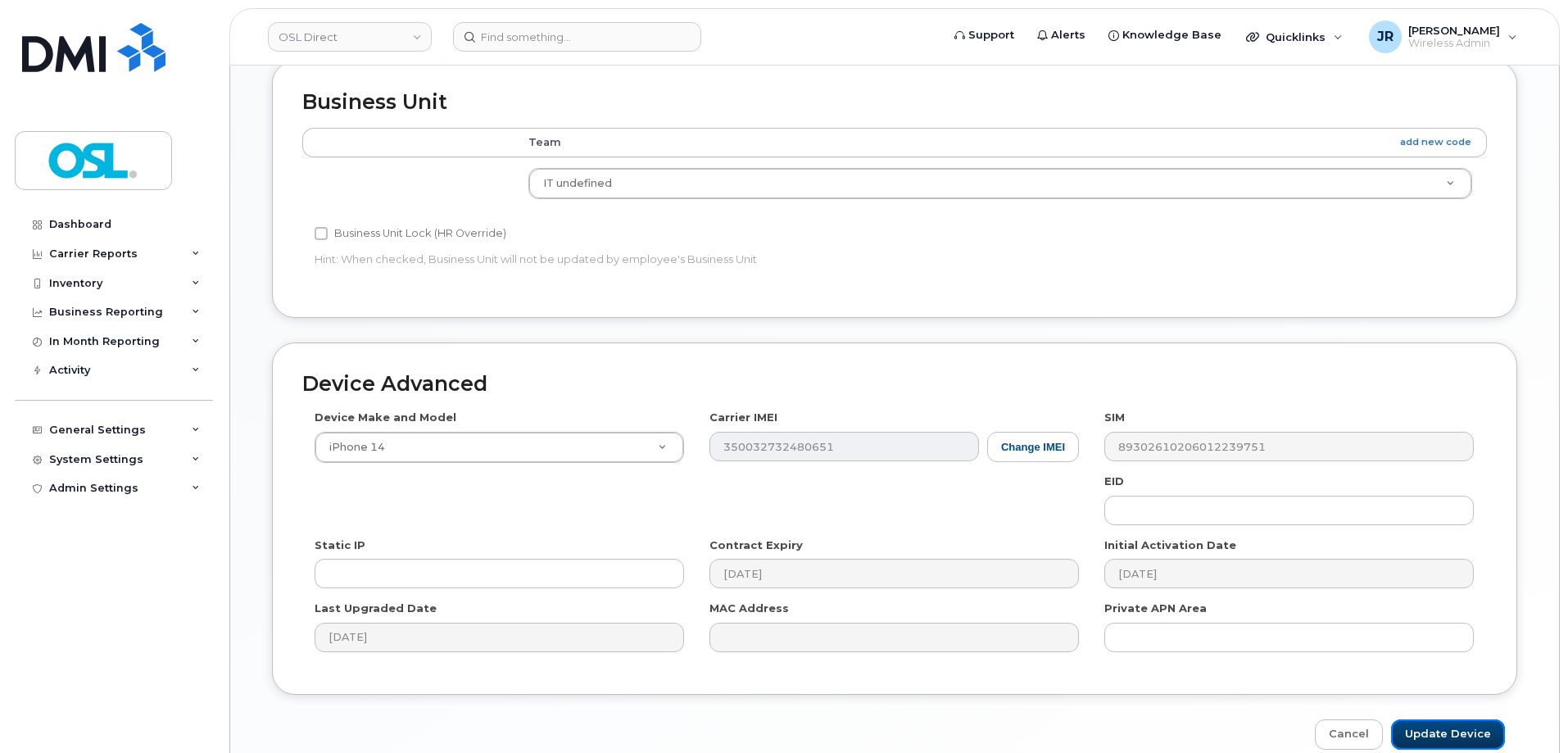
click at [1447, 727] on input "Update Device" at bounding box center [1448, 734] width 114 height 31
type input "Saving..."
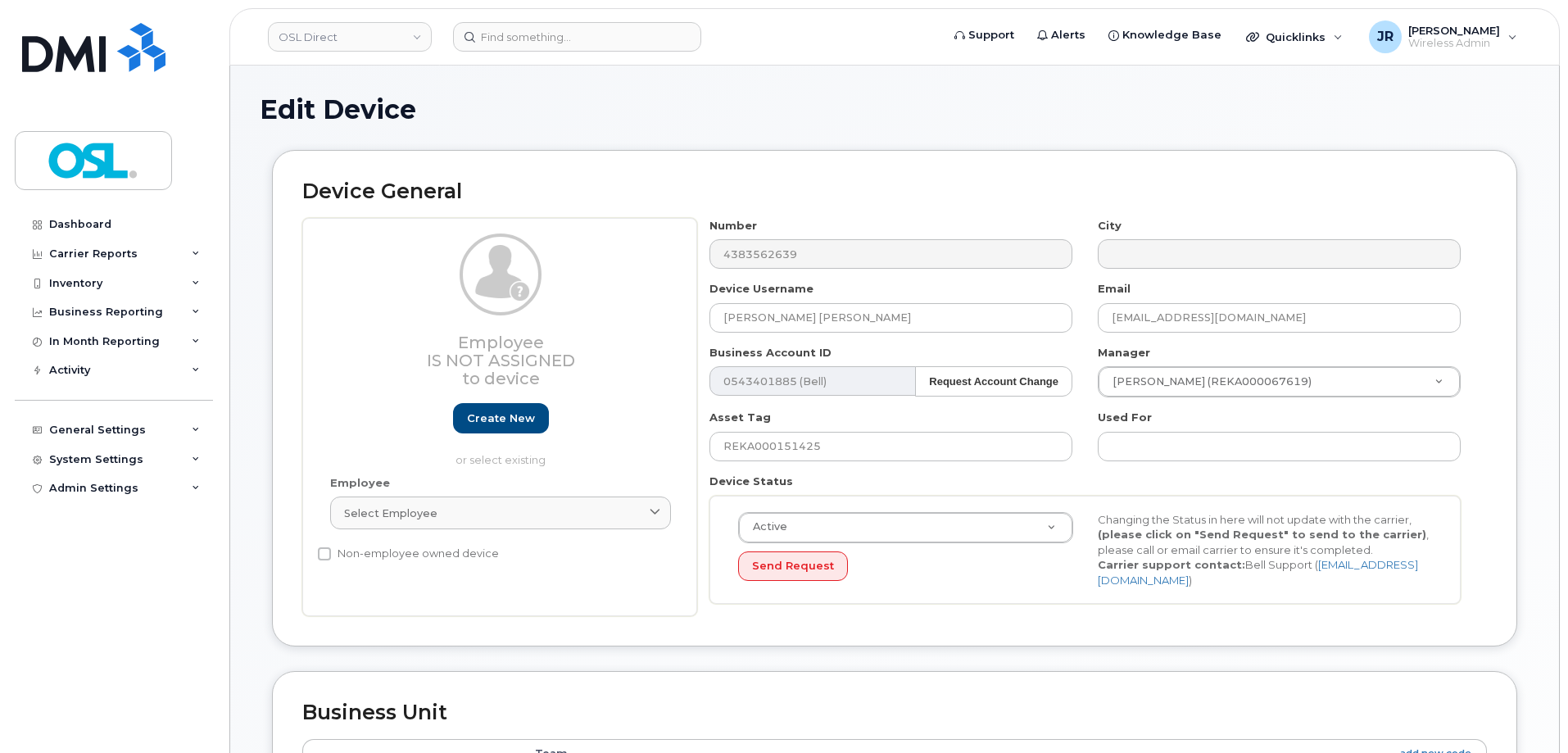
click at [502, 538] on div "Employee Select employee Type first three symbols or more" at bounding box center [500, 510] width 365 height 70
click at [511, 524] on link "Select employee" at bounding box center [500, 512] width 341 height 32
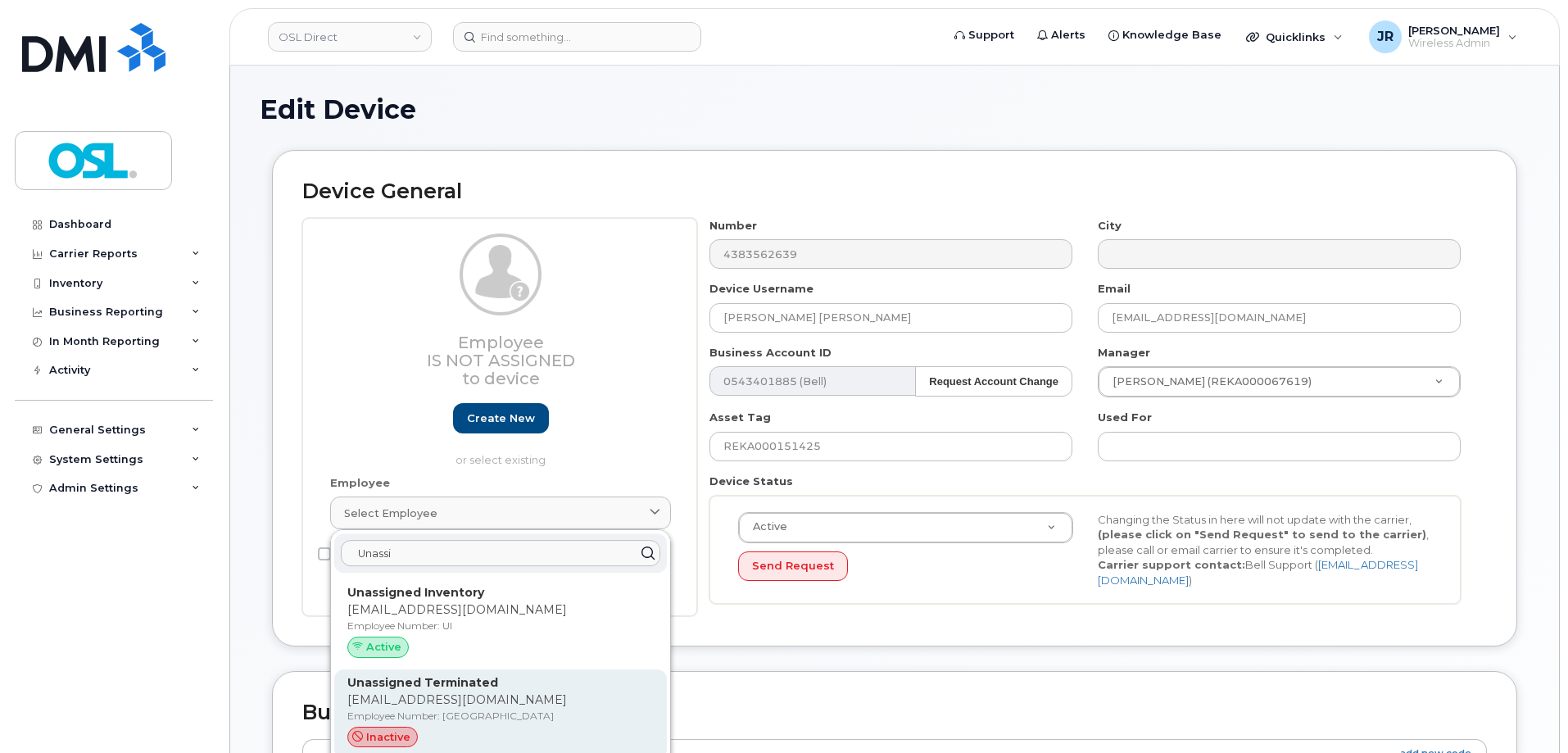
type input "Unassi"
click at [420, 699] on p "support_2@osldirect.com" at bounding box center [501, 700] width 307 height 18
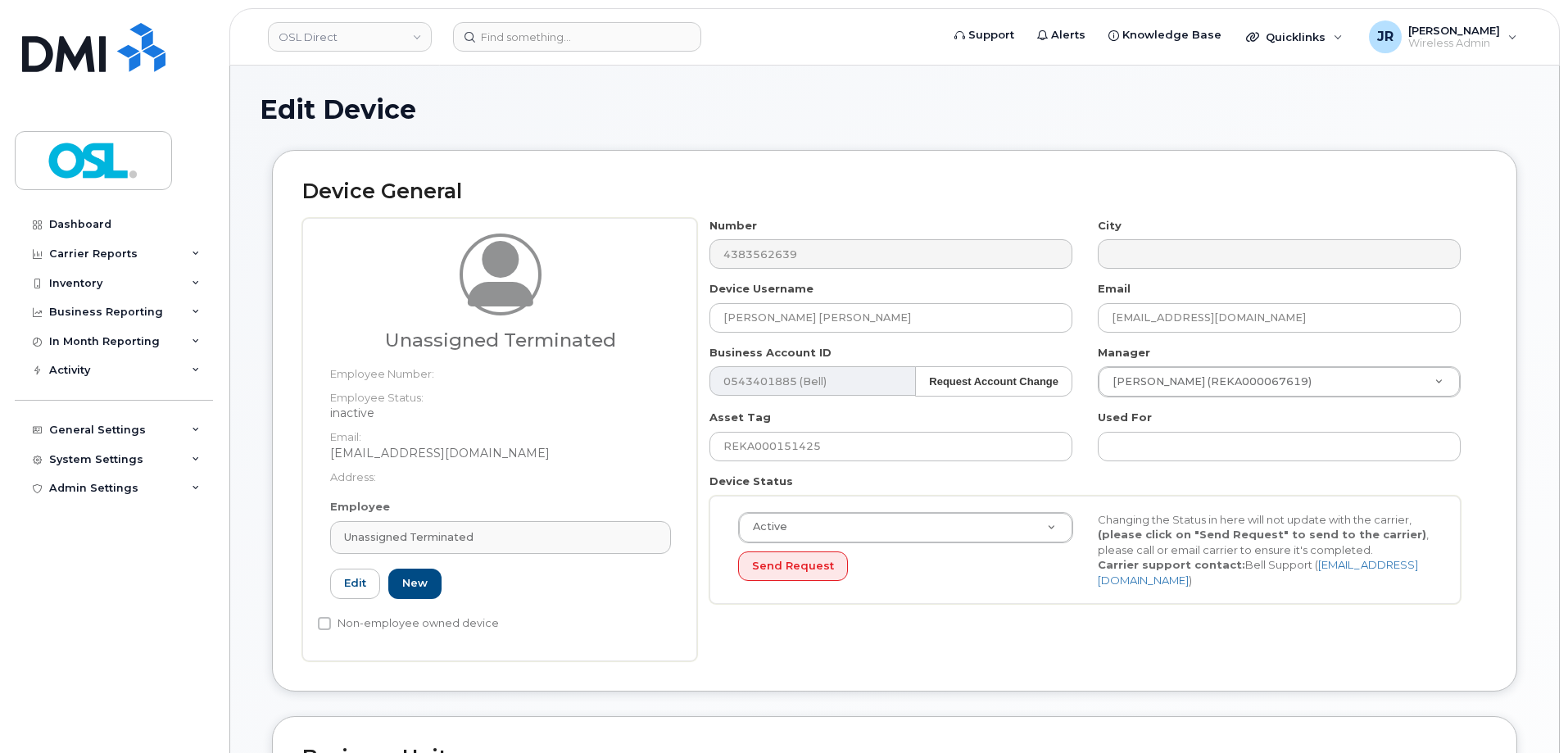
type input "UT"
type input "Unassigned Terminated"
type input "support_2@osldirect.com"
type input "4117510"
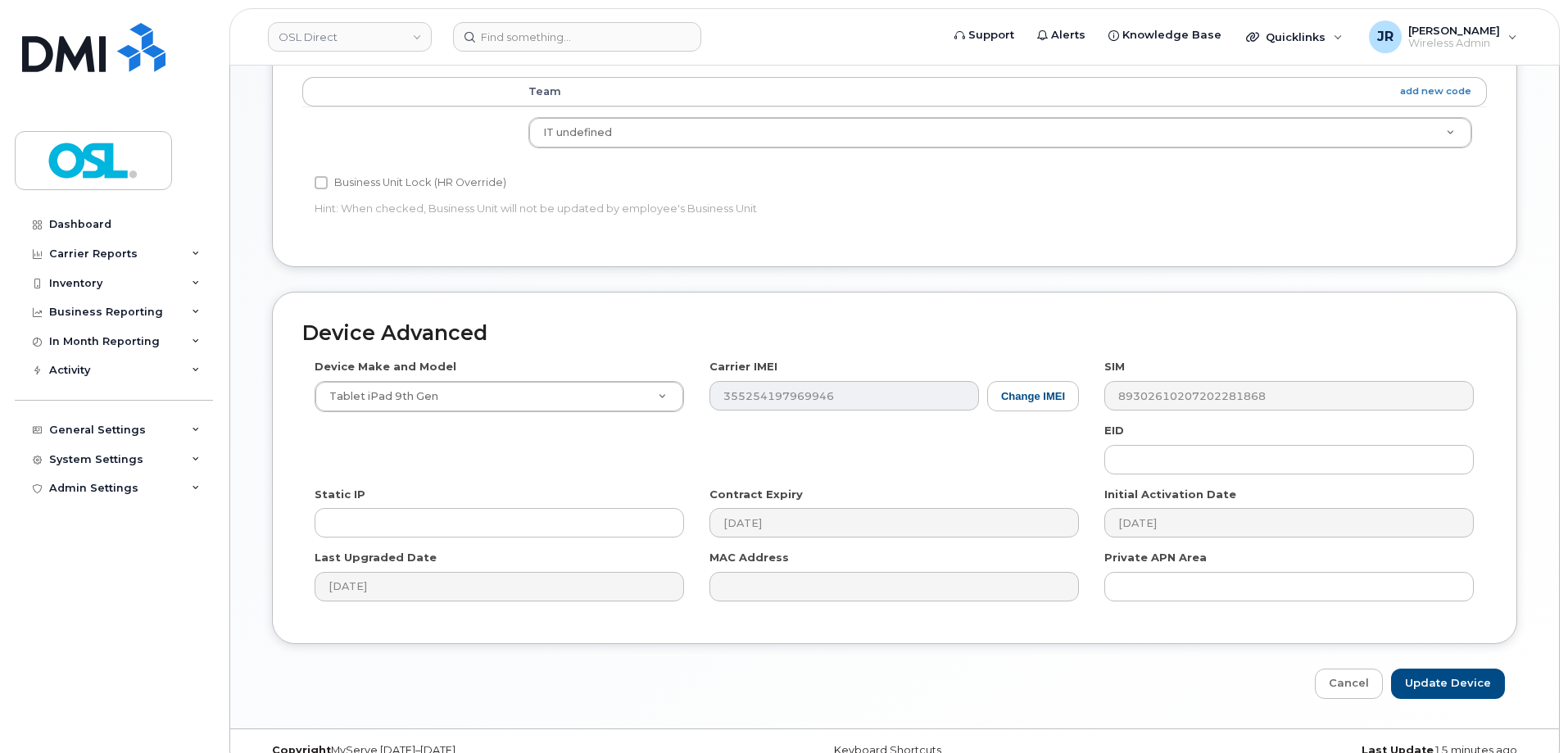
scroll to position [734, 0]
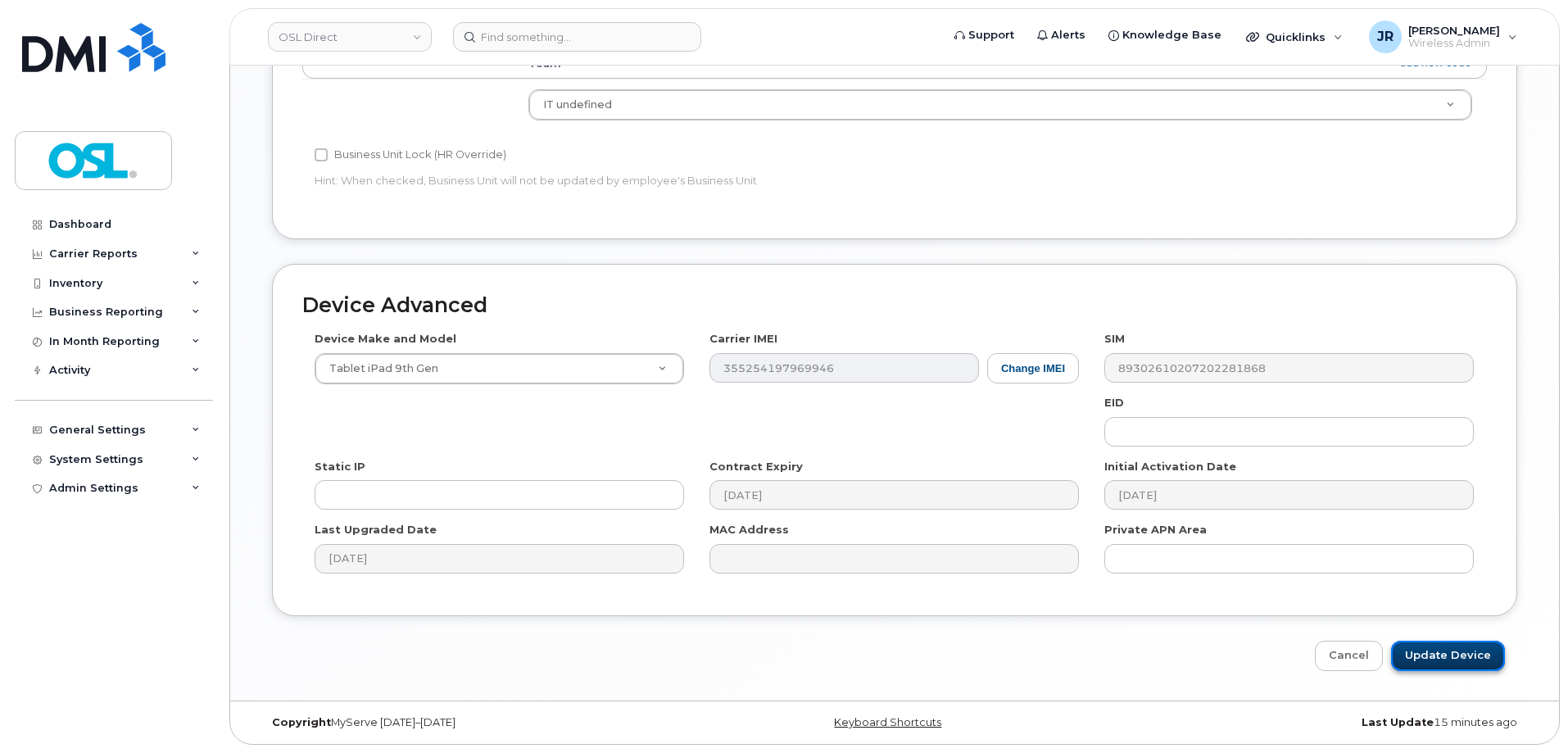
click at [1430, 643] on input "Update Device" at bounding box center [1448, 655] width 114 height 31
type input "Saving..."
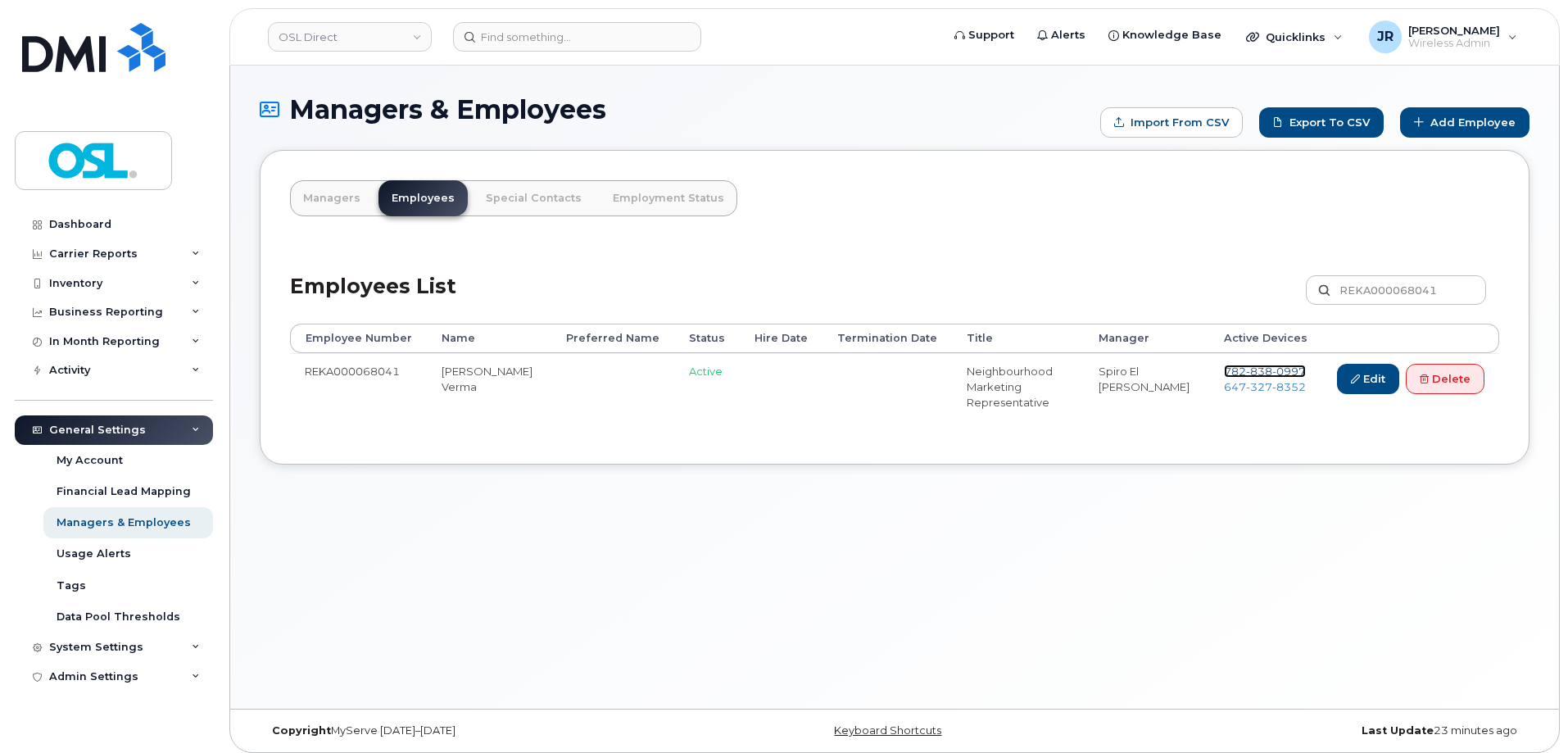
click at [1253, 370] on span "838" at bounding box center [1260, 370] width 26 height 13
click at [1247, 385] on span "327" at bounding box center [1260, 386] width 26 height 13
click at [1434, 371] on link "Delete" at bounding box center [1445, 378] width 79 height 31
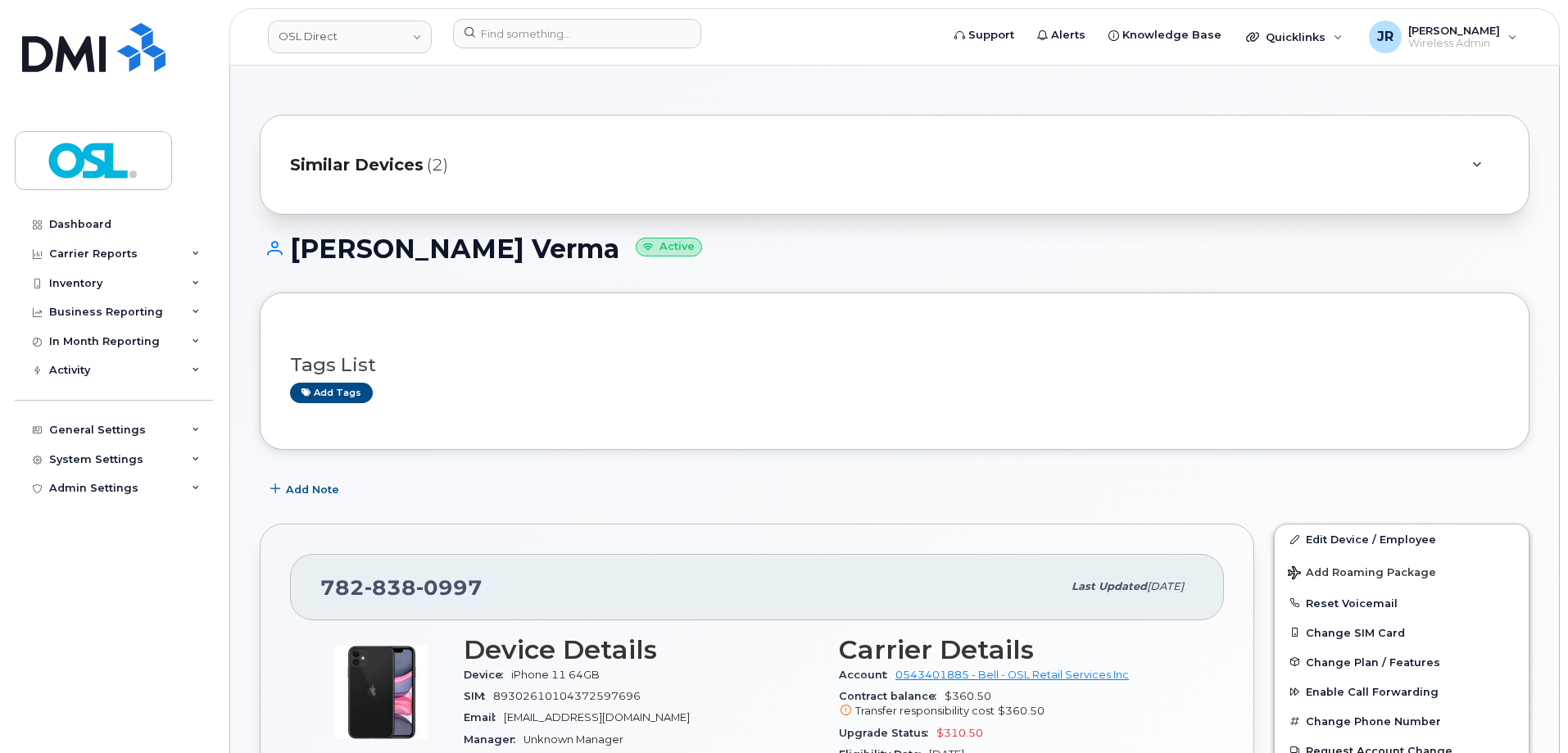
click at [1345, 528] on link "Edit Device / Employee" at bounding box center [1402, 539] width 254 height 30
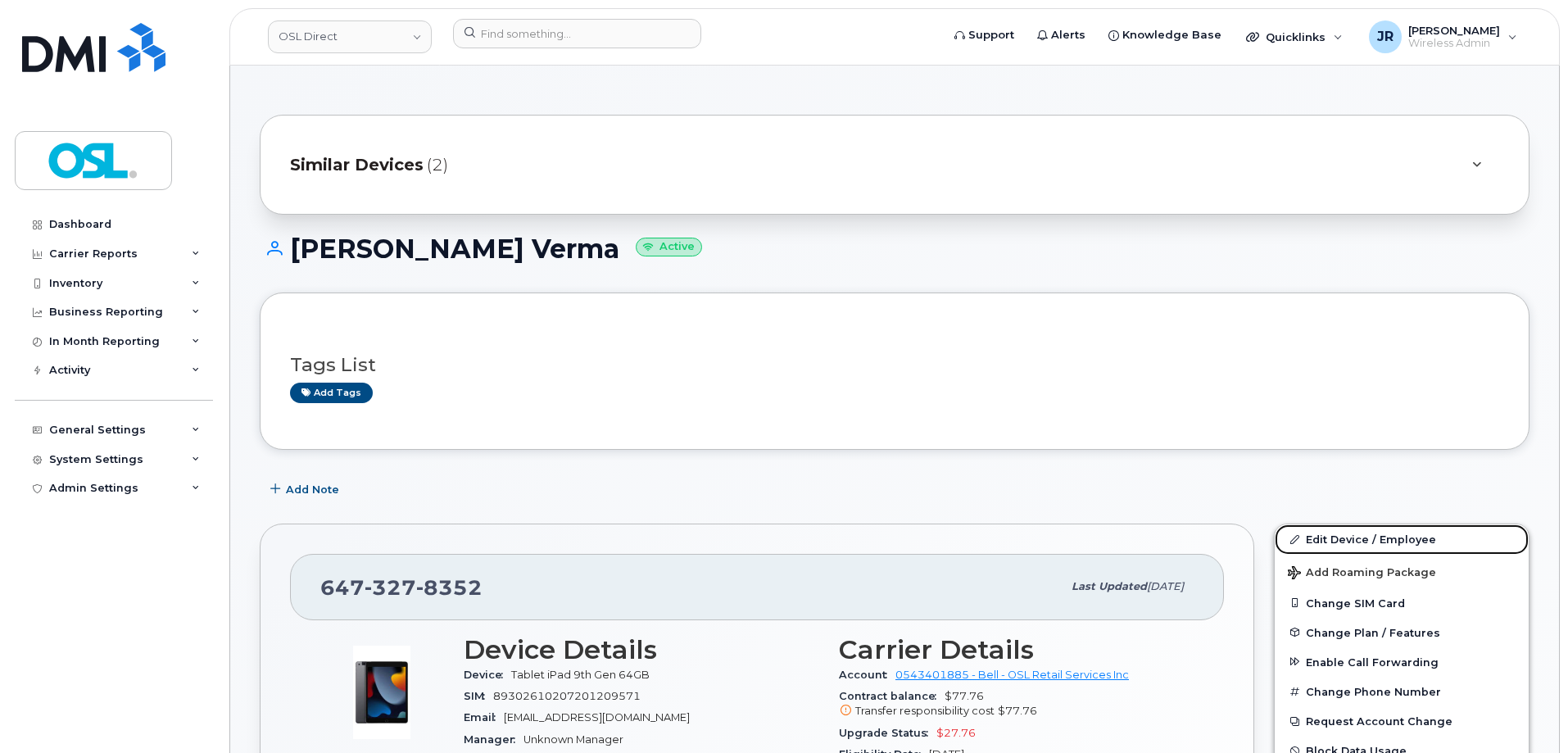
click at [1339, 529] on link "Edit Device / Employee" at bounding box center [1402, 539] width 254 height 30
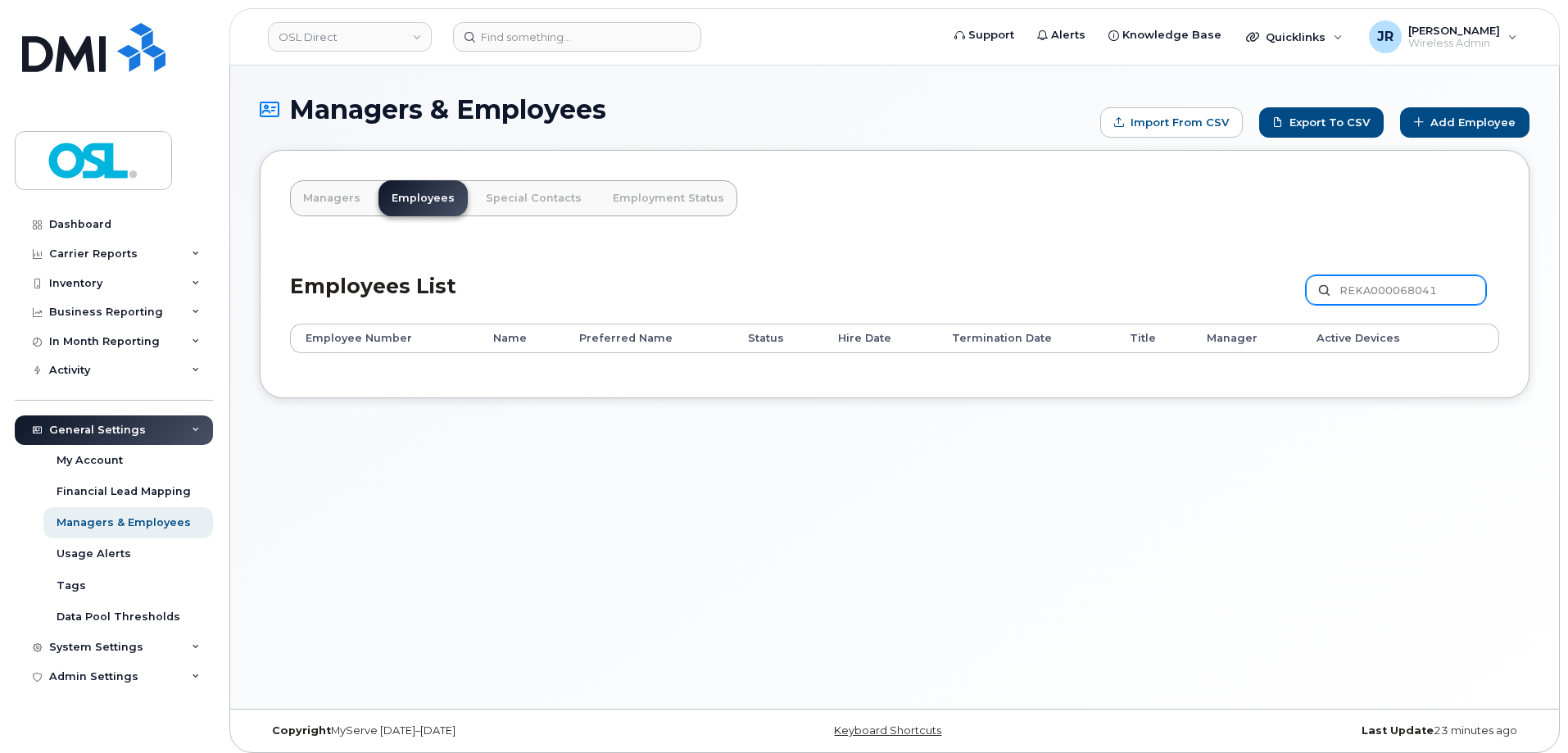
click at [1389, 276] on div "Employees List REKA000068041 Customize Filter Refresh Export" at bounding box center [894, 285] width 1210 height 78
click at [1391, 290] on input "REKA000068041" at bounding box center [1396, 290] width 180 height 30
paste input "155293"
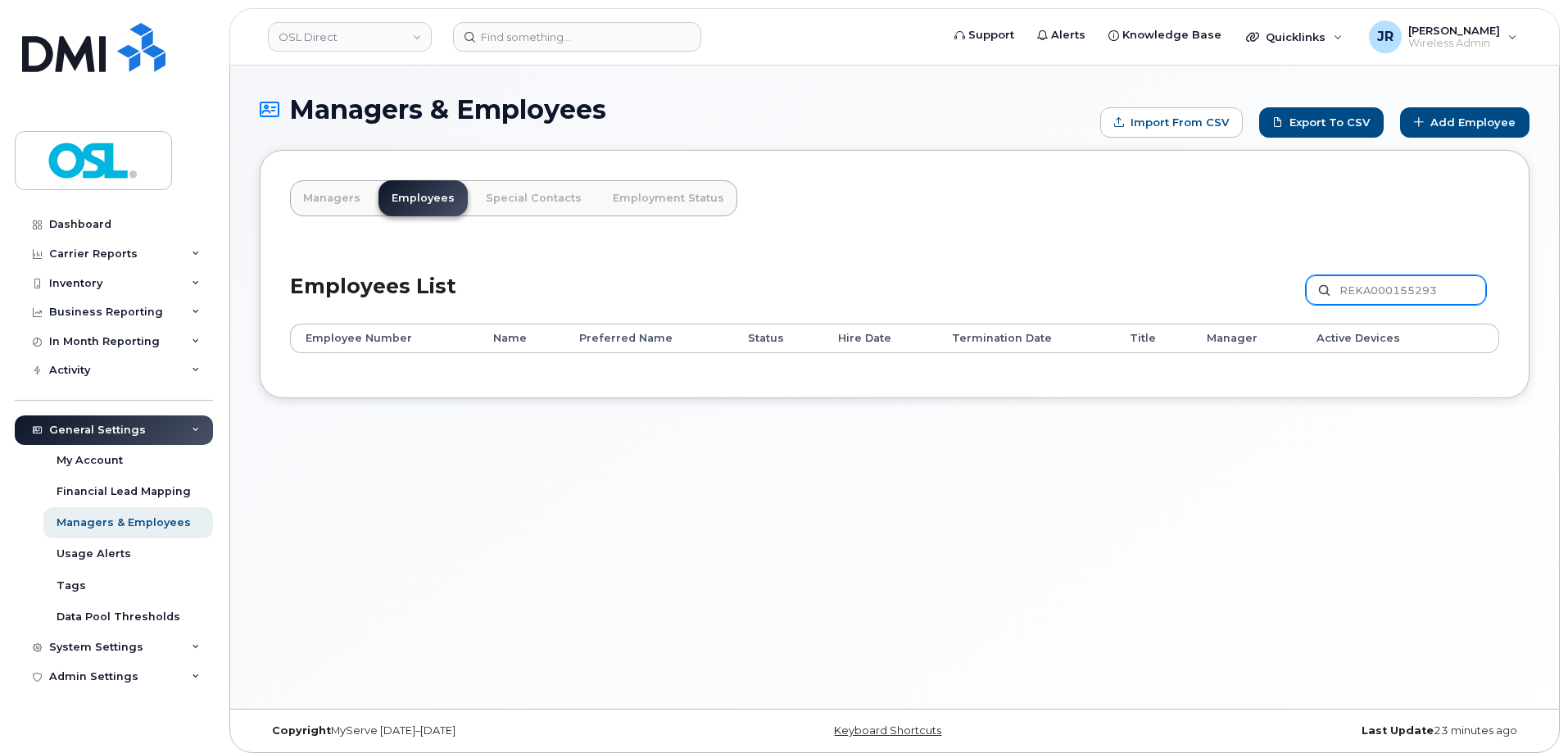
type input "REKA000155293"
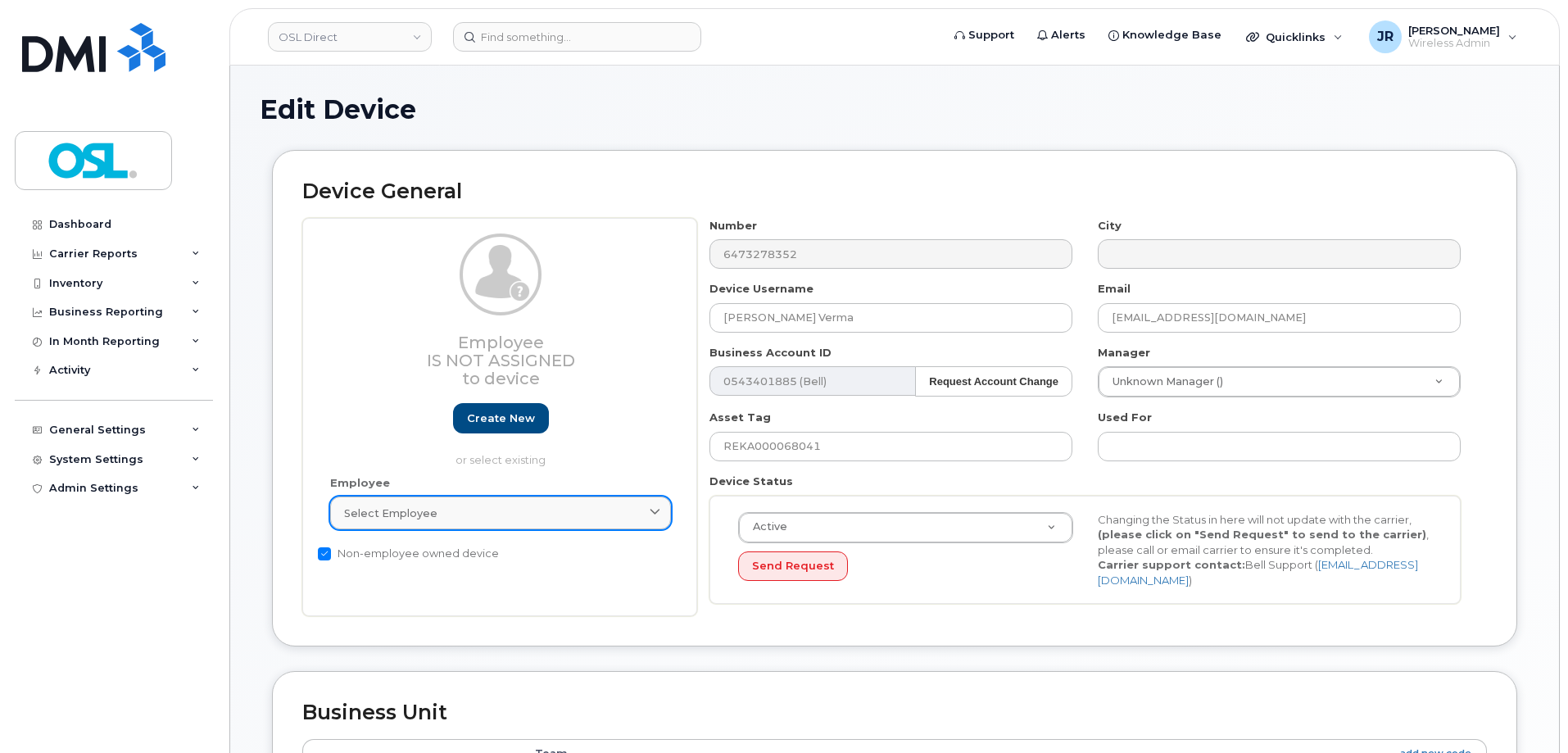
click at [470, 523] on link "Select employee" at bounding box center [500, 512] width 341 height 32
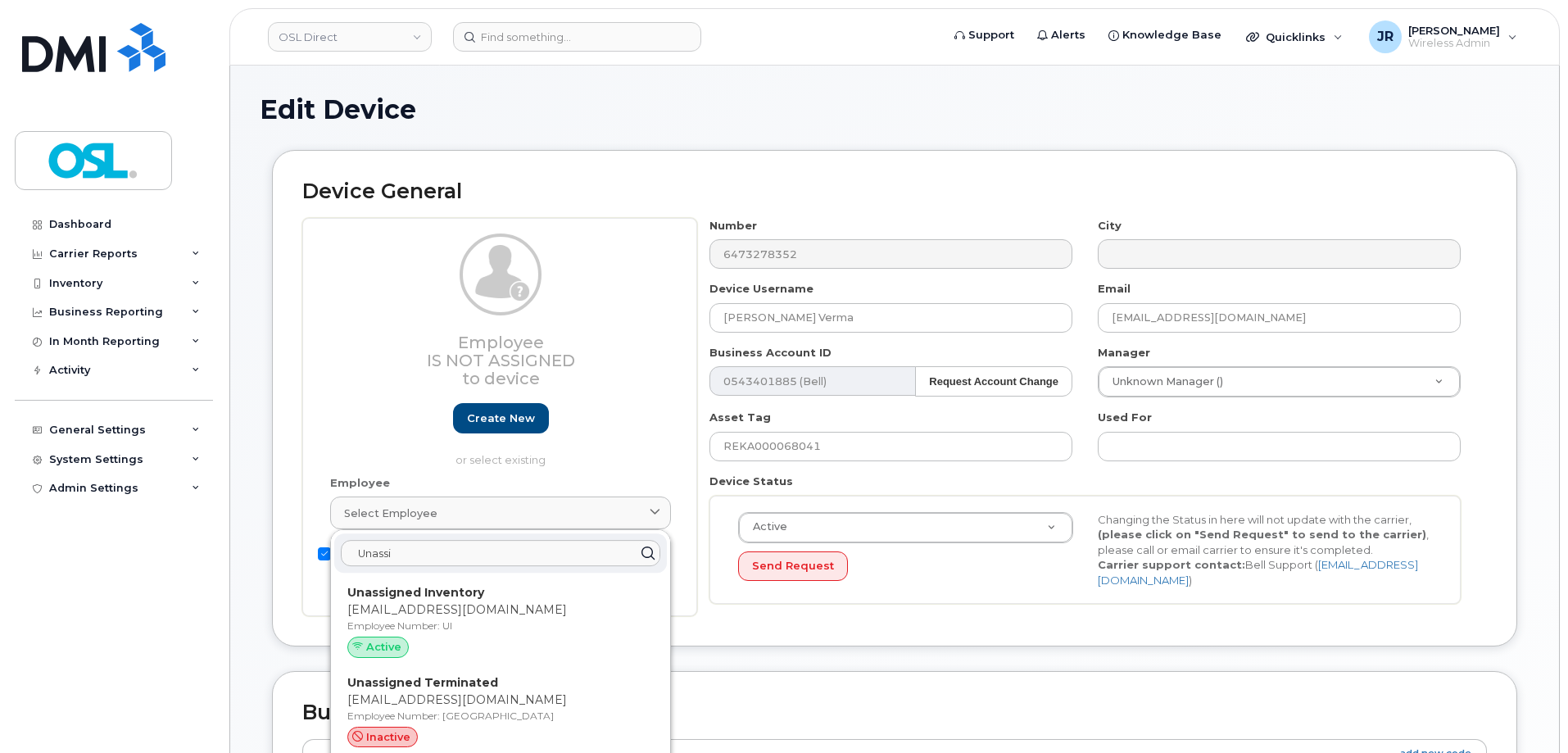
type input "Unassi"
click at [492, 703] on p "[EMAIL_ADDRESS][DOMAIN_NAME]" at bounding box center [501, 700] width 307 height 18
type input "UT"
type input "Unassigned Terminated"
type input "[EMAIL_ADDRESS][DOMAIN_NAME]"
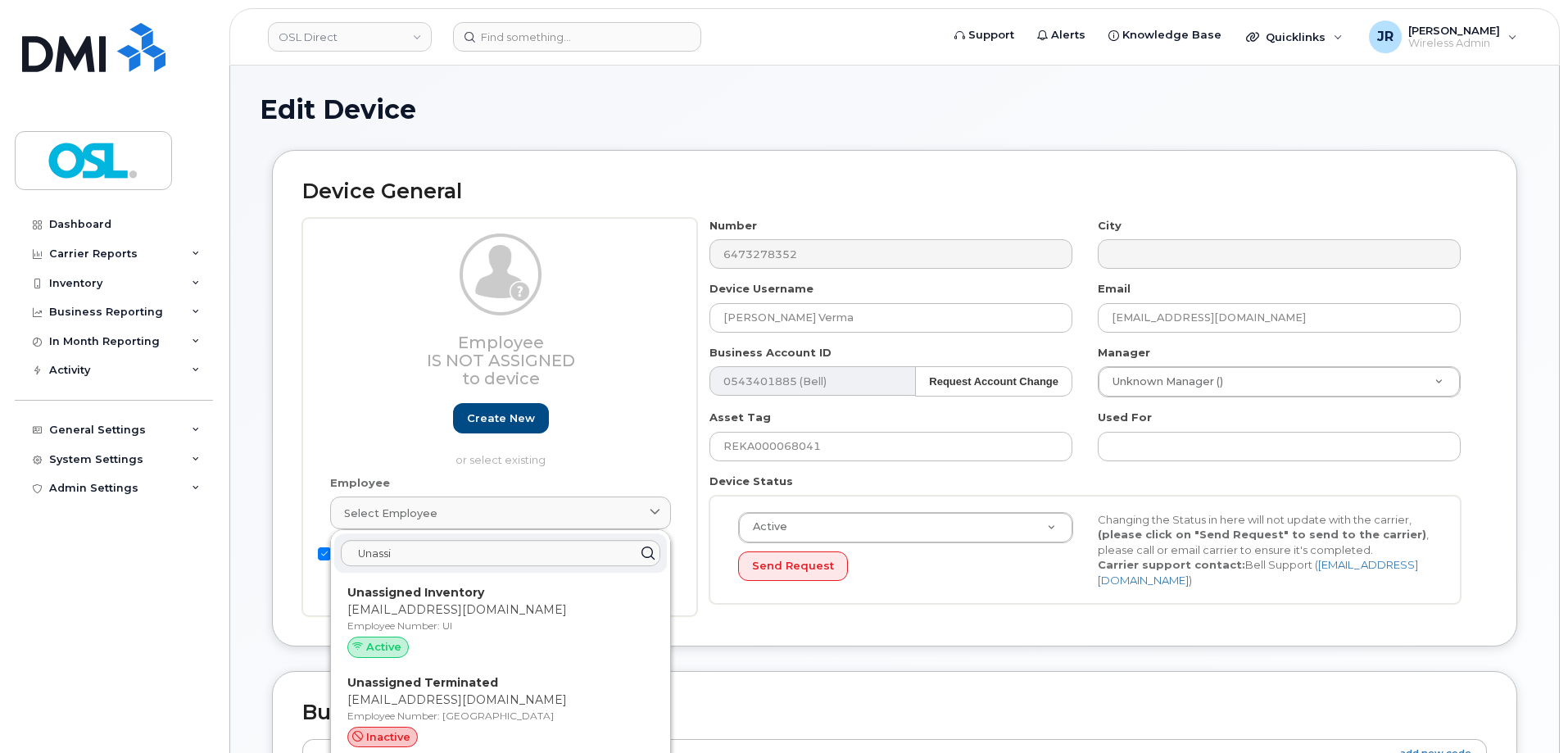
type input "4117510"
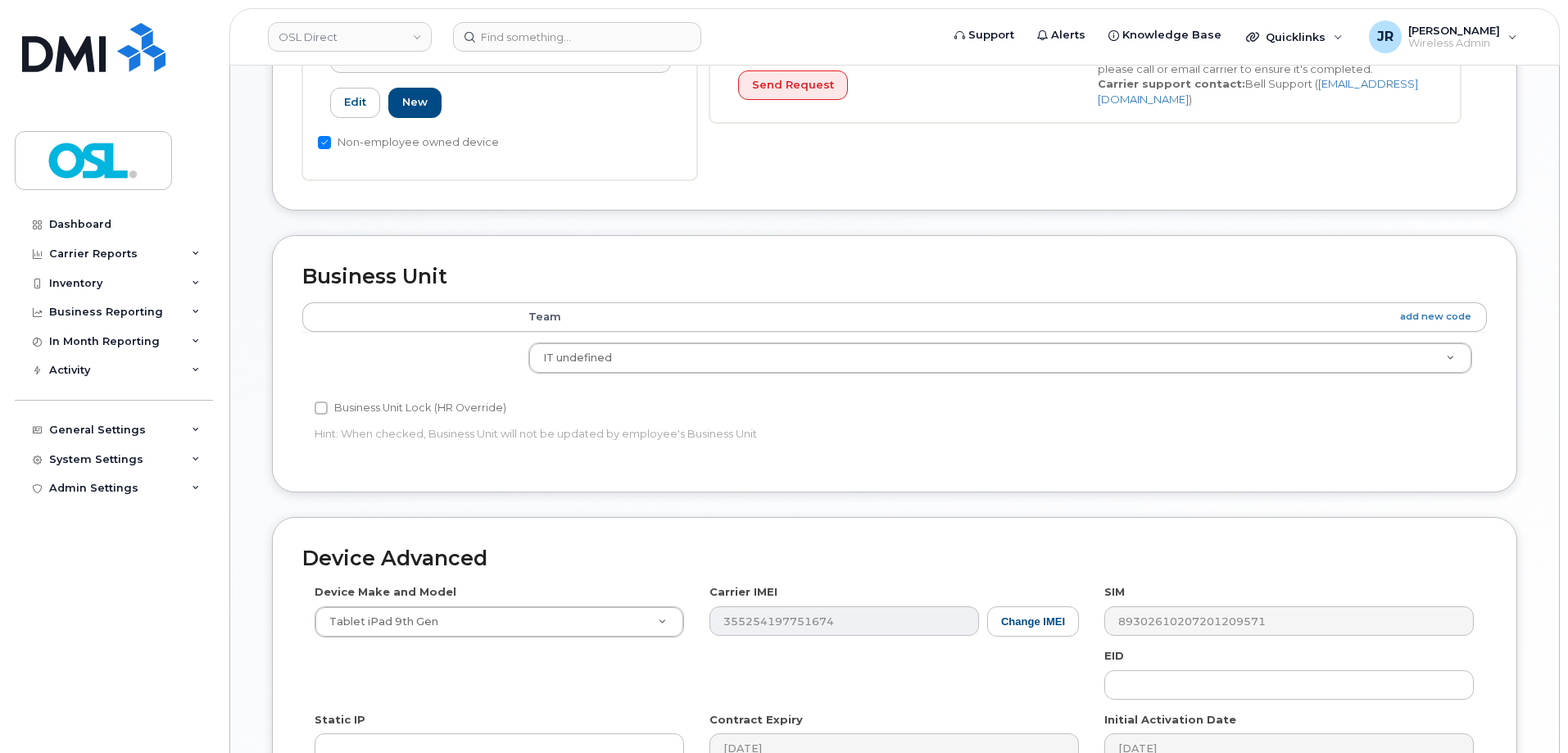
scroll to position [734, 0]
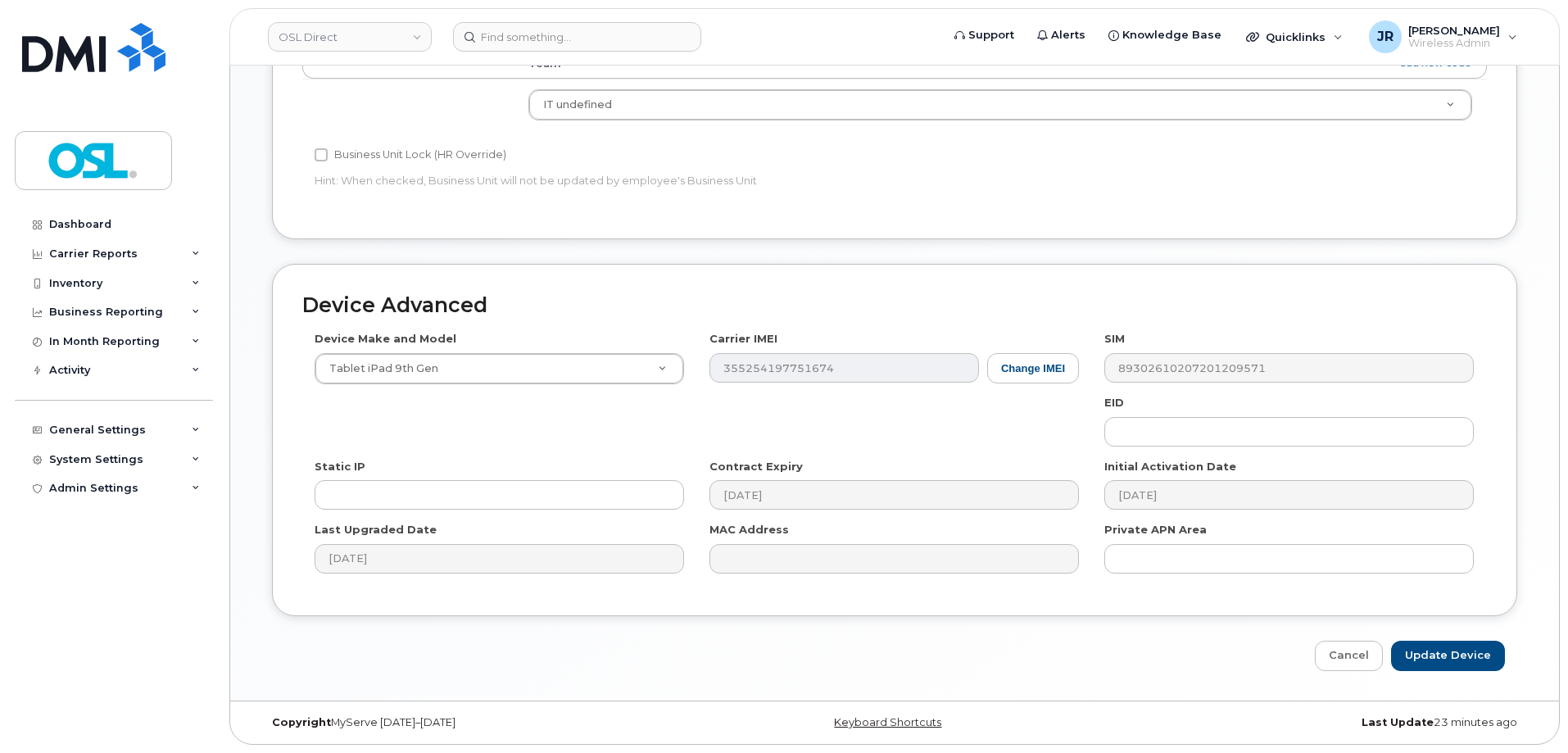
click at [1449, 638] on div "Device Advanced Device Make and Model Tablet iPad 9th Gen Android TCL 502 Watch…" at bounding box center [895, 467] width 1270 height 407
click at [1449, 645] on input "Update Device" at bounding box center [1448, 655] width 114 height 31
type input "Saving..."
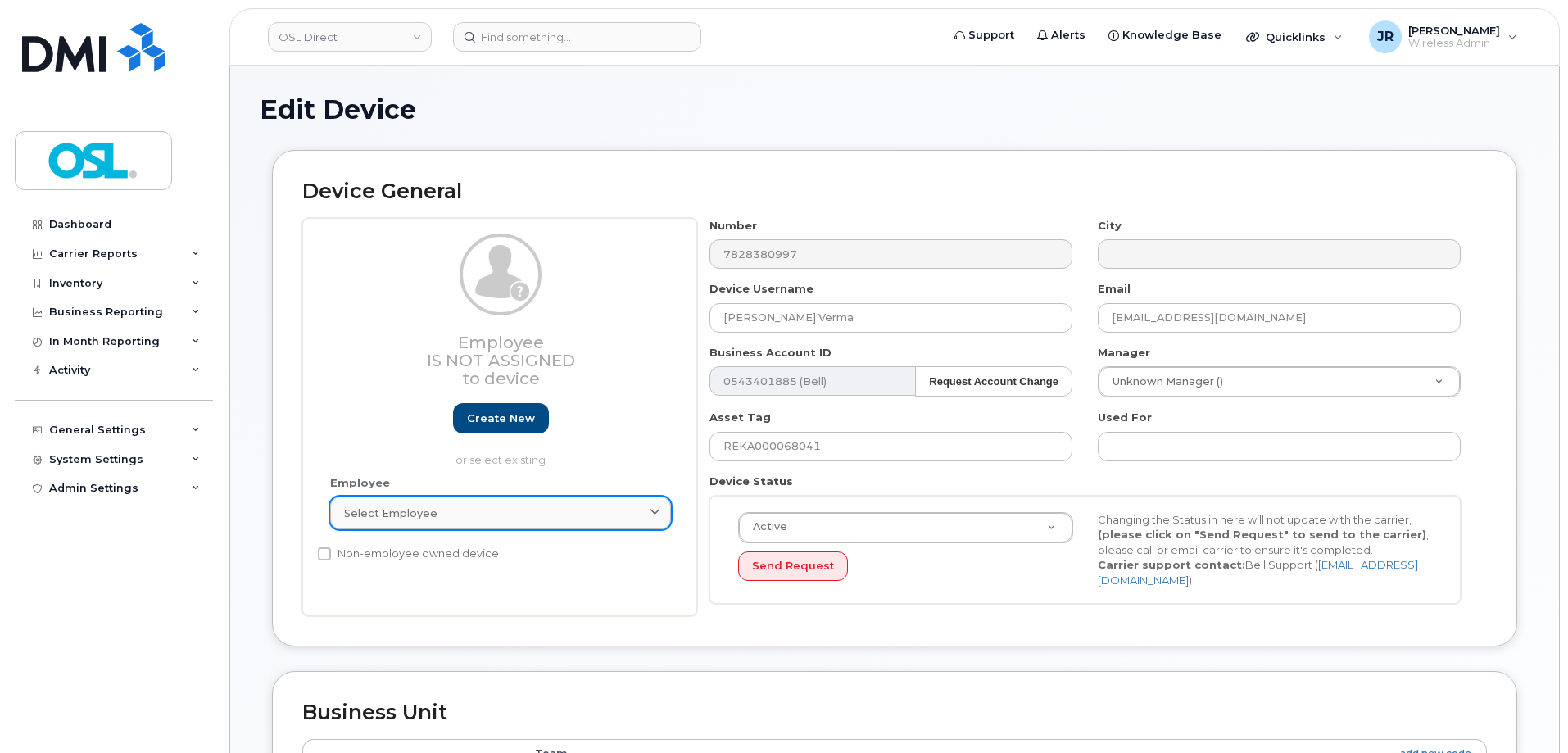
click at [541, 511] on div "Select employee" at bounding box center [500, 513] width 313 height 16
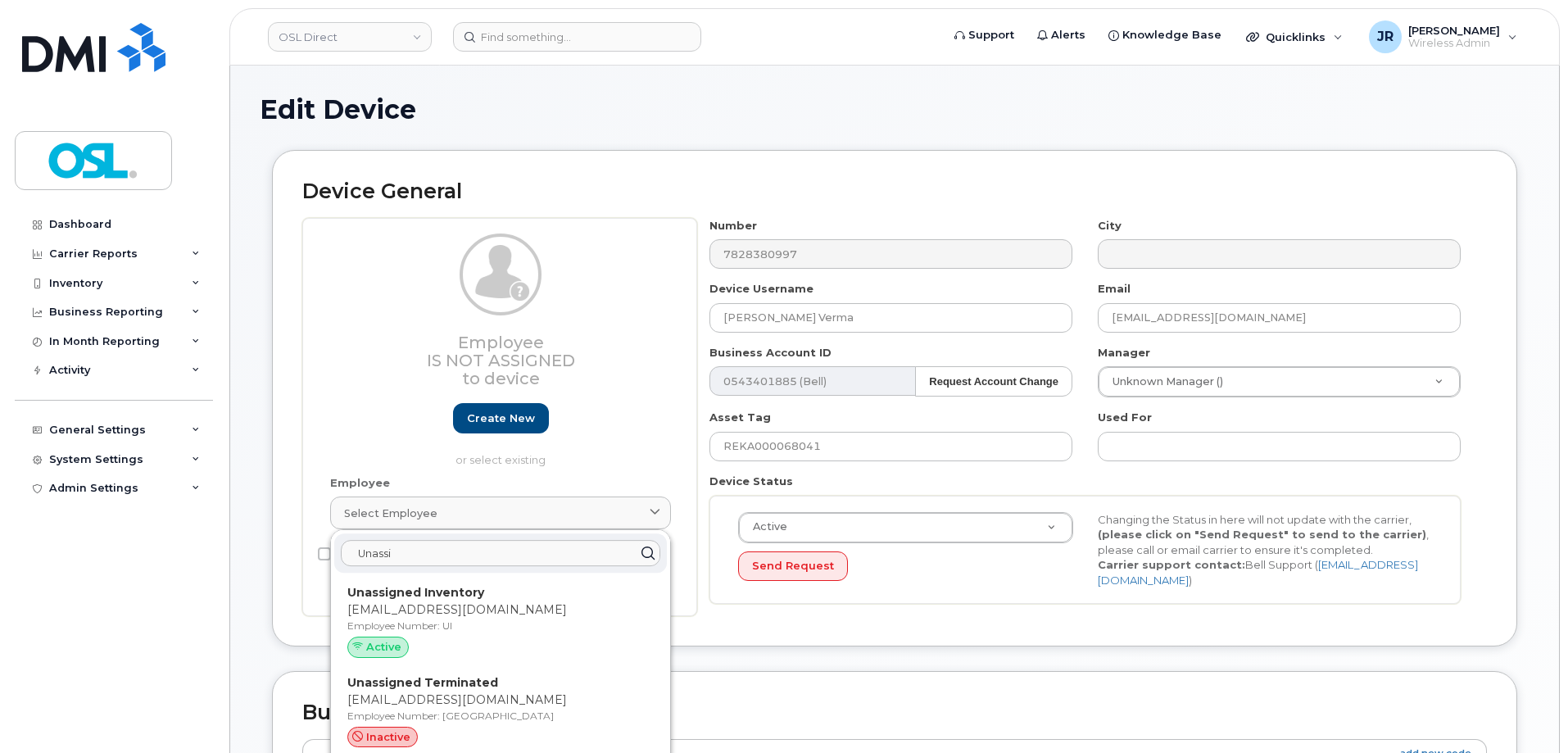
type input "Unassi"
click at [468, 702] on p "[EMAIL_ADDRESS][DOMAIN_NAME]" at bounding box center [501, 700] width 307 height 18
type input "UT"
type input "Unassigned Terminated"
type input "[EMAIL_ADDRESS][DOMAIN_NAME]"
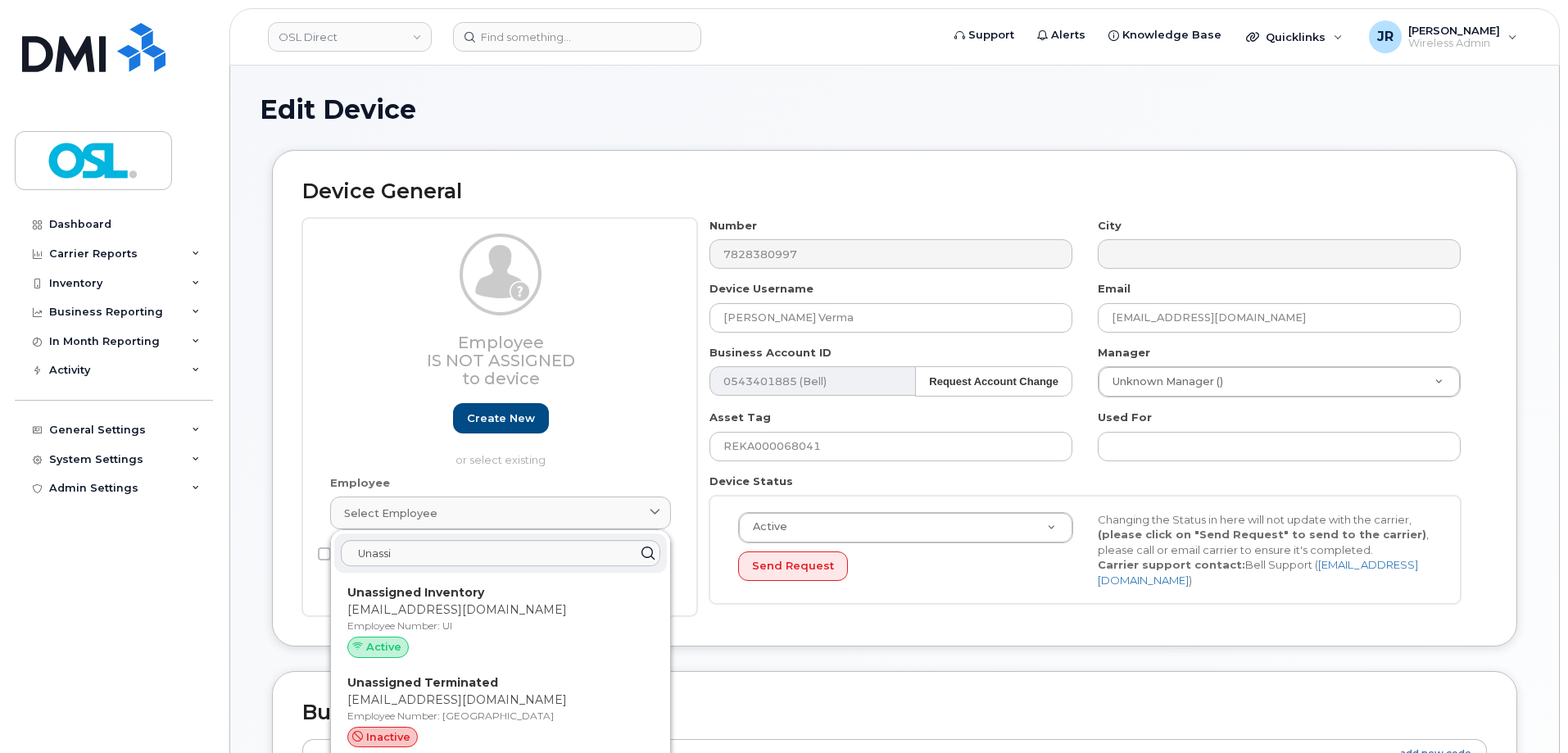
type input "4117510"
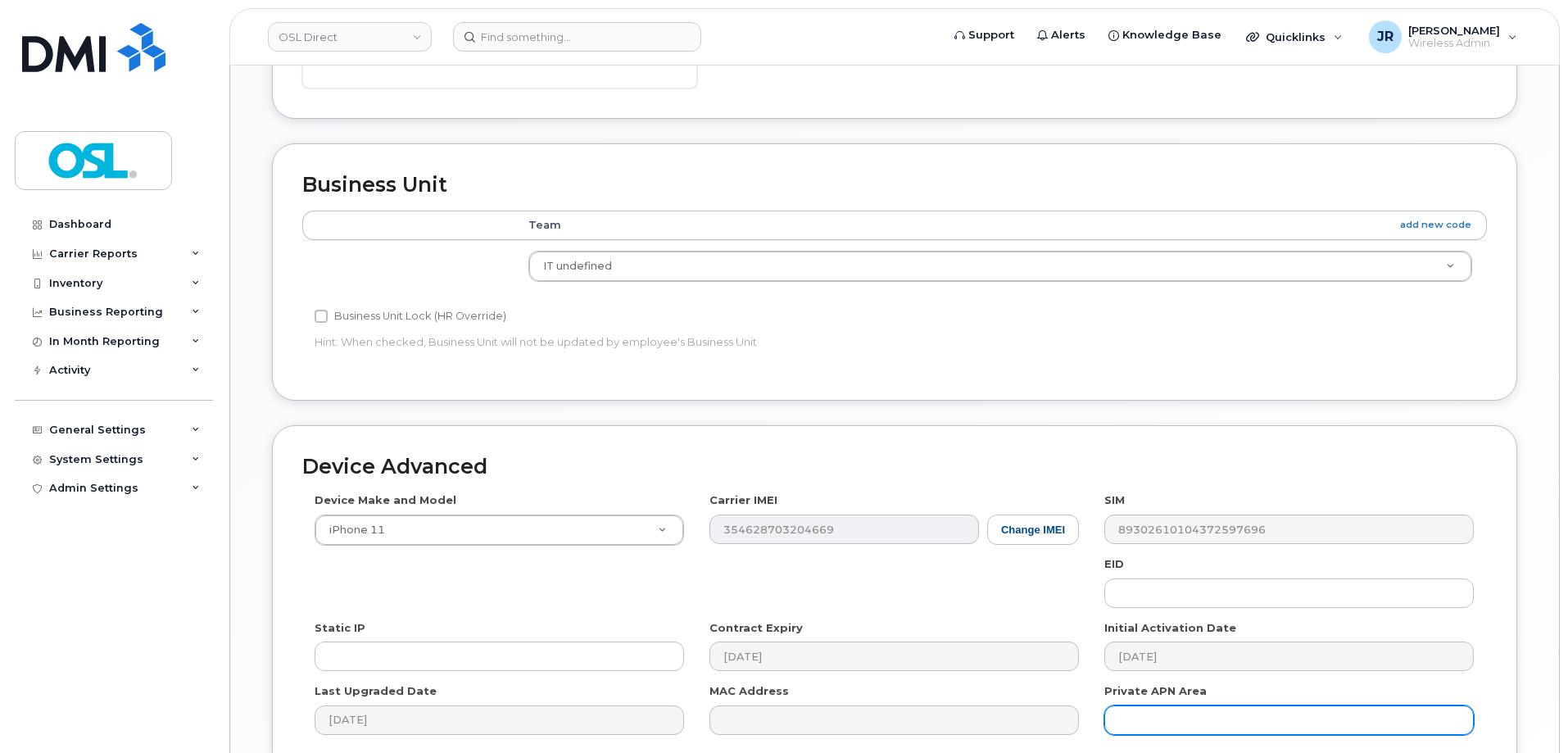
scroll to position [655, 0]
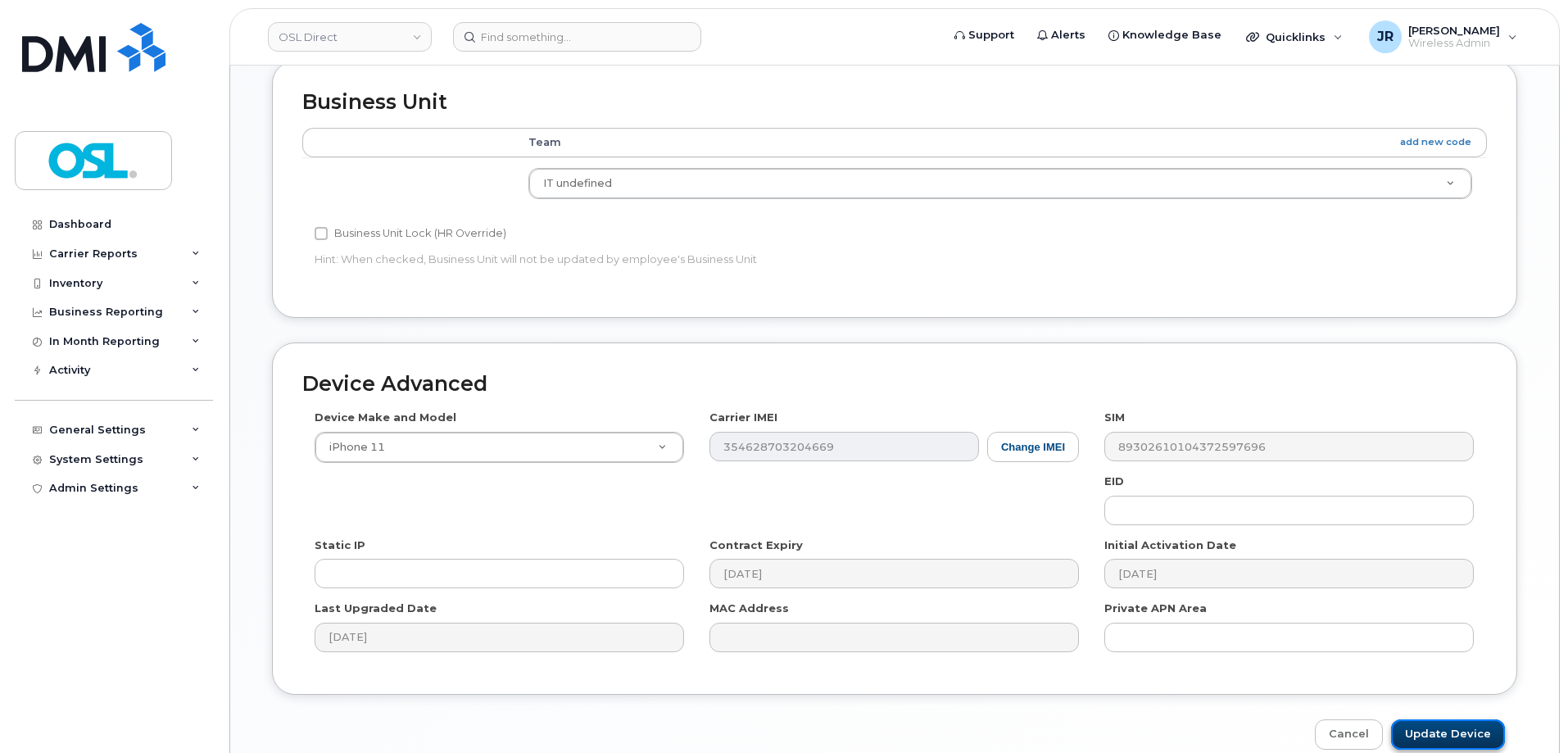
click at [1445, 733] on input "Update Device" at bounding box center [1448, 734] width 114 height 31
type input "Saving..."
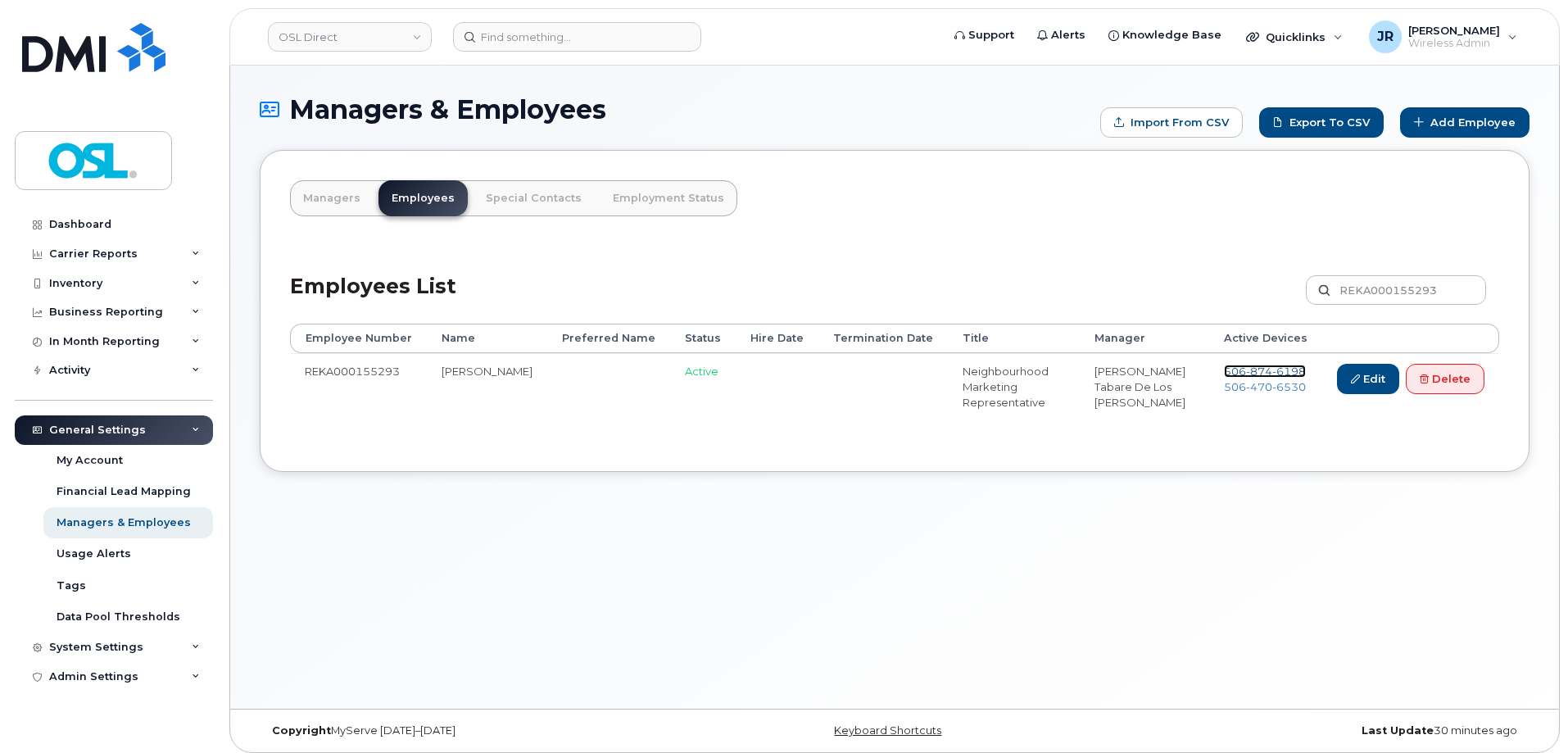
click at [1269, 369] on span "874" at bounding box center [1260, 370] width 26 height 13
click at [1264, 388] on span "470" at bounding box center [1260, 386] width 26 height 13
click at [1466, 373] on link "Delete" at bounding box center [1445, 378] width 79 height 31
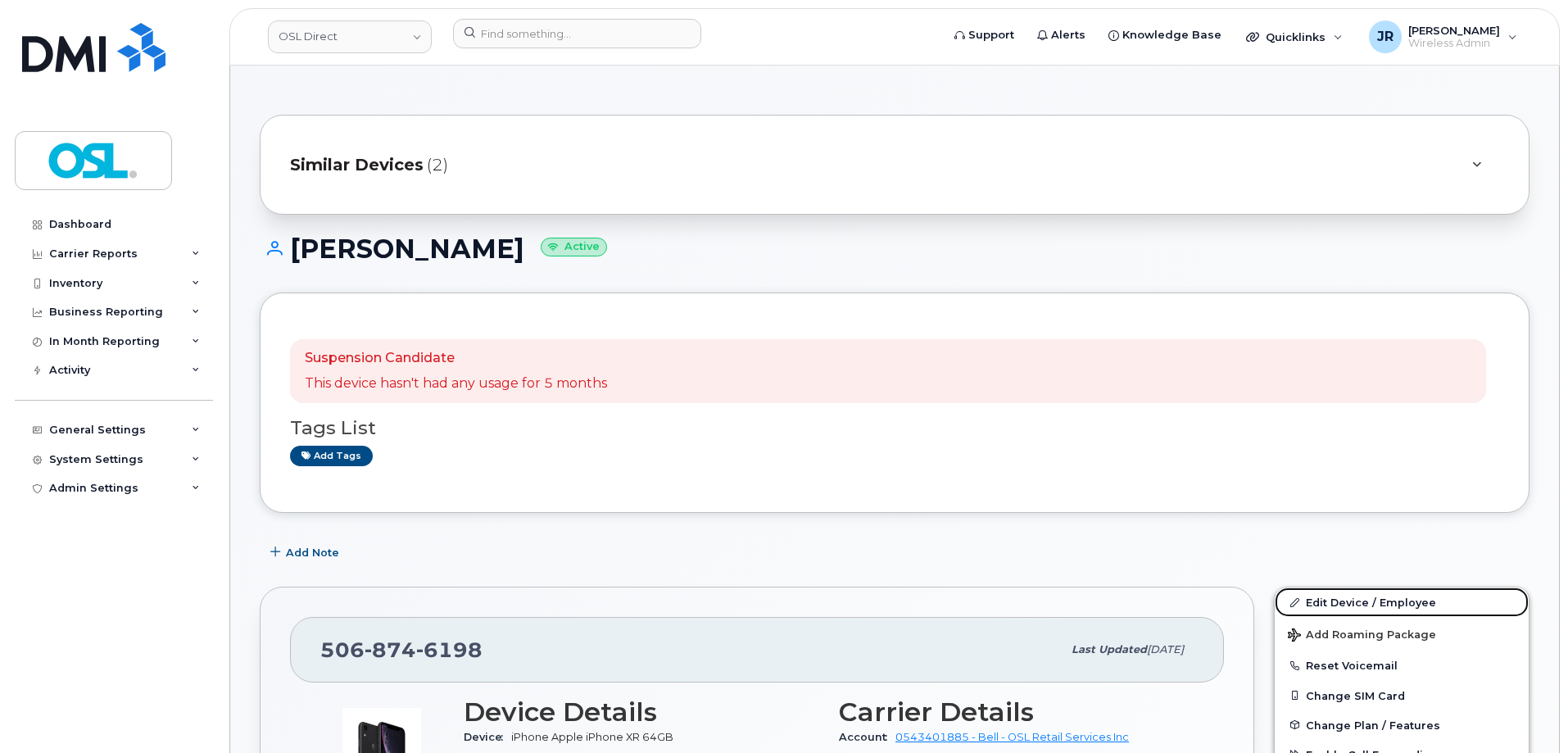
drag, startPoint x: 1333, startPoint y: 595, endPoint x: 1301, endPoint y: 332, distance: 264.9
click at [1334, 595] on link "Edit Device / Employee" at bounding box center [1402, 602] width 254 height 30
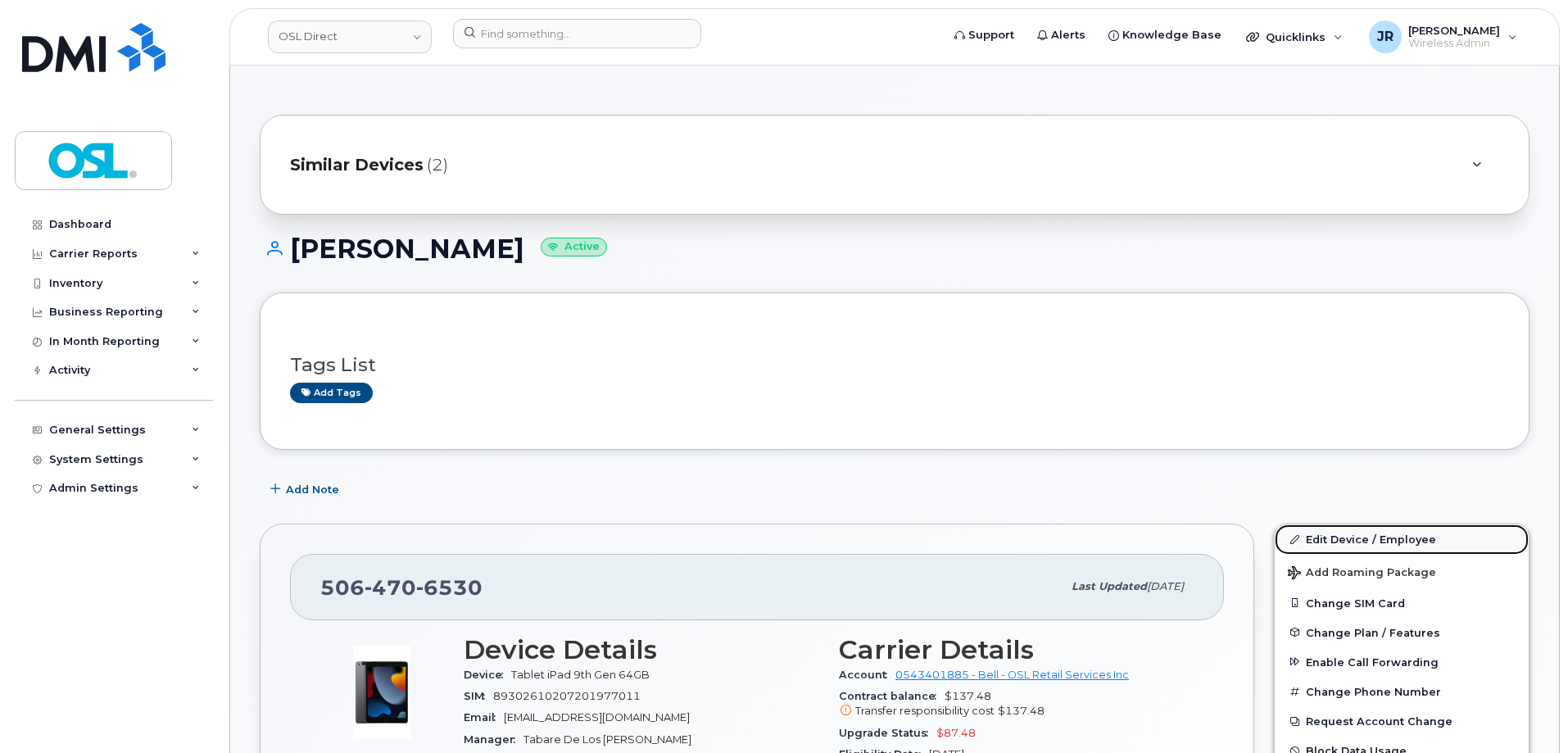
click at [1300, 533] on span at bounding box center [1294, 538] width 13 height 13
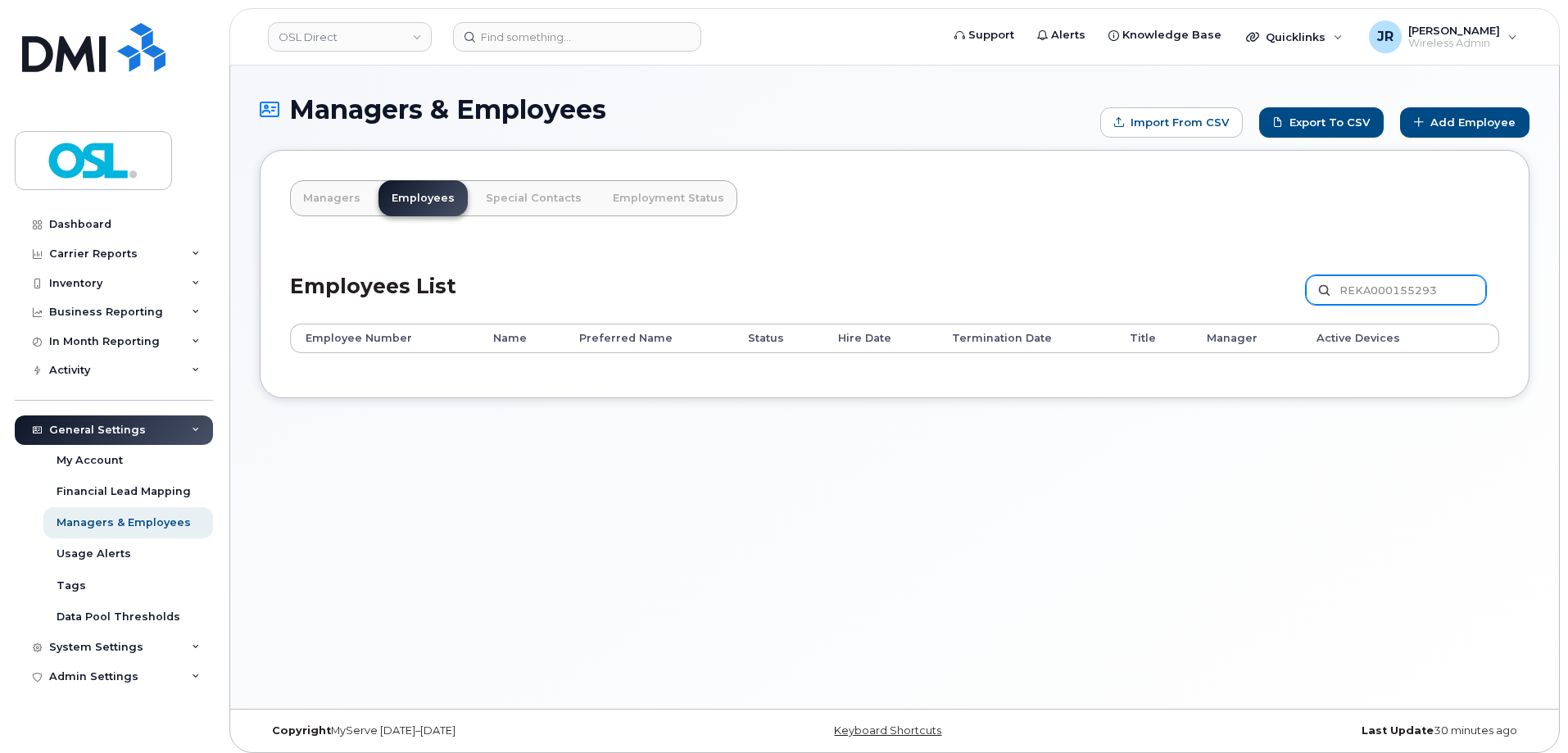
click at [1377, 291] on input "REKA000155293" at bounding box center [1396, 290] width 180 height 30
paste input "069334"
type input "REKA000069334"
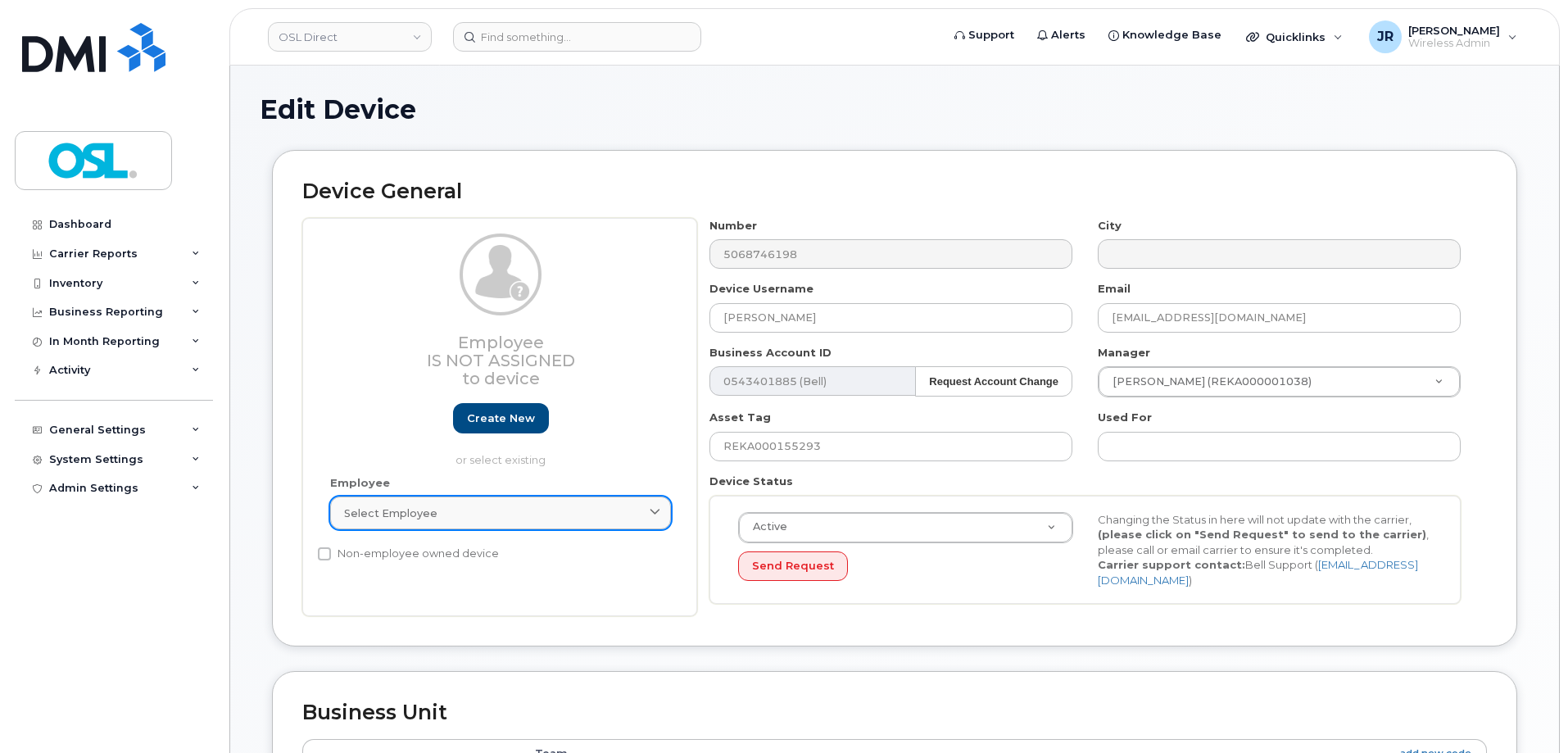
click at [501, 505] on div "Select employee" at bounding box center [500, 513] width 313 height 16
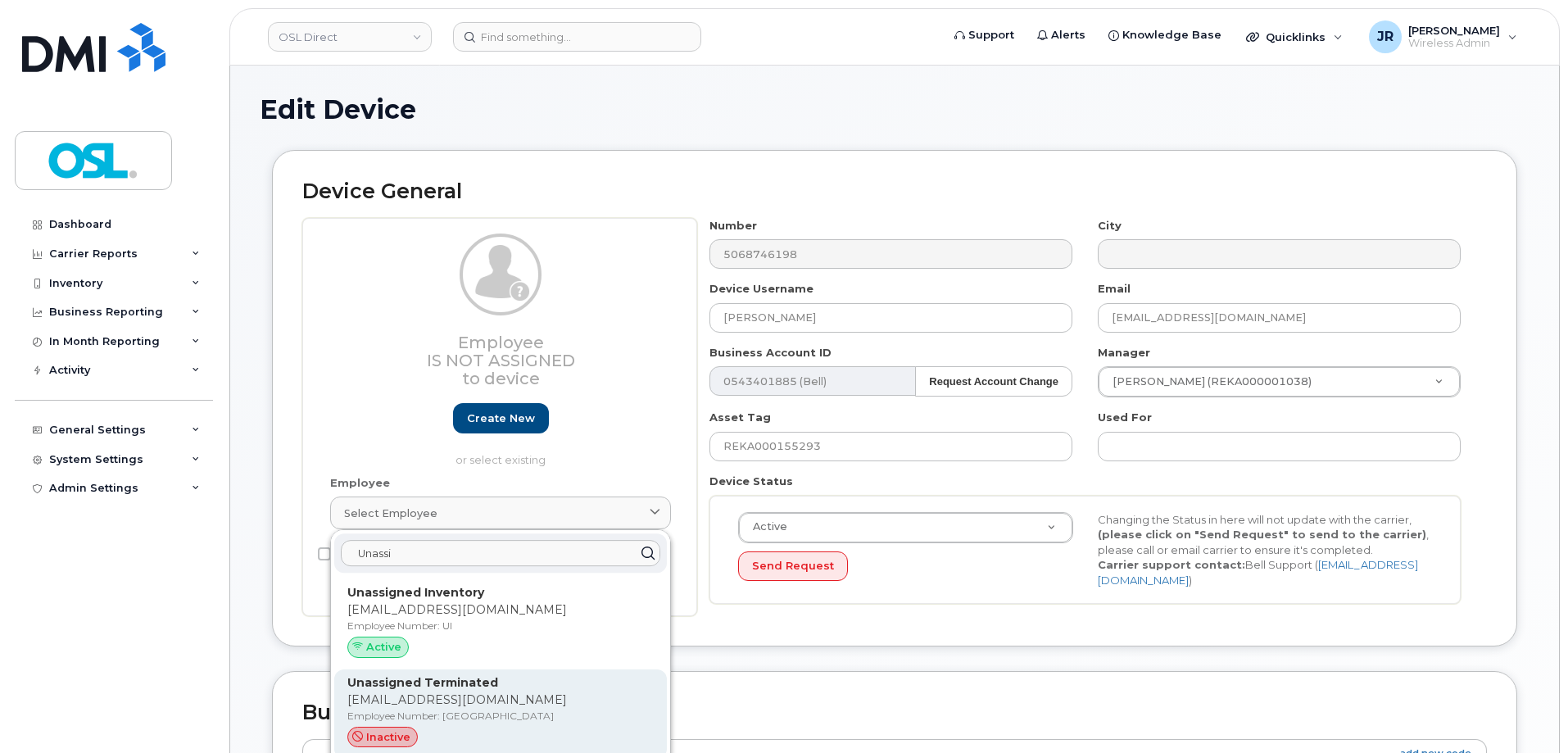
type input "Unassi"
click at [415, 699] on p "[EMAIL_ADDRESS][DOMAIN_NAME]" at bounding box center [501, 700] width 307 height 18
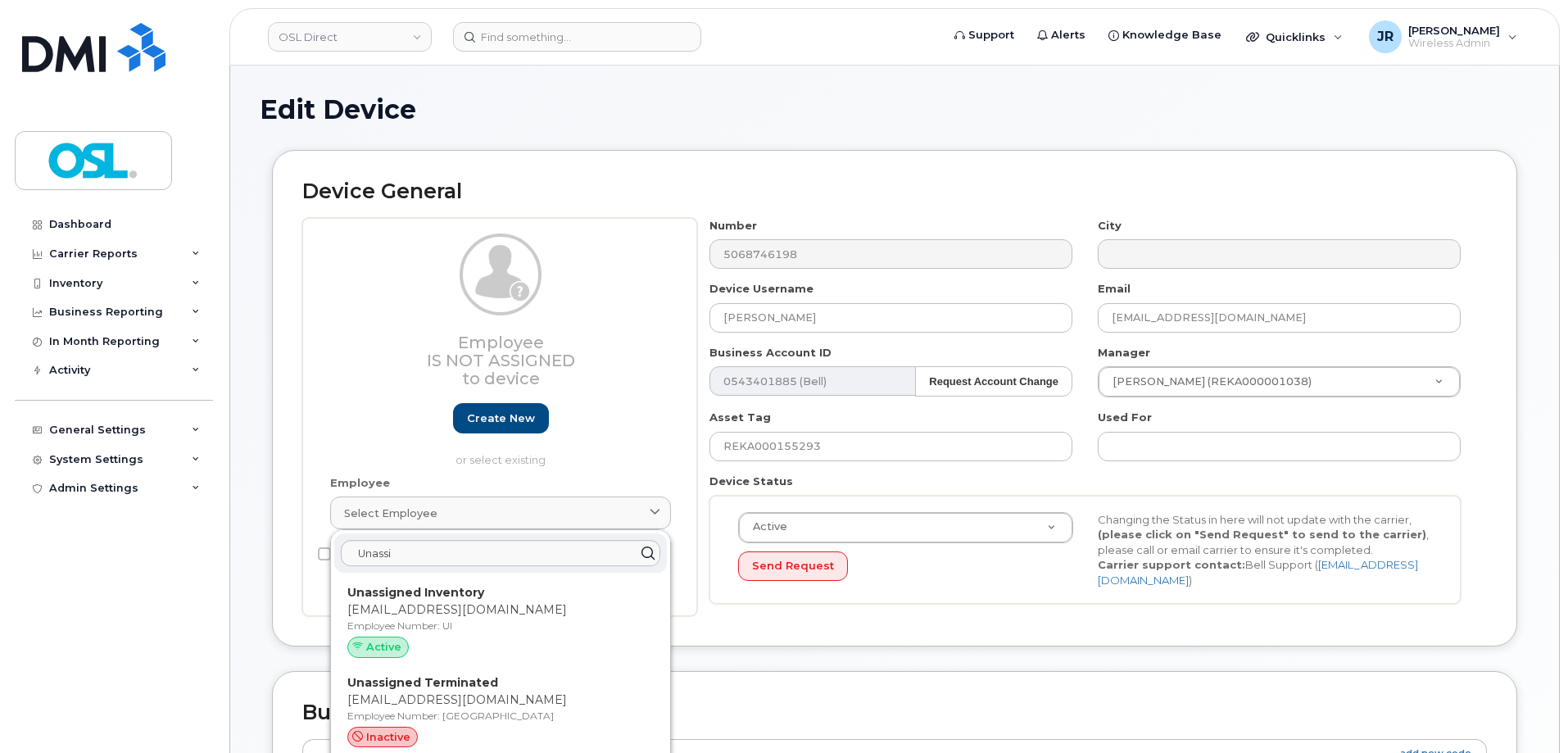
type input "UT"
type input "Unassigned Terminated"
type input "[EMAIL_ADDRESS][DOMAIN_NAME]"
type input "4117510"
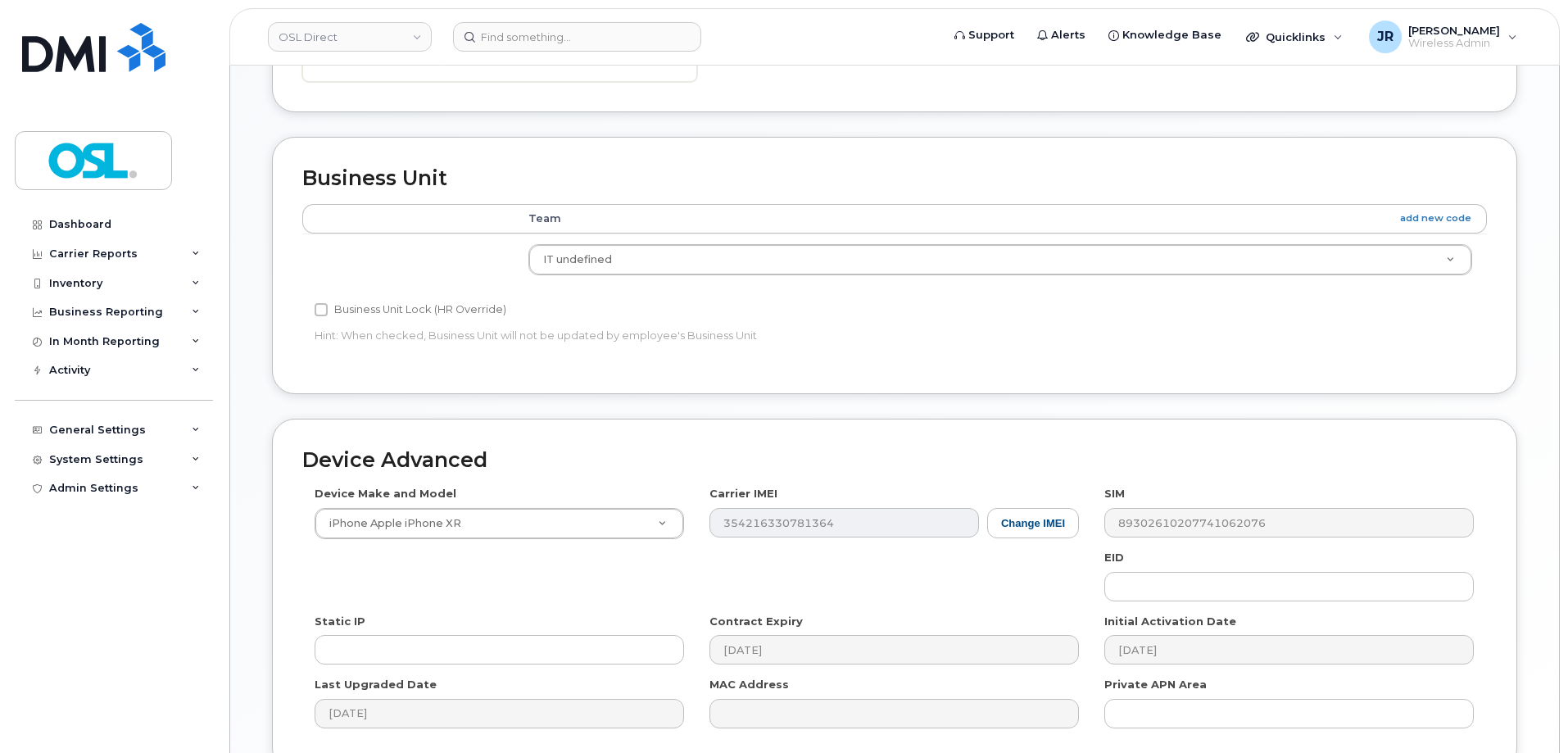
scroll to position [734, 0]
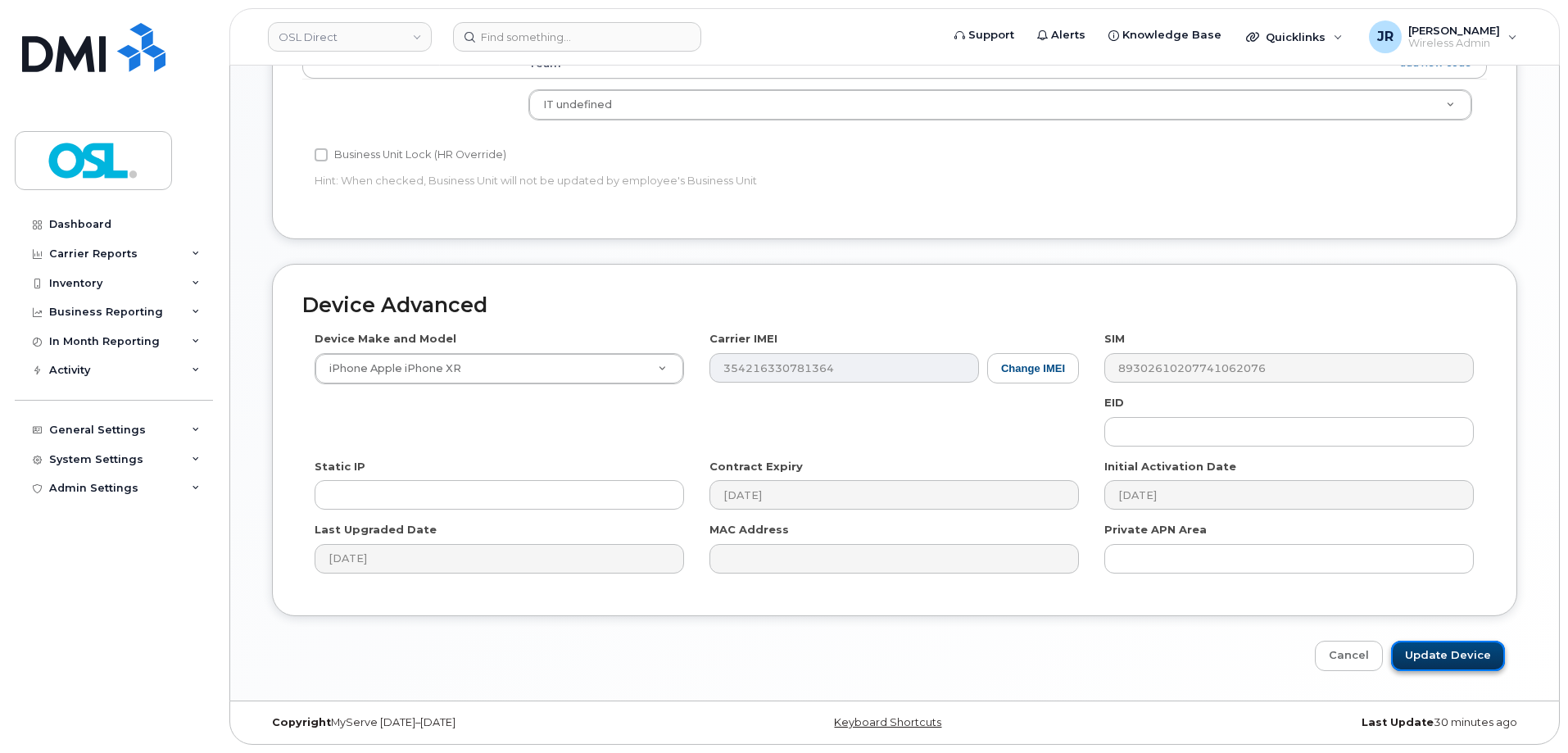
click at [1437, 658] on input "Update Device" at bounding box center [1448, 655] width 114 height 31
type input "Saving..."
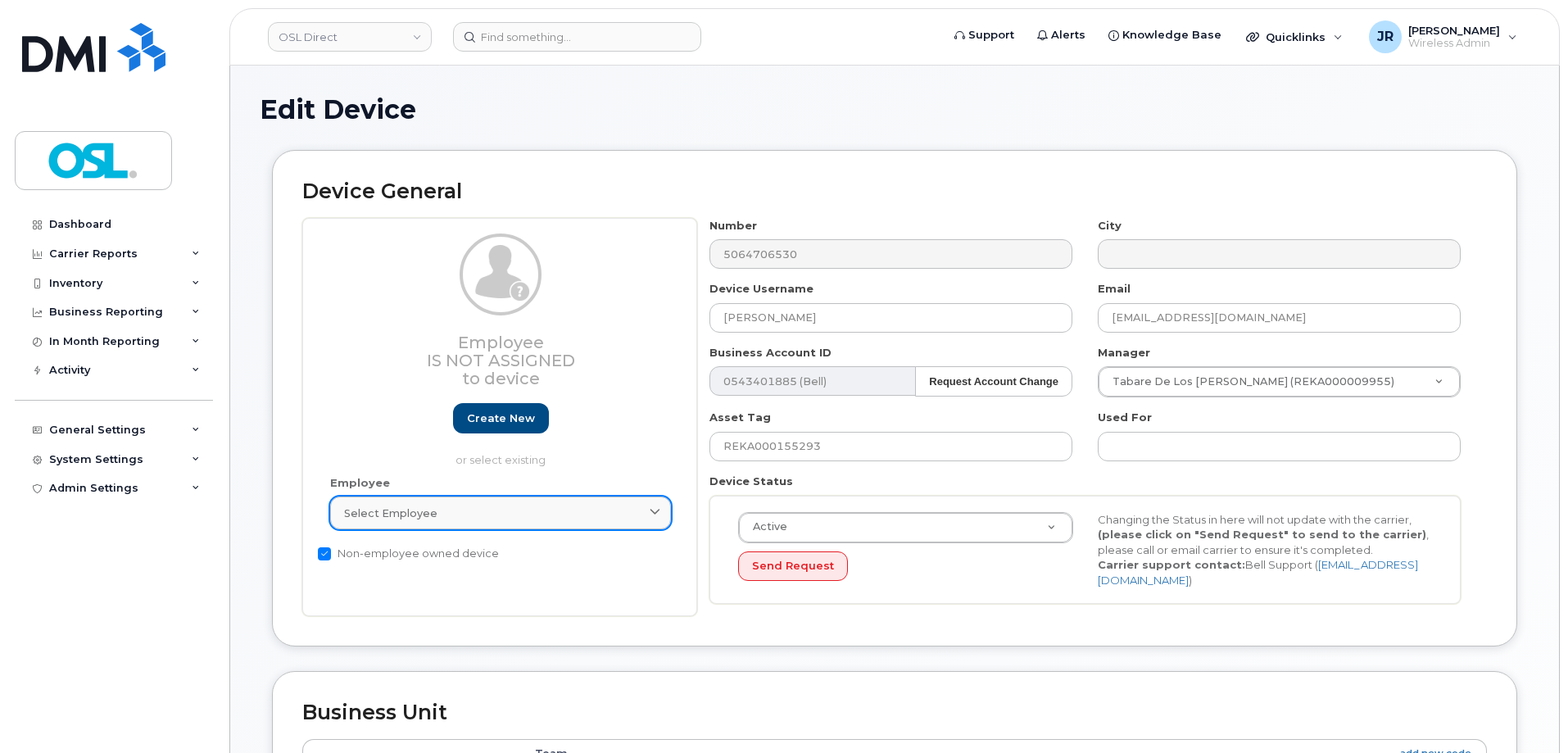
click at [528, 517] on div "Select employee" at bounding box center [500, 513] width 313 height 16
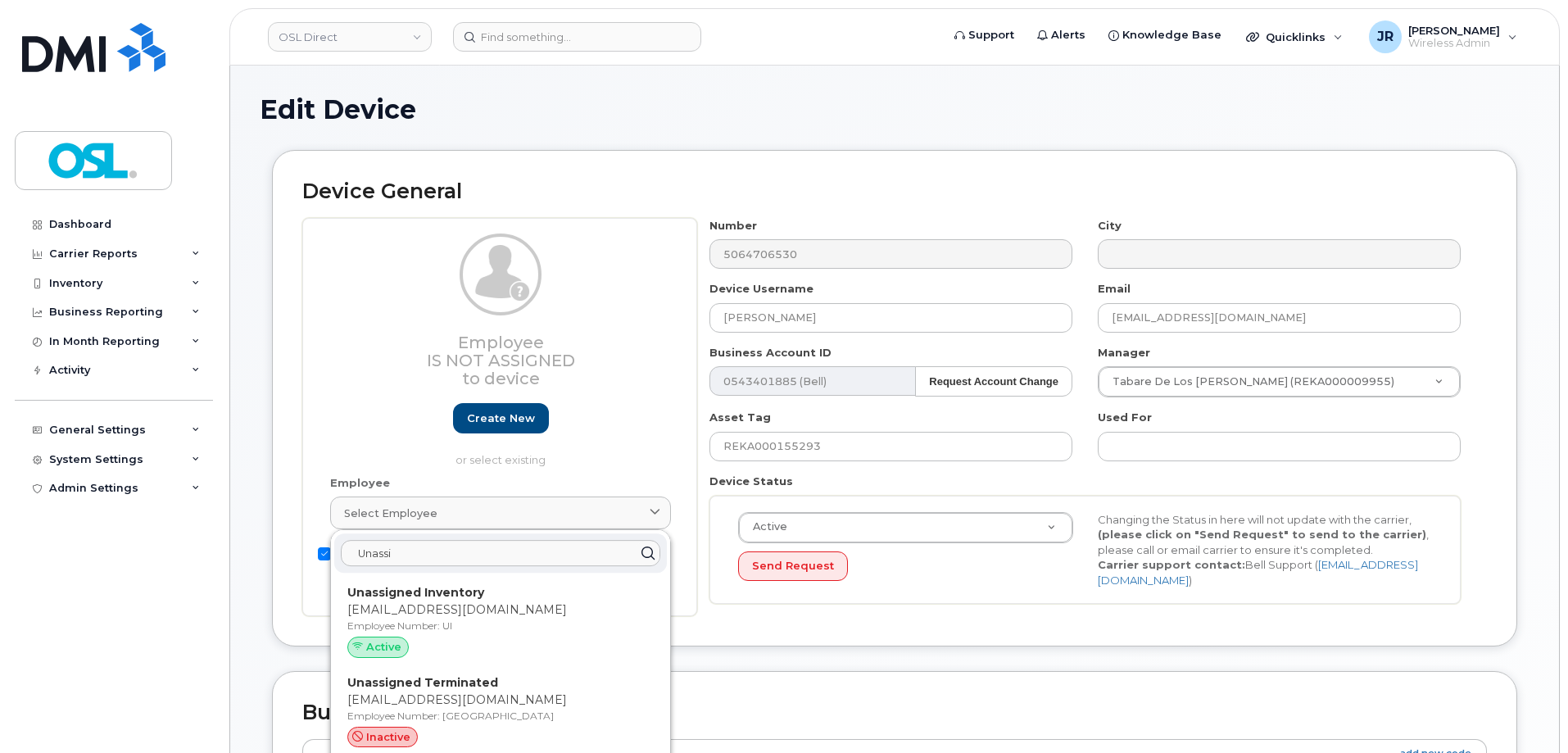
type input "Unassi"
click at [487, 690] on strong "Unassigned Terminated" at bounding box center [423, 682] width 151 height 15
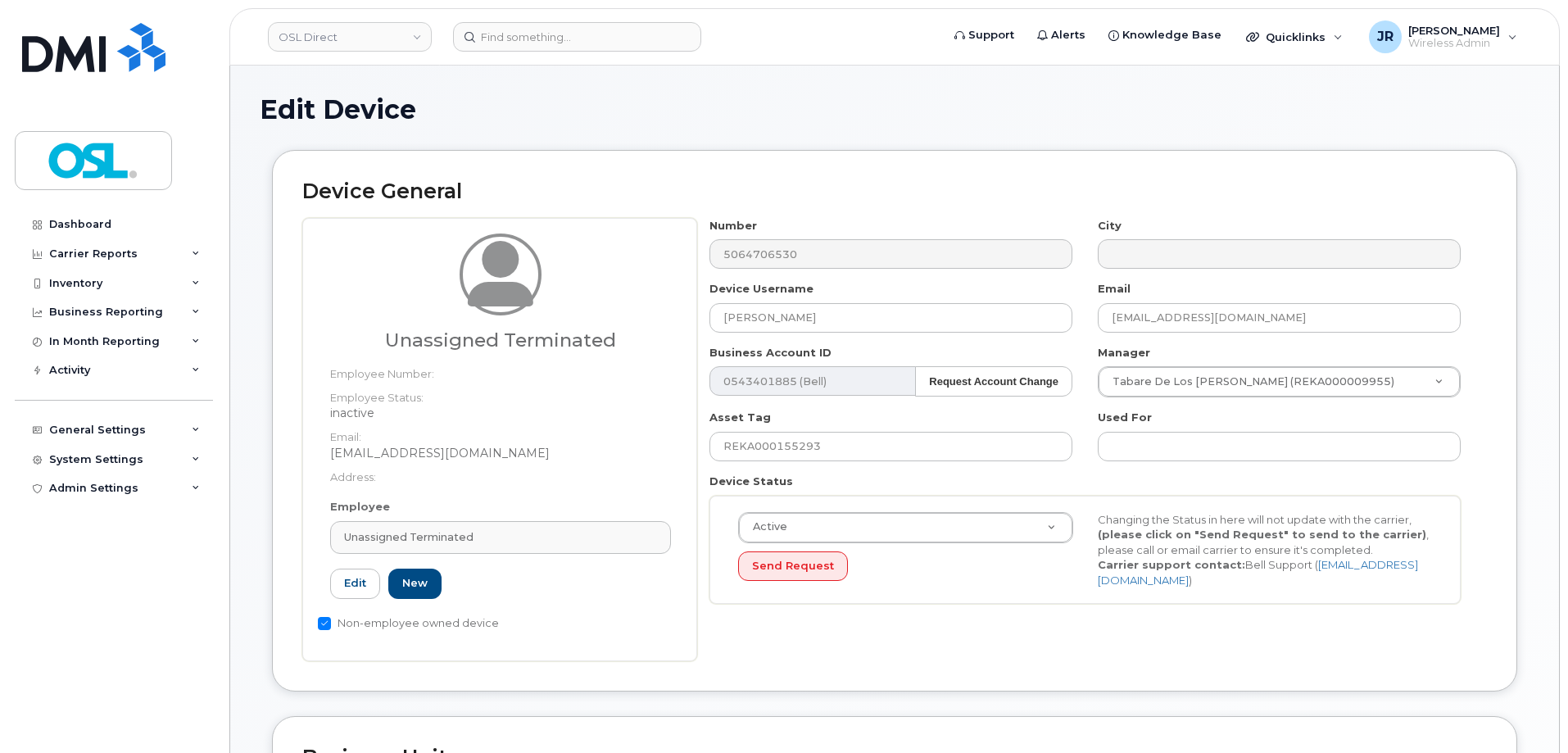
type input "UT"
type input "Unassigned Terminated"
type input "[EMAIL_ADDRESS][DOMAIN_NAME]"
type input "4117510"
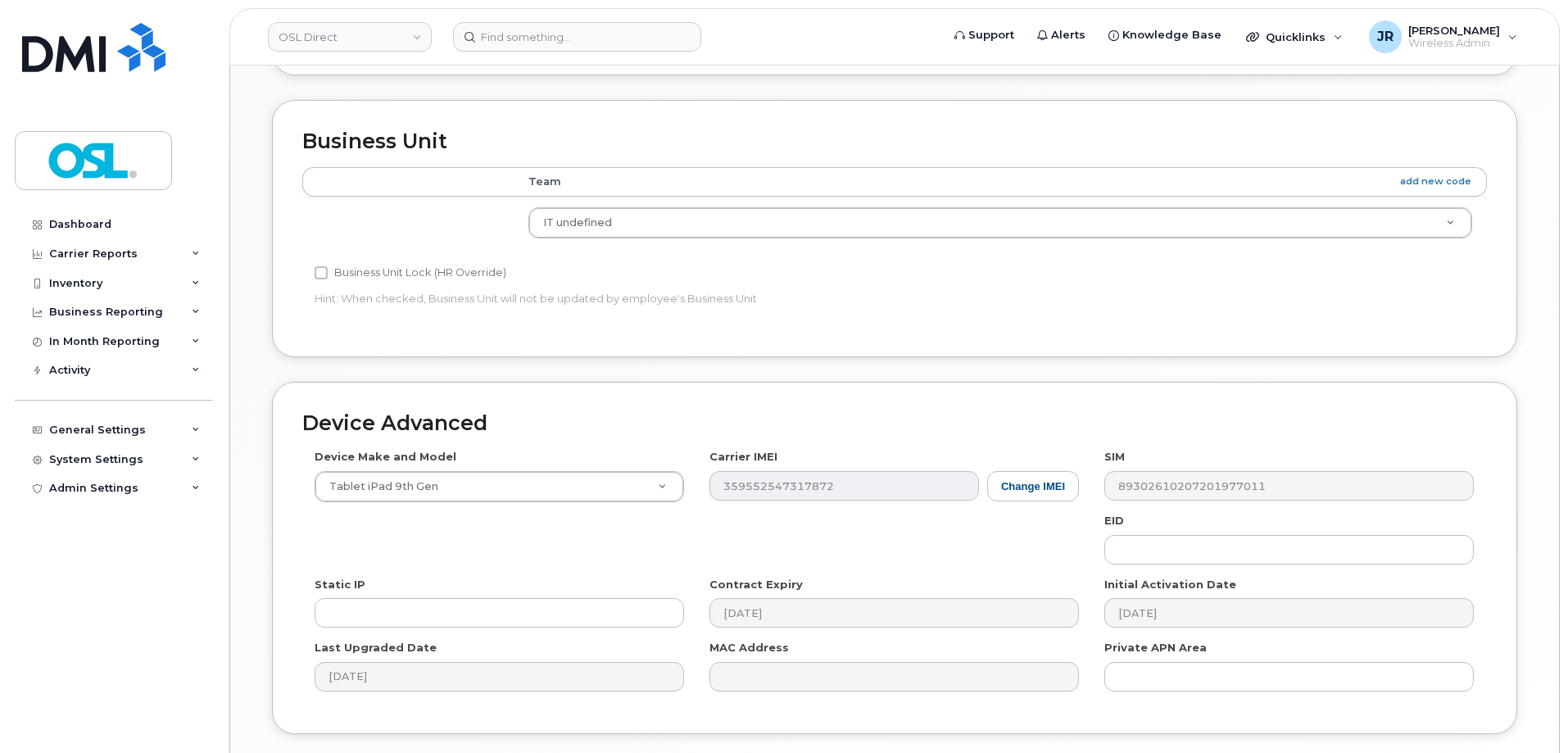
scroll to position [734, 0]
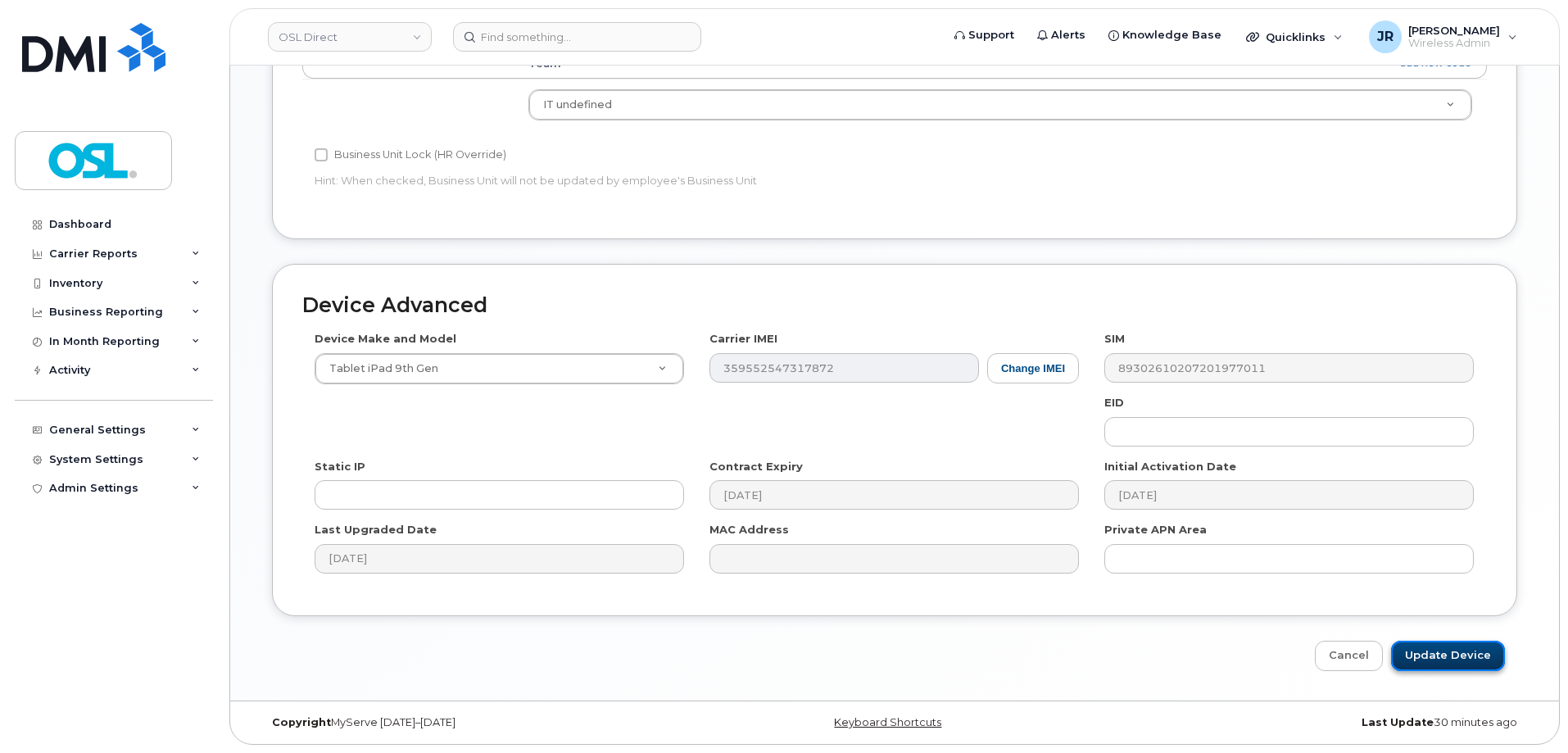
click at [1450, 647] on input "Update Device" at bounding box center [1448, 655] width 114 height 31
type input "Saving..."
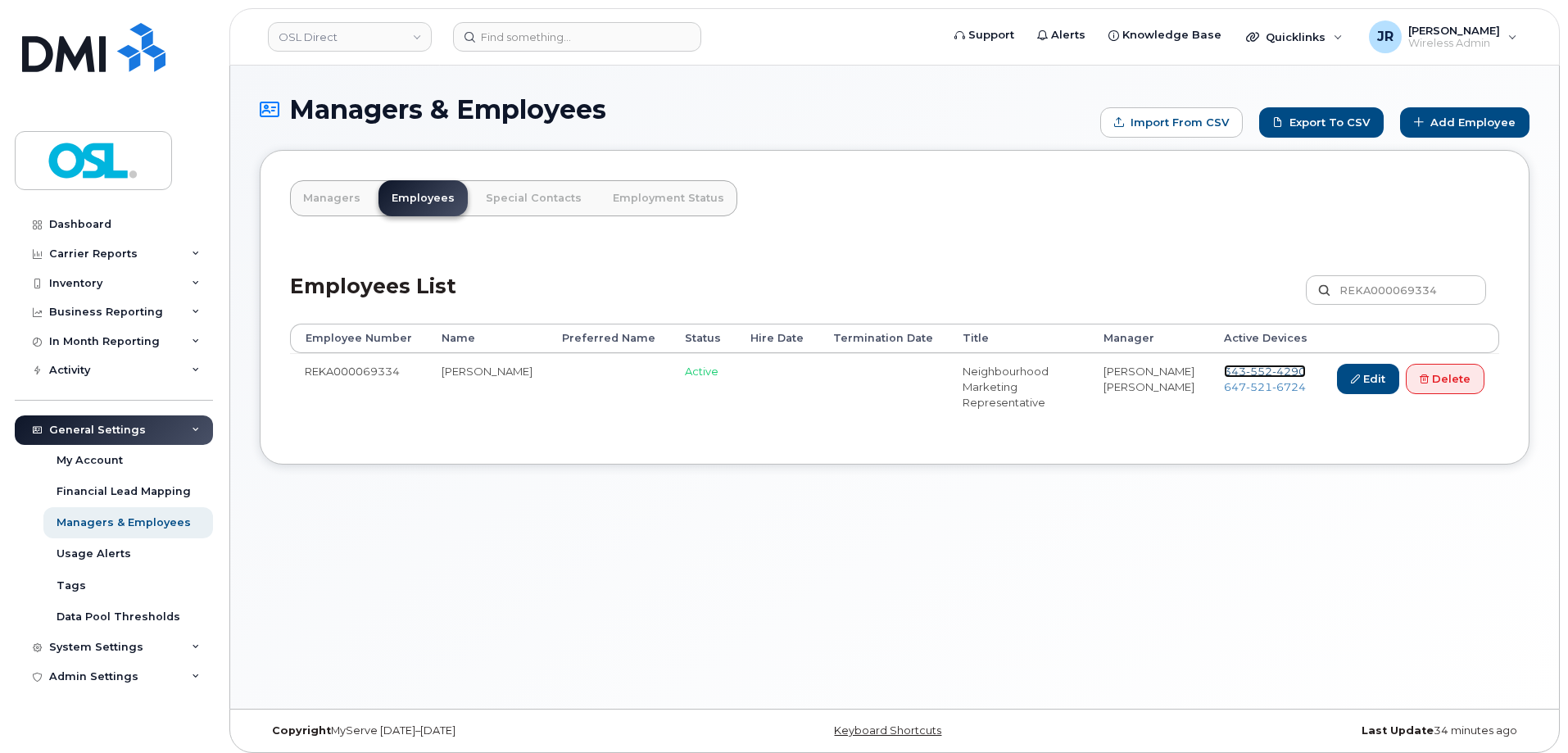
click at [1247, 365] on span "552" at bounding box center [1260, 370] width 26 height 13
click at [1247, 385] on span "521" at bounding box center [1260, 386] width 26 height 13
click at [1420, 376] on icon at bounding box center [1424, 378] width 9 height 9
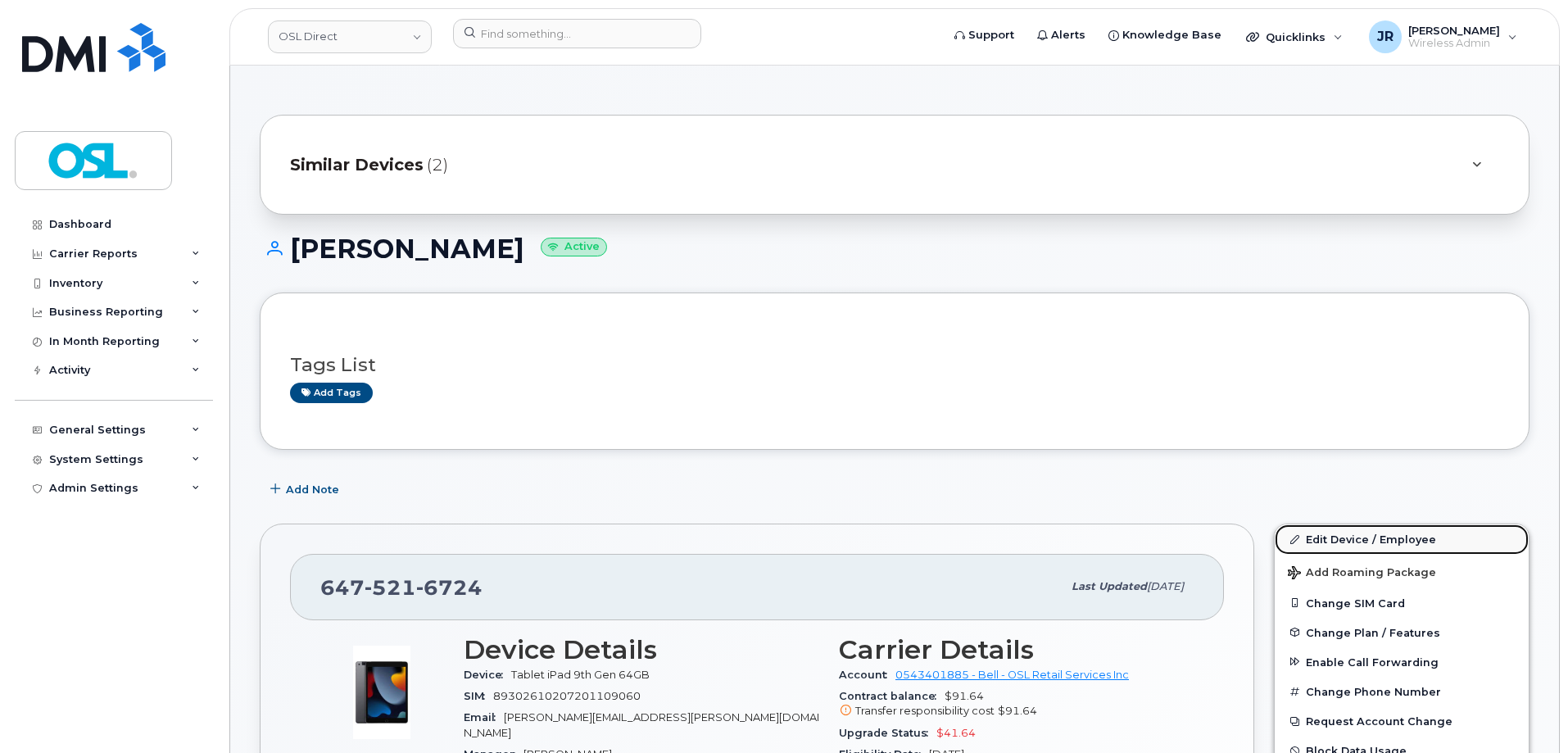
click at [1325, 527] on link "Edit Device / Employee" at bounding box center [1402, 539] width 254 height 30
click at [1338, 535] on link "Edit Device / Employee" at bounding box center [1402, 539] width 254 height 30
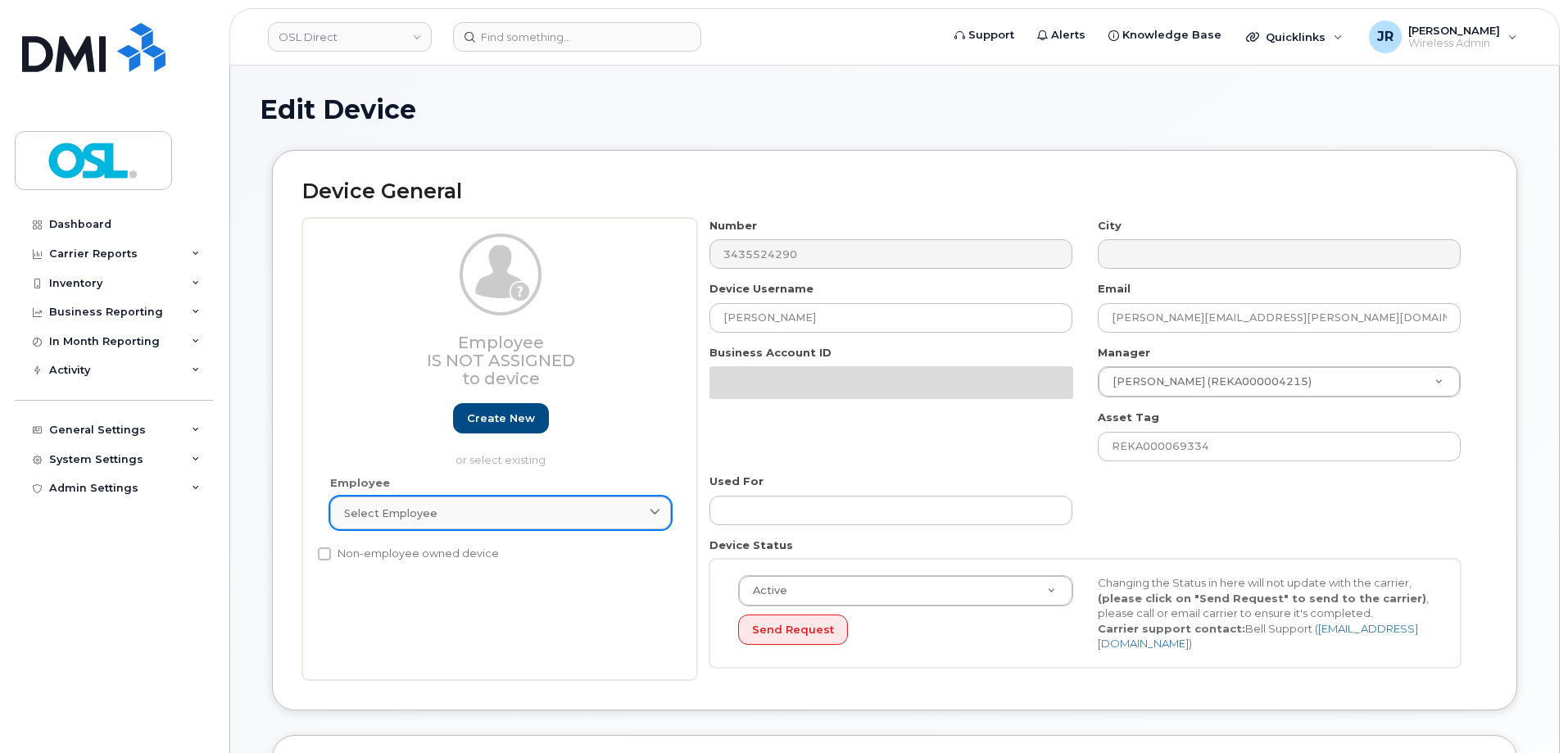
click at [540, 513] on div "Select employee" at bounding box center [500, 513] width 313 height 16
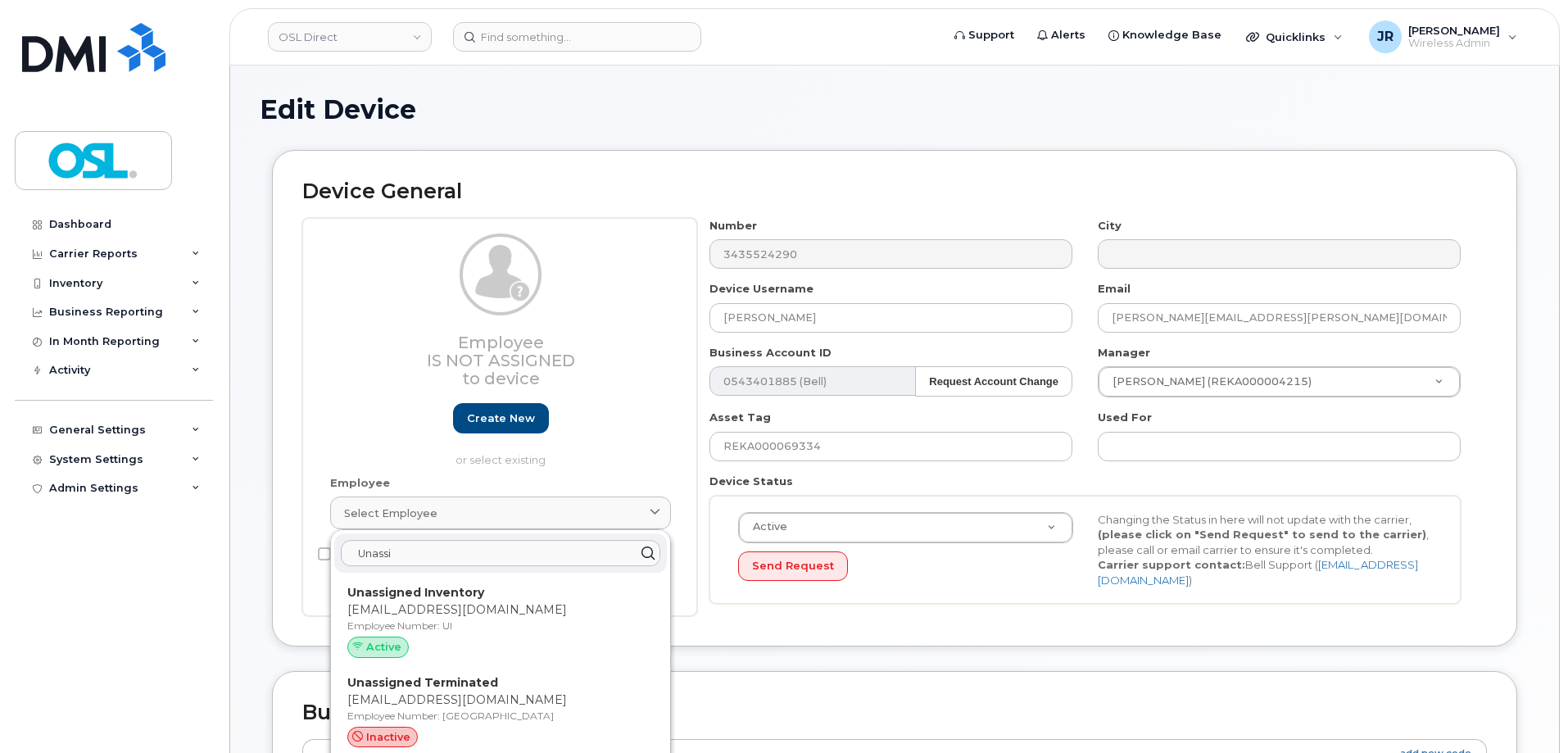
type input "Unassi"
click at [465, 728] on div "inactive" at bounding box center [501, 737] width 307 height 21
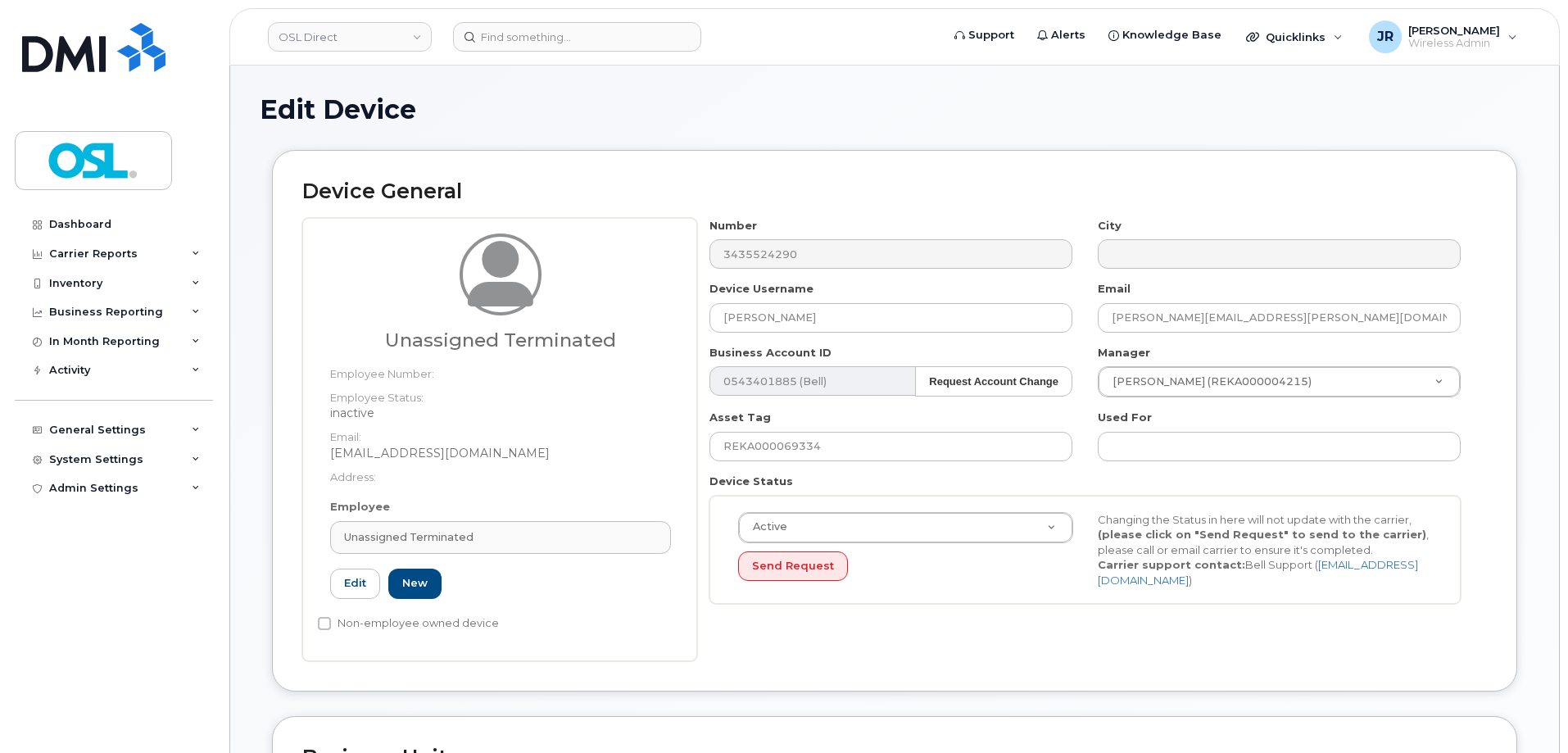
type input "UT"
type input "Unassigned Terminated"
type input "[EMAIL_ADDRESS][DOMAIN_NAME]"
type input "4117510"
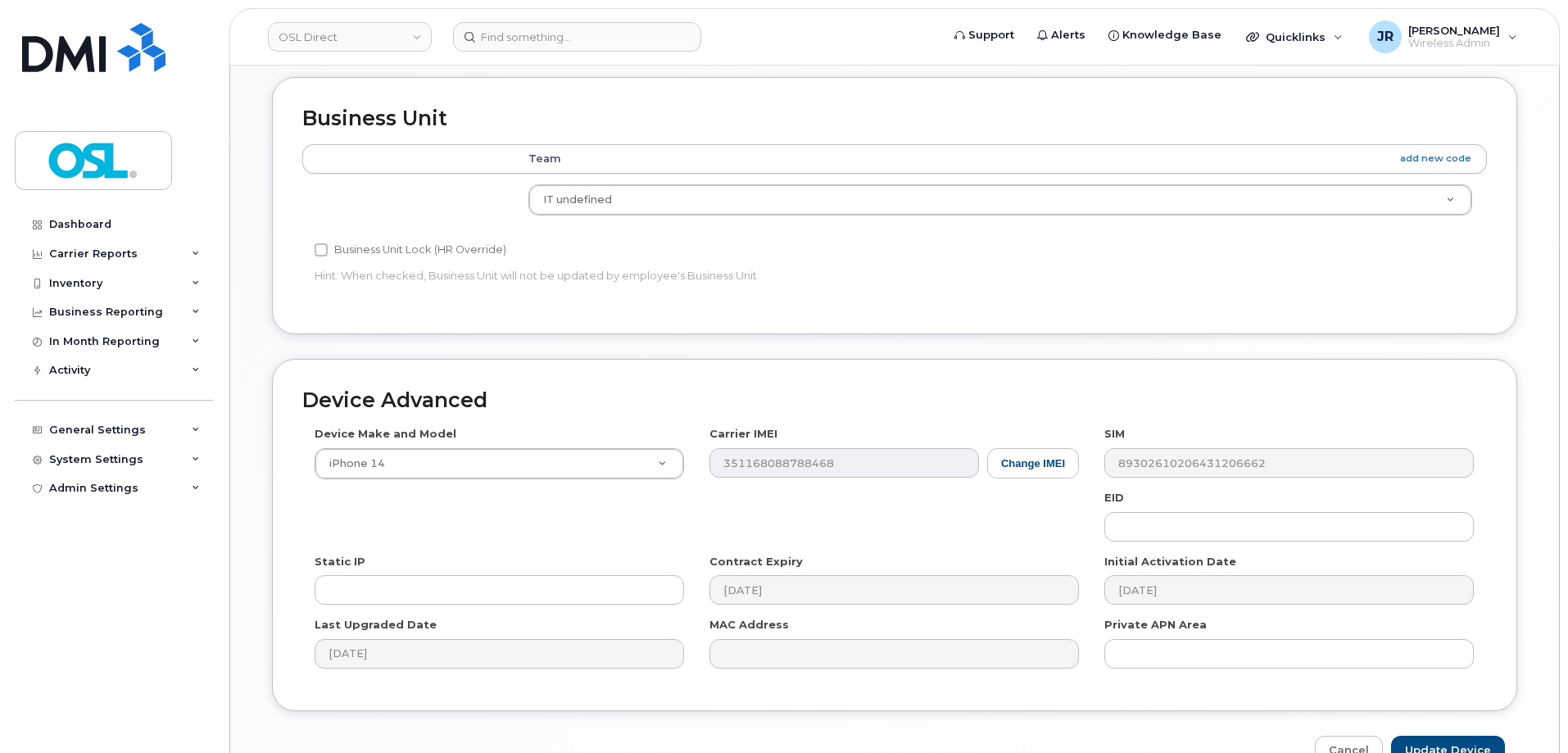
scroll to position [734, 0]
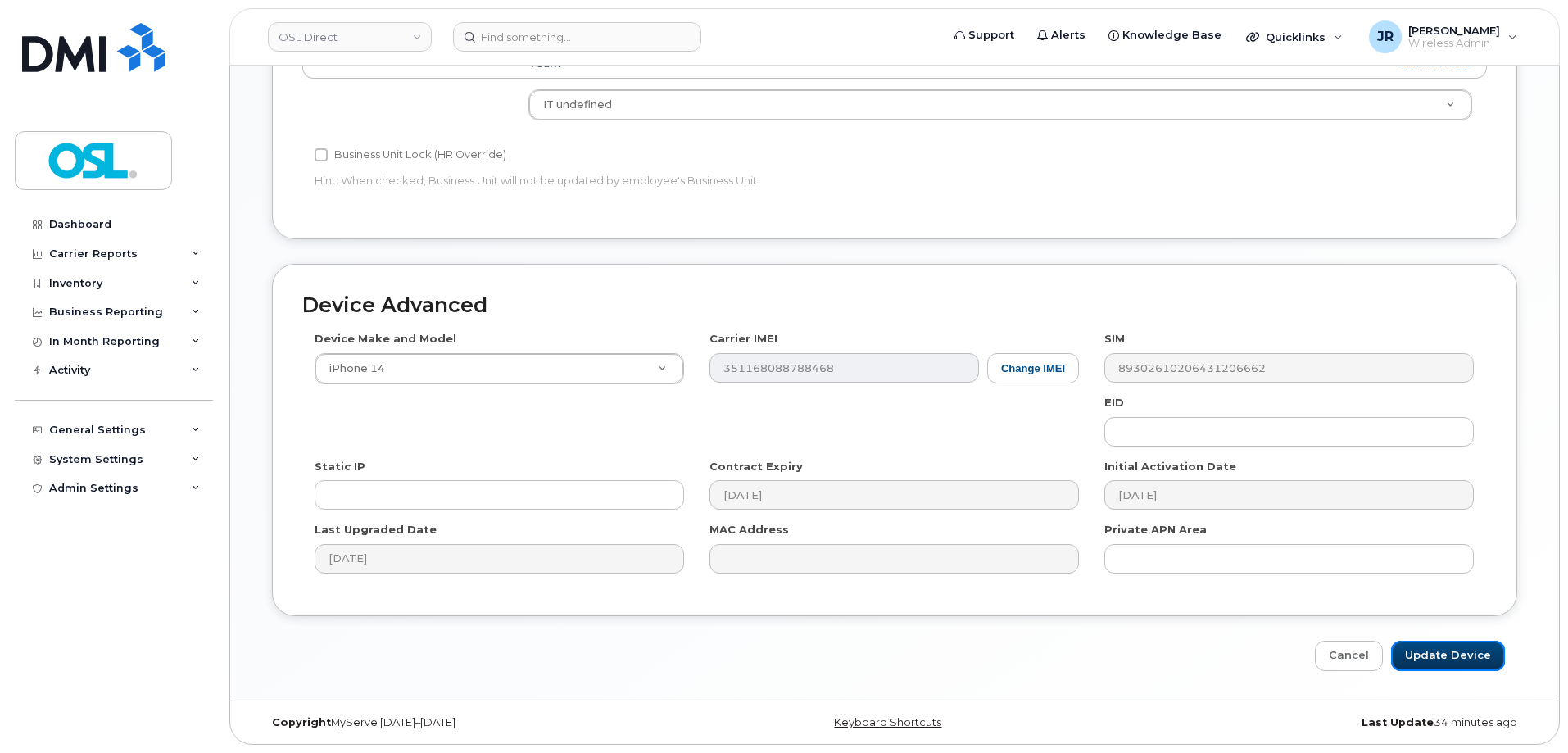
click at [1451, 646] on input "Update Device" at bounding box center [1448, 655] width 114 height 31
type input "Saving..."
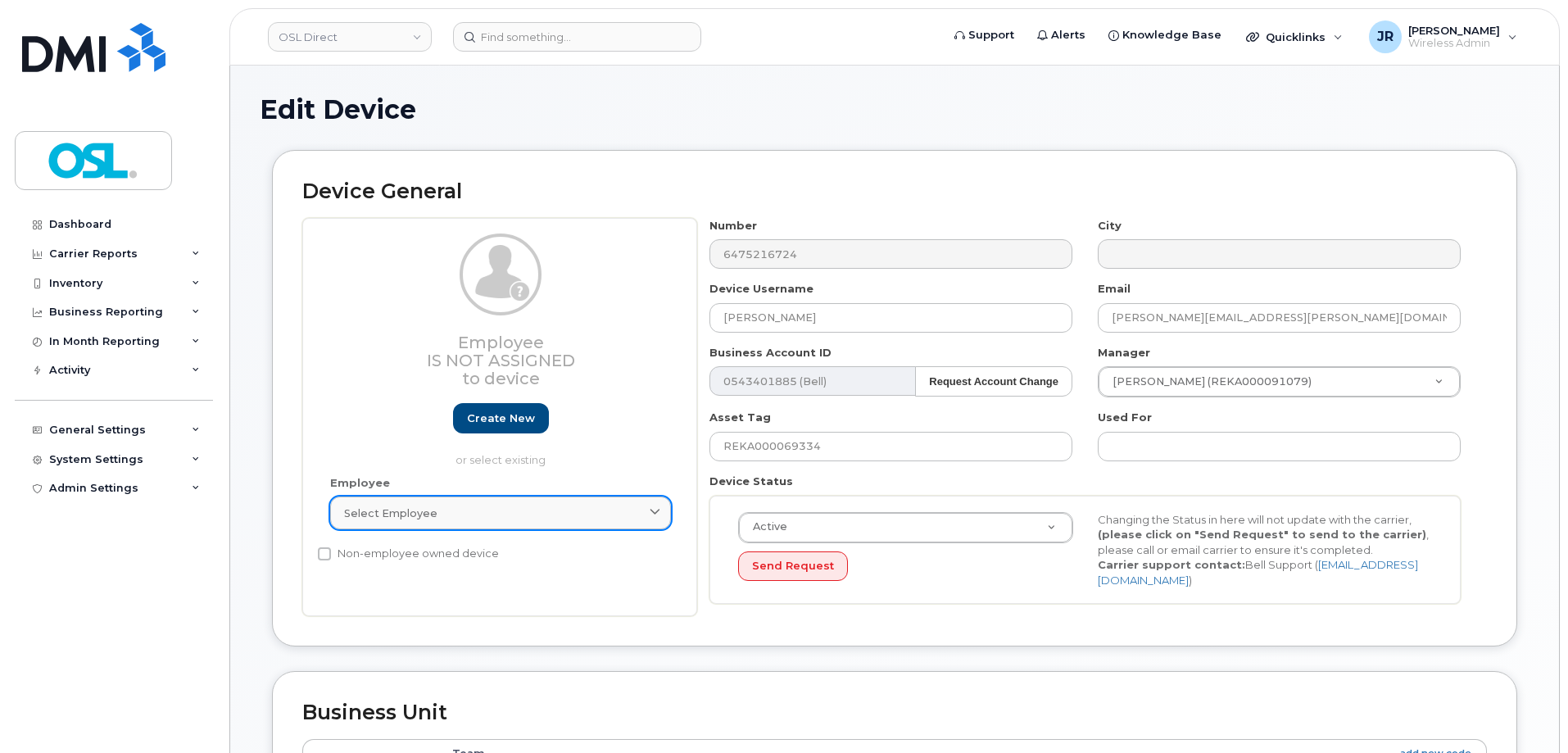
click at [563, 518] on div "Select employee" at bounding box center [500, 513] width 313 height 16
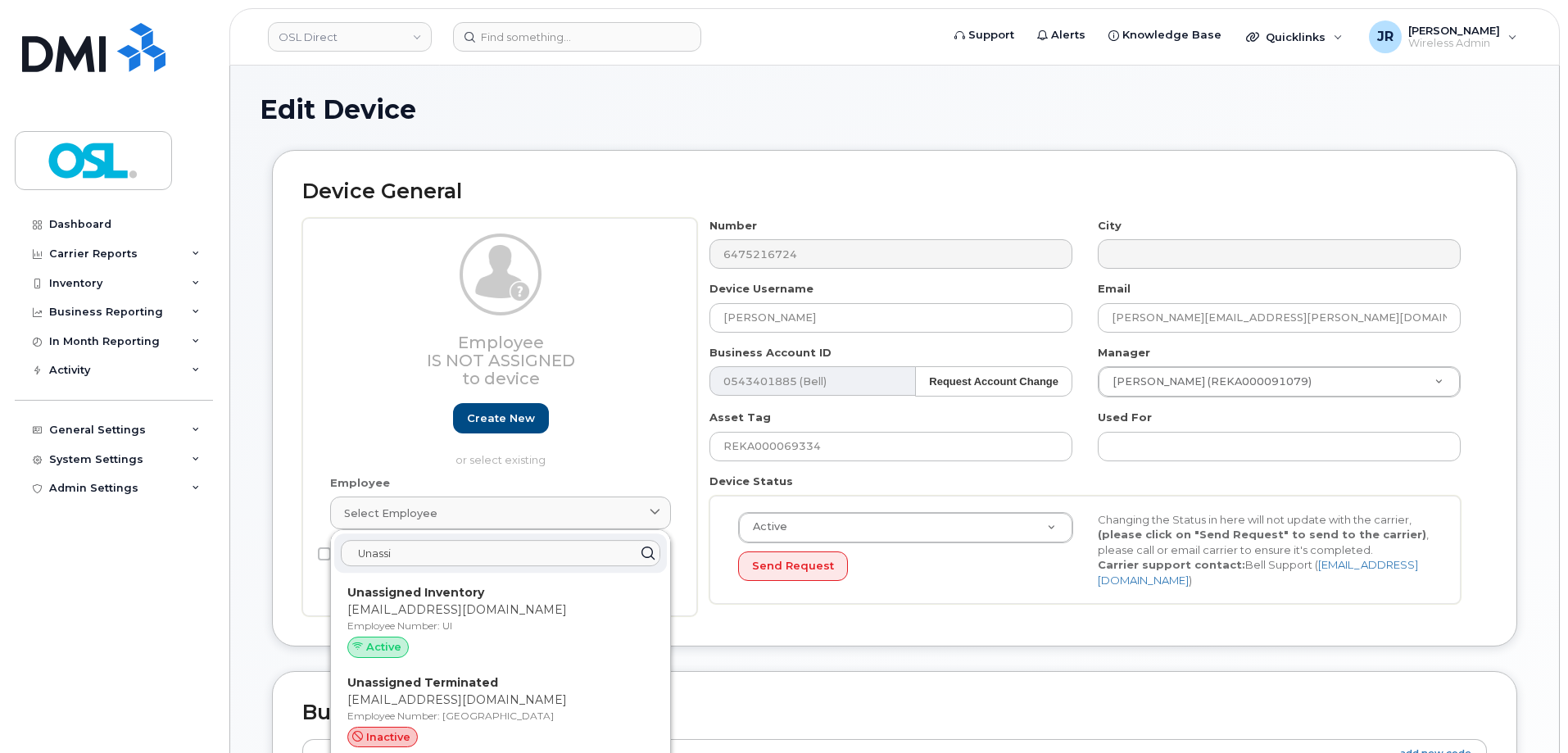
type input "Unassi"
click at [478, 626] on p "Employee Number: UI" at bounding box center [501, 625] width 307 height 15
type input "UI"
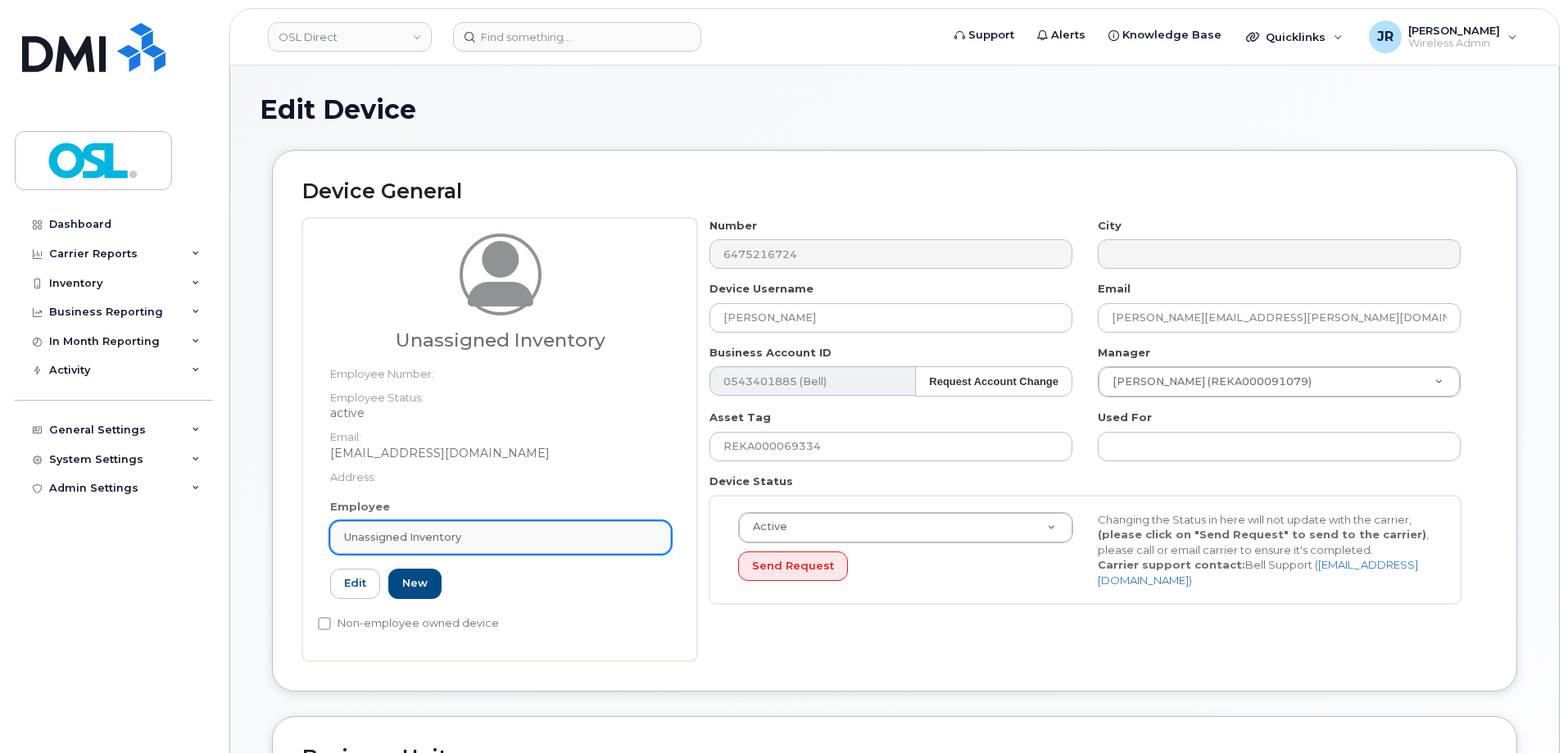
click at [513, 546] on link "Unassigned Inventory" at bounding box center [500, 537] width 341 height 32
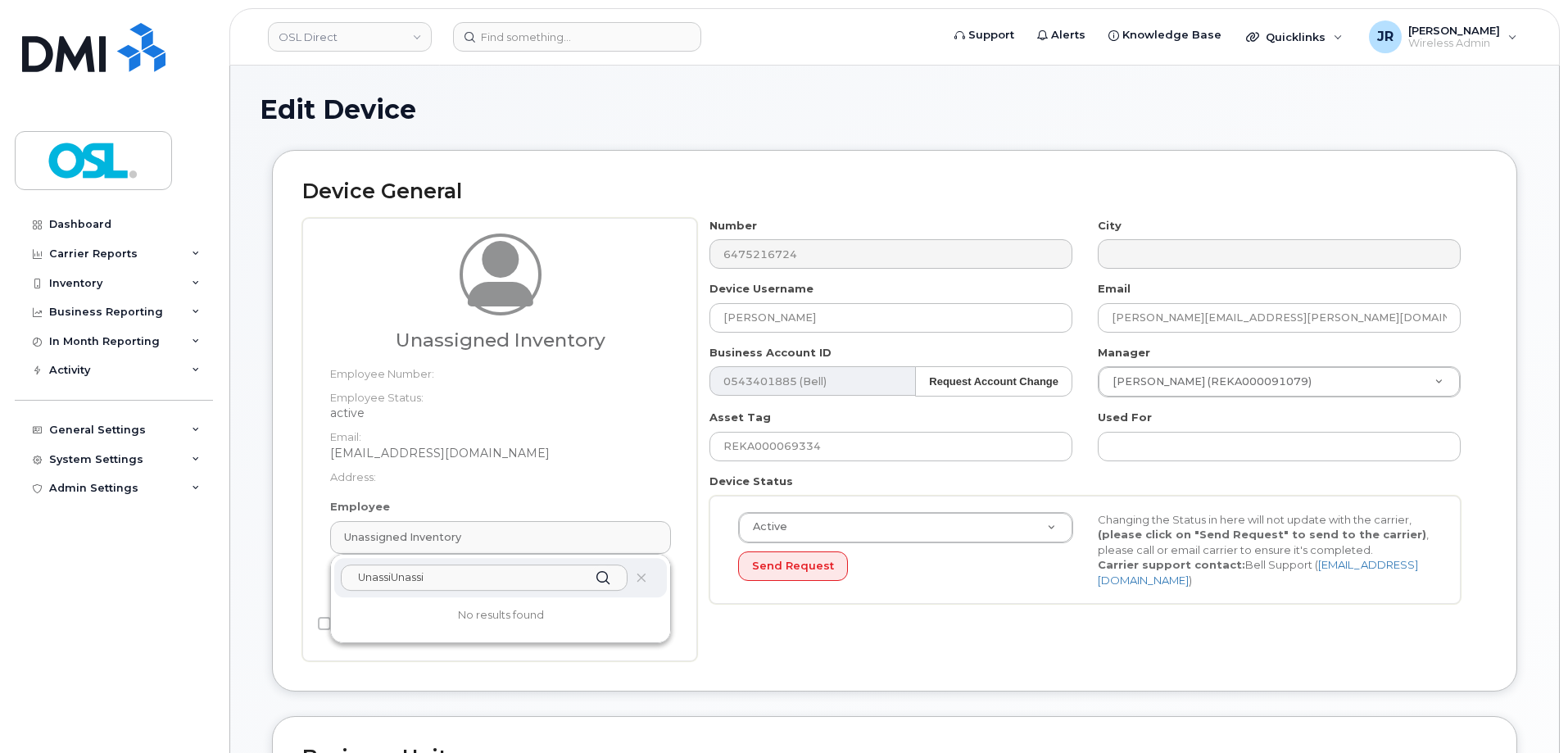
click at [449, 574] on input "UnassiUnassi" at bounding box center [484, 577] width 286 height 26
type input "Unassi"
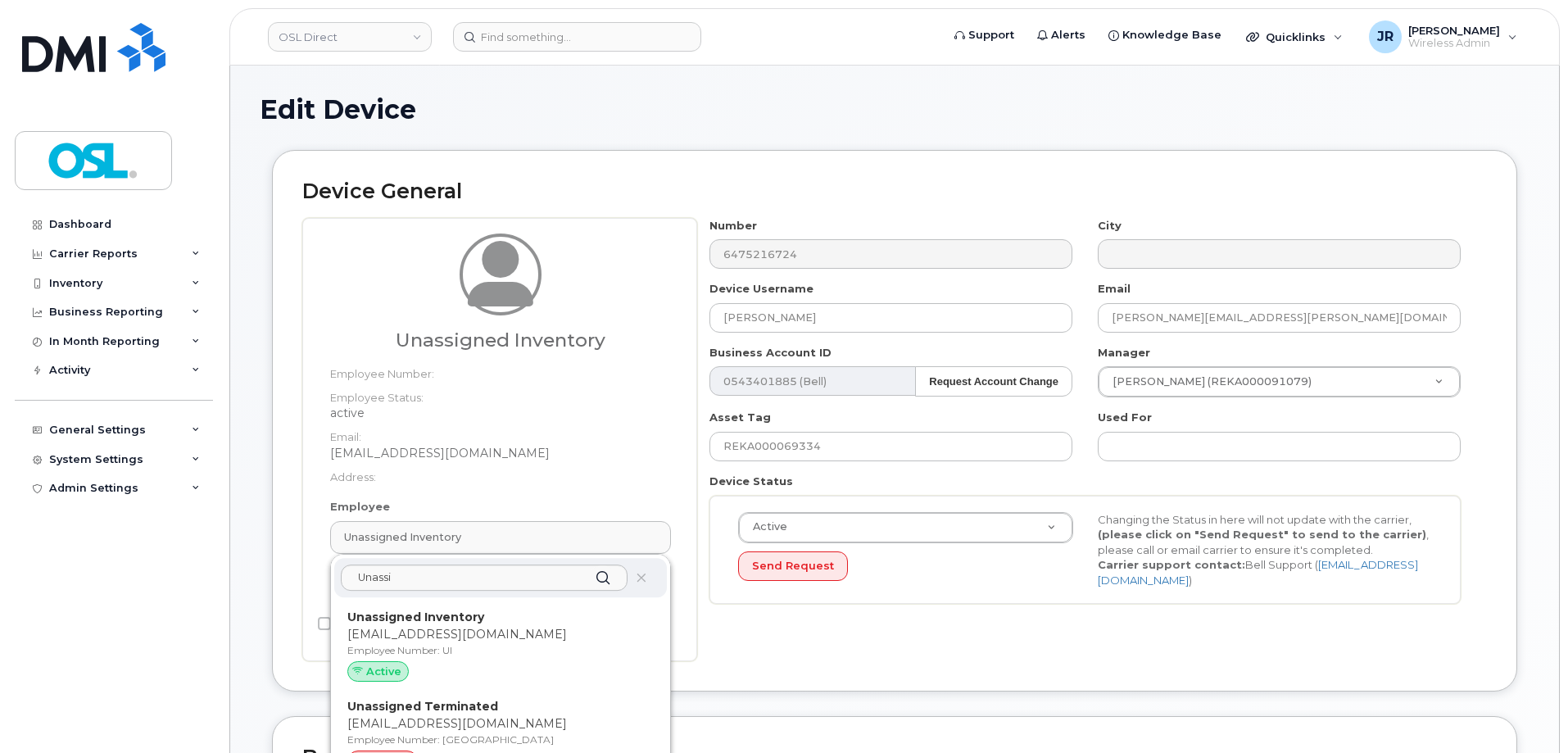
click at [441, 696] on div "Unassigned Terminated support_2@osldirect.com Employee Number: UT inactive" at bounding box center [501, 737] width 333 height 90
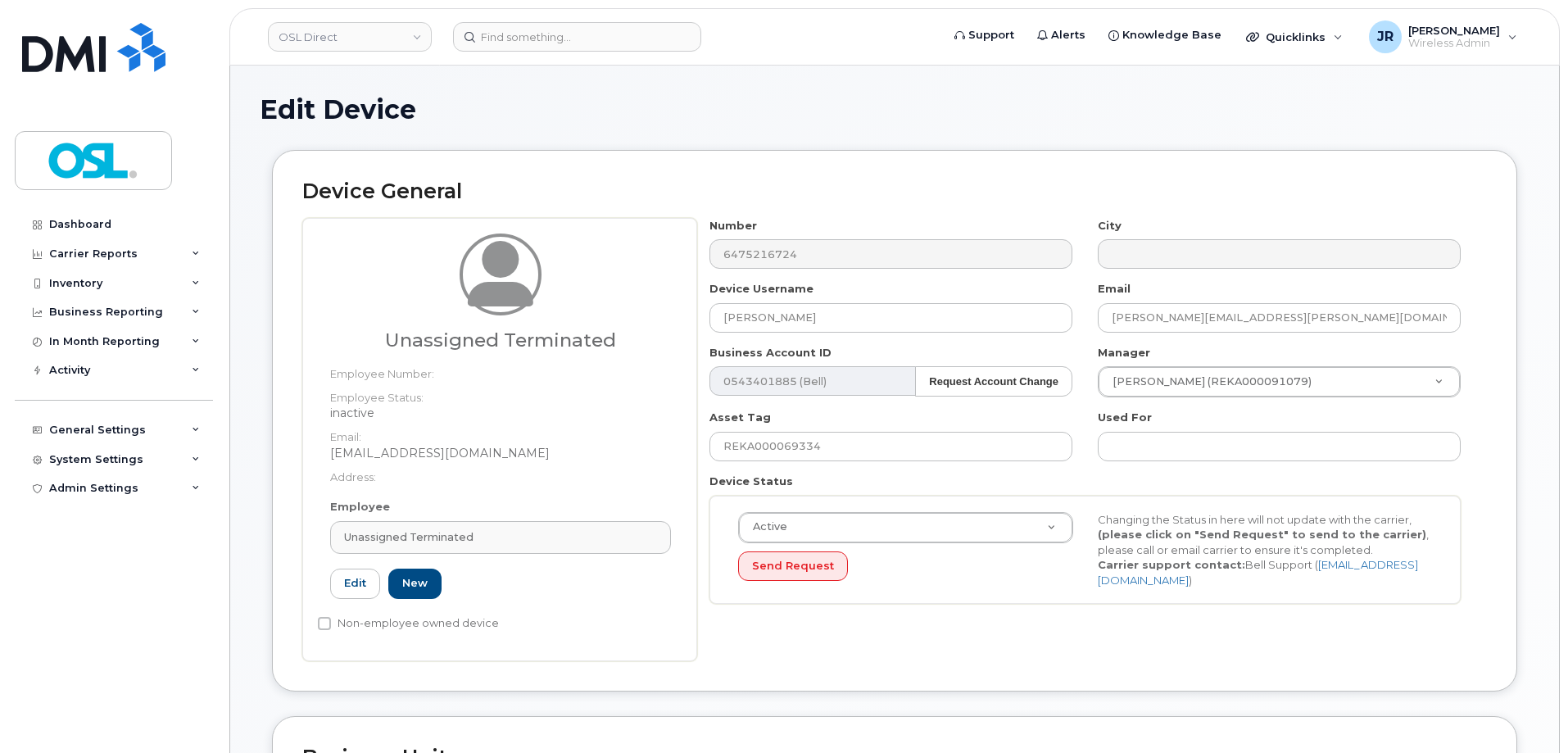
type input "UT"
type input "Unassigned Terminated"
type input "[EMAIL_ADDRESS][DOMAIN_NAME]"
type input "4117510"
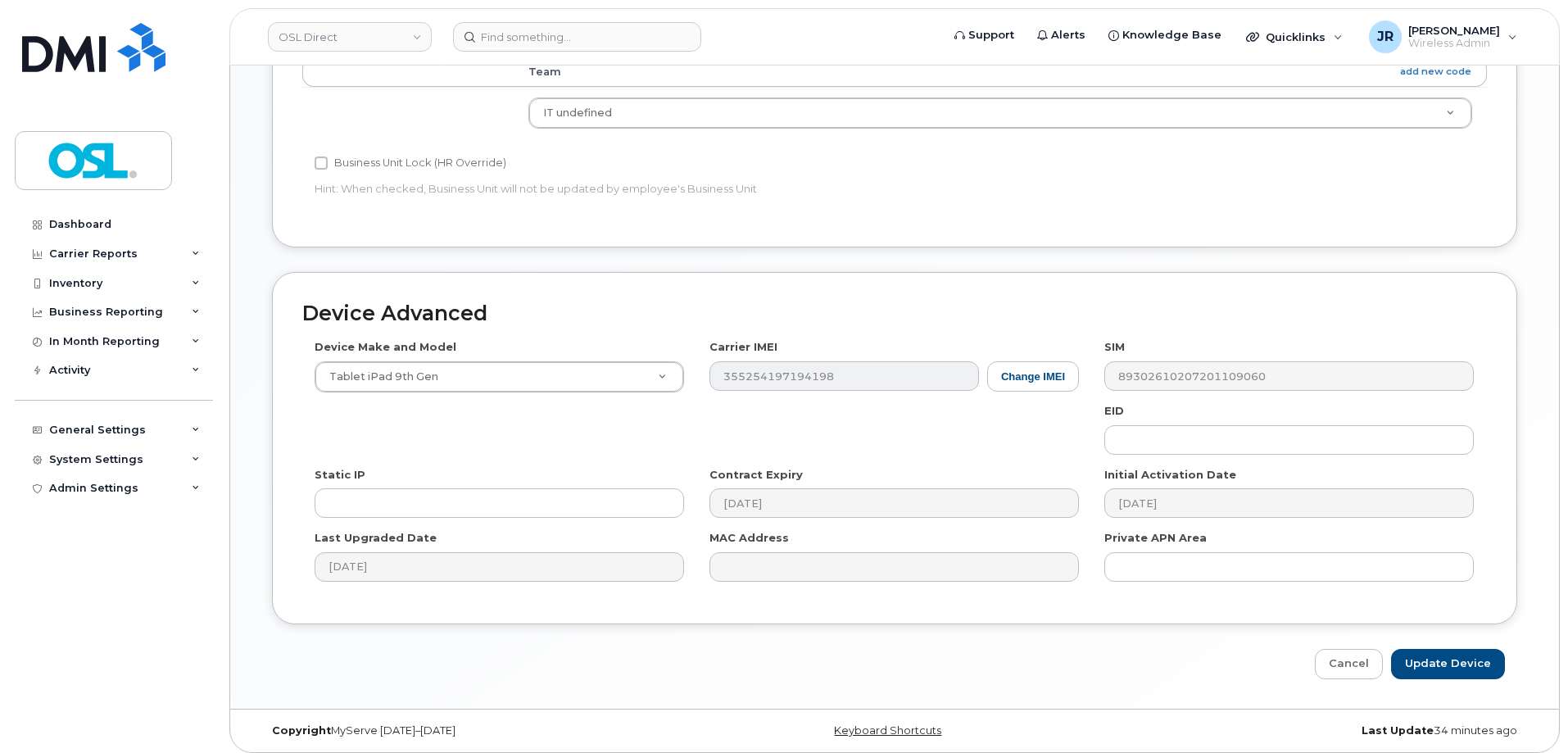
scroll to position [734, 0]
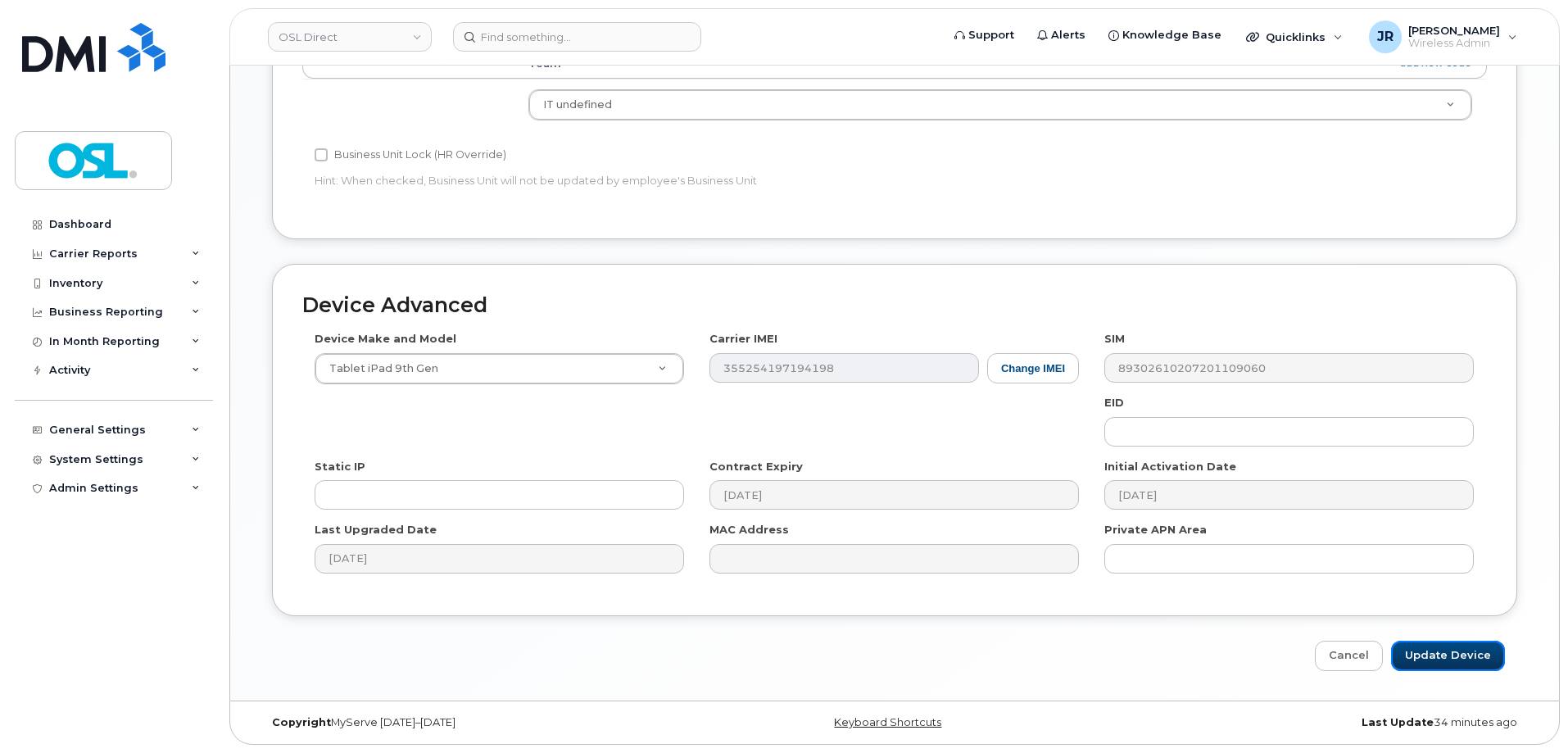
drag, startPoint x: 1463, startPoint y: 644, endPoint x: 1416, endPoint y: 580, distance: 79.4
click at [1463, 645] on input "Update Device" at bounding box center [1448, 655] width 114 height 31
type input "Saving..."
